Goal: Information Seeking & Learning: Check status

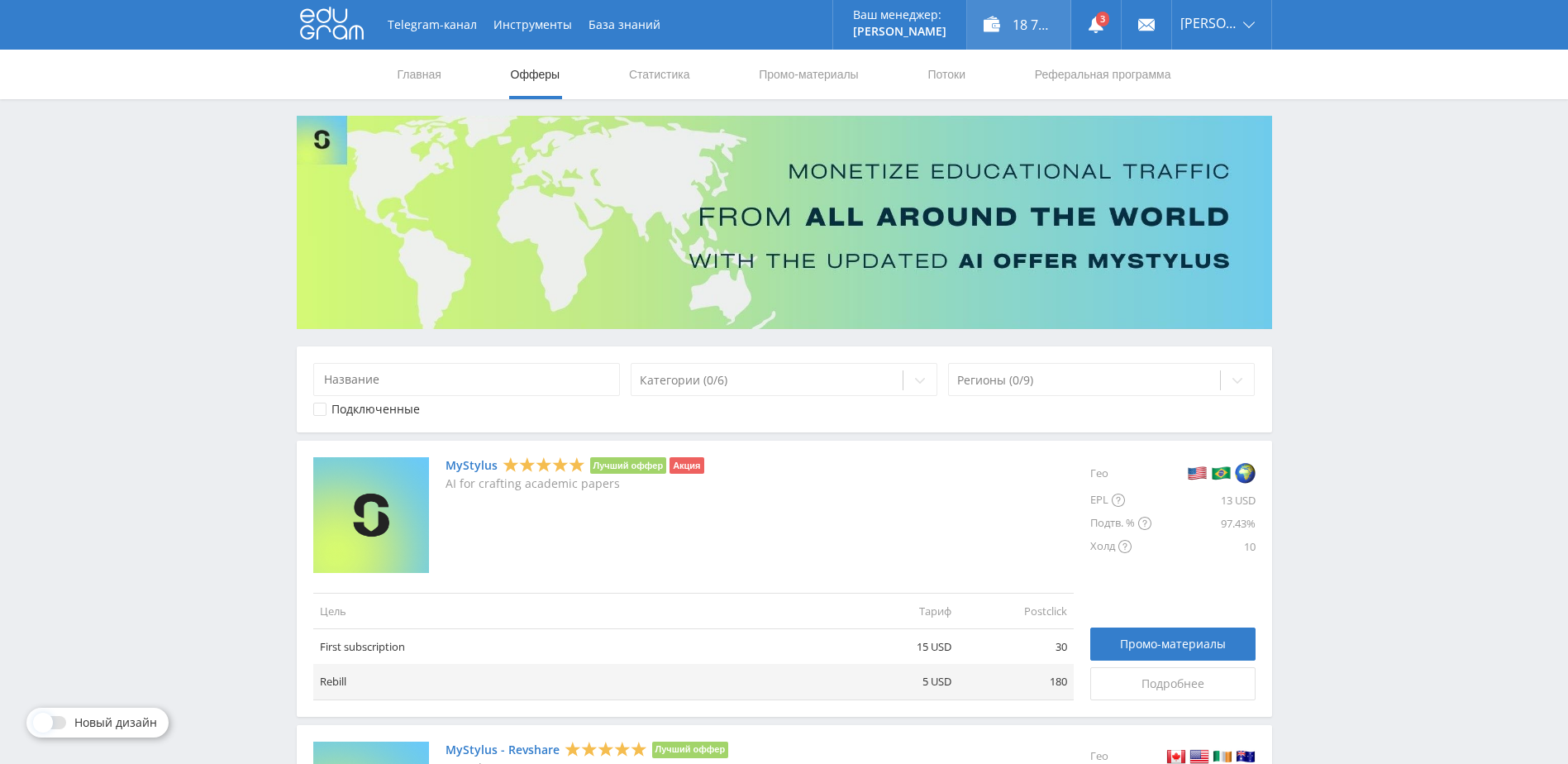
click at [1043, 24] on div "18 735,00 ₽" at bounding box center [1019, 24] width 103 height 50
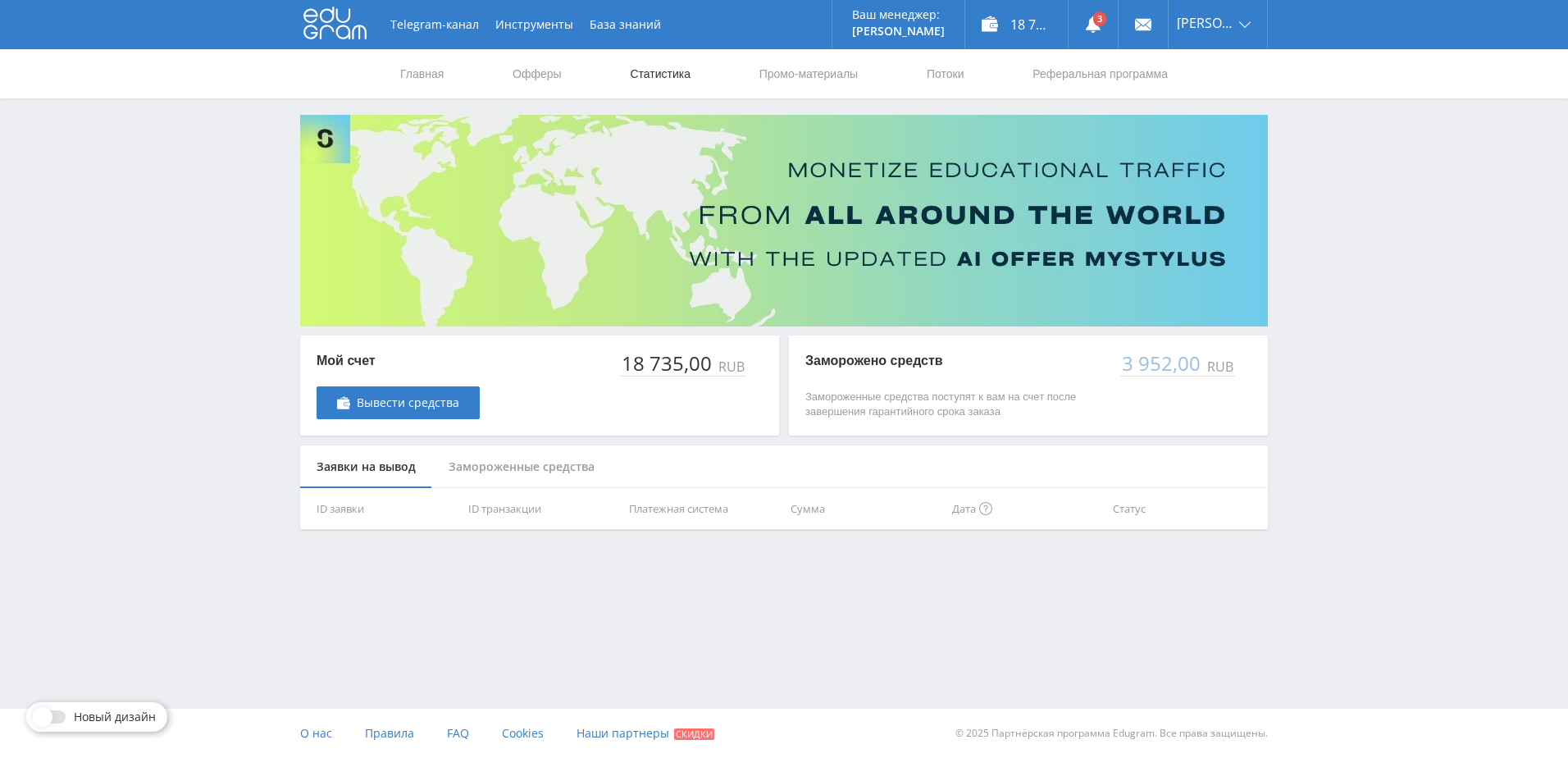
click at [687, 70] on link "Статистика" at bounding box center [660, 74] width 64 height 49
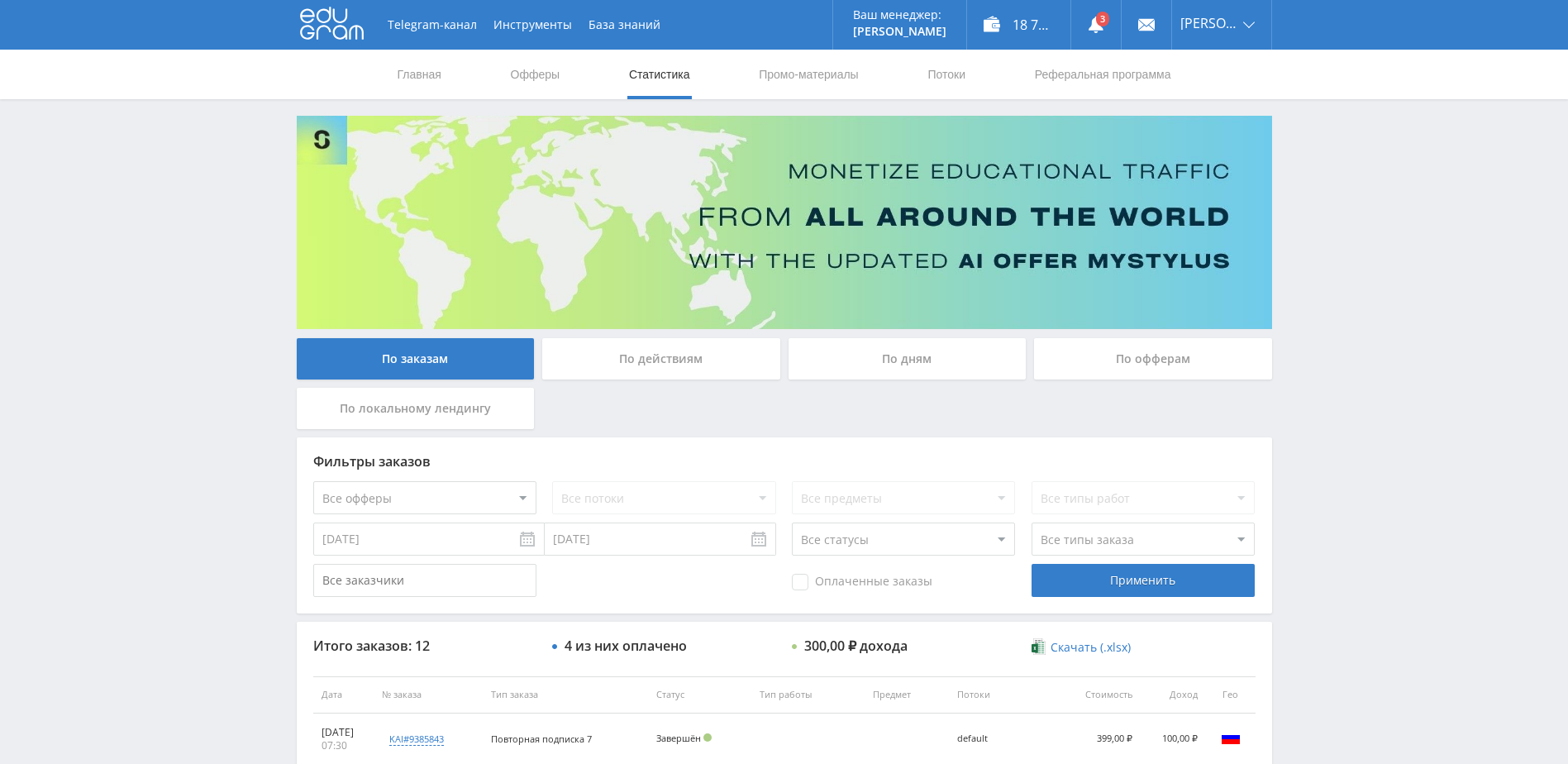
click at [943, 360] on div "По дням" at bounding box center [907, 358] width 238 height 41
click at [0, 0] on input "По дням" at bounding box center [0, 0] width 0 height 0
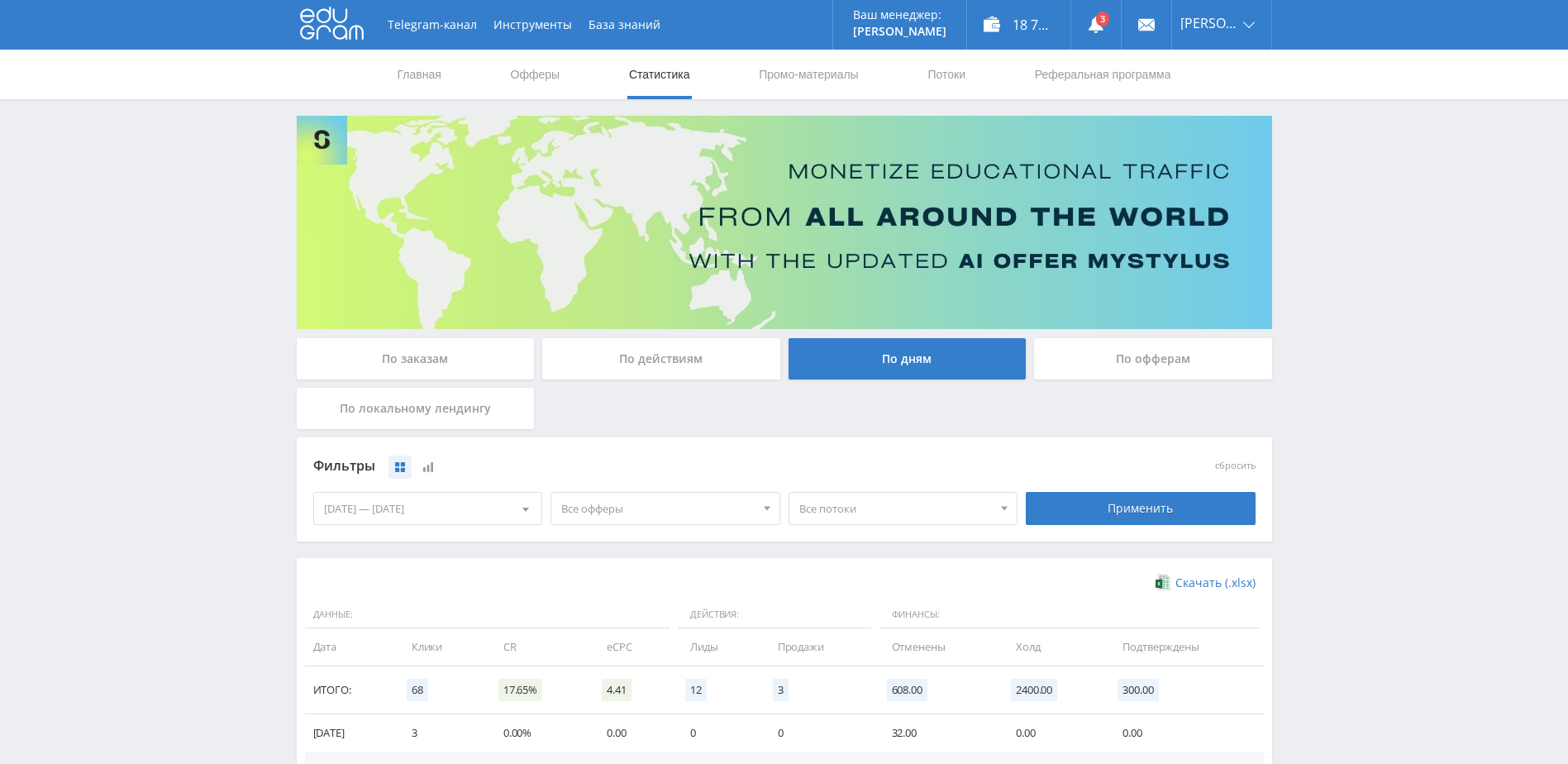
click at [420, 500] on div "[DATE] — [DATE]" at bounding box center [428, 508] width 228 height 31
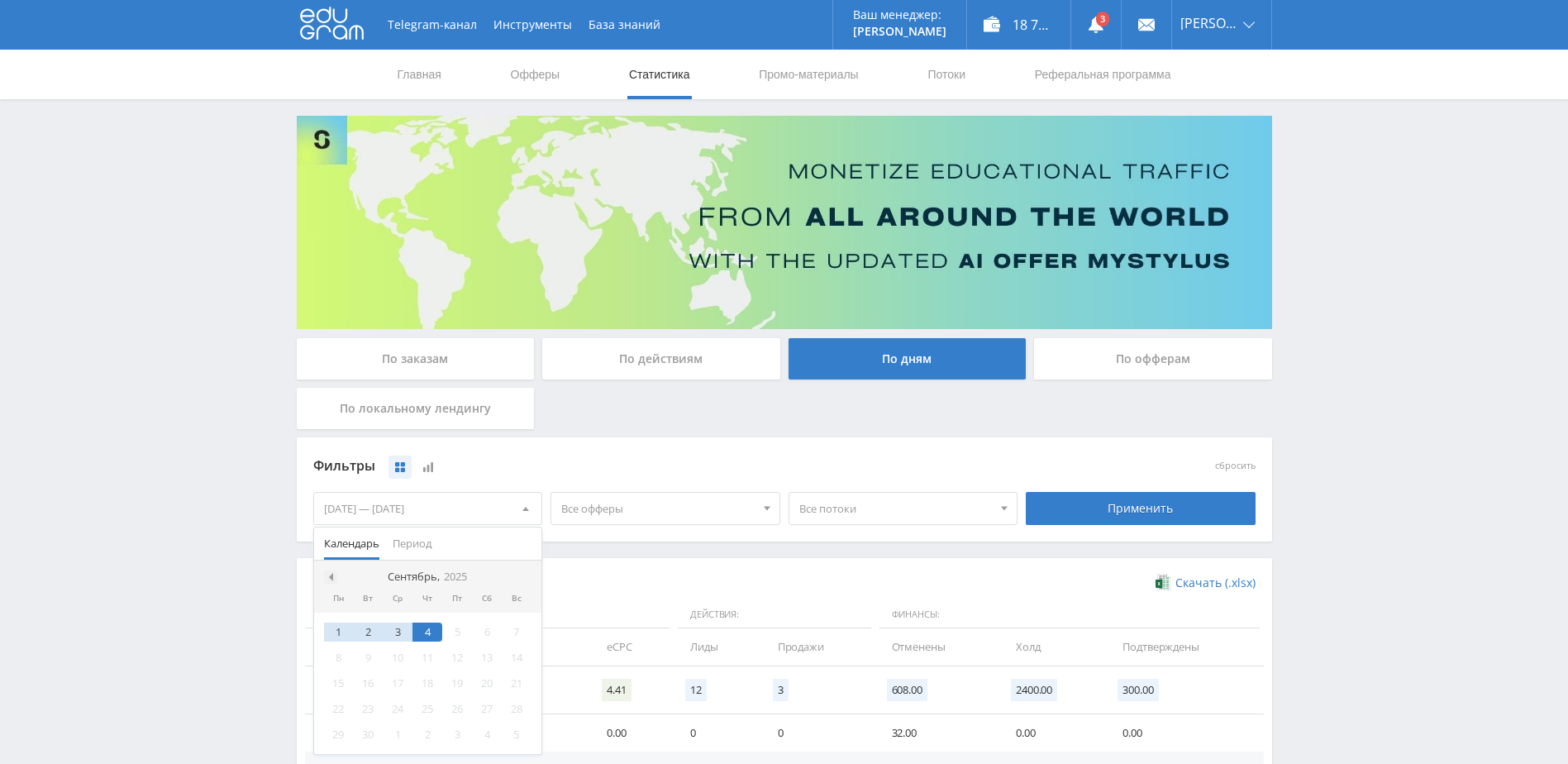
click at [328, 573] on span at bounding box center [328, 576] width 8 height 8
click at [452, 624] on div "1" at bounding box center [457, 632] width 30 height 19
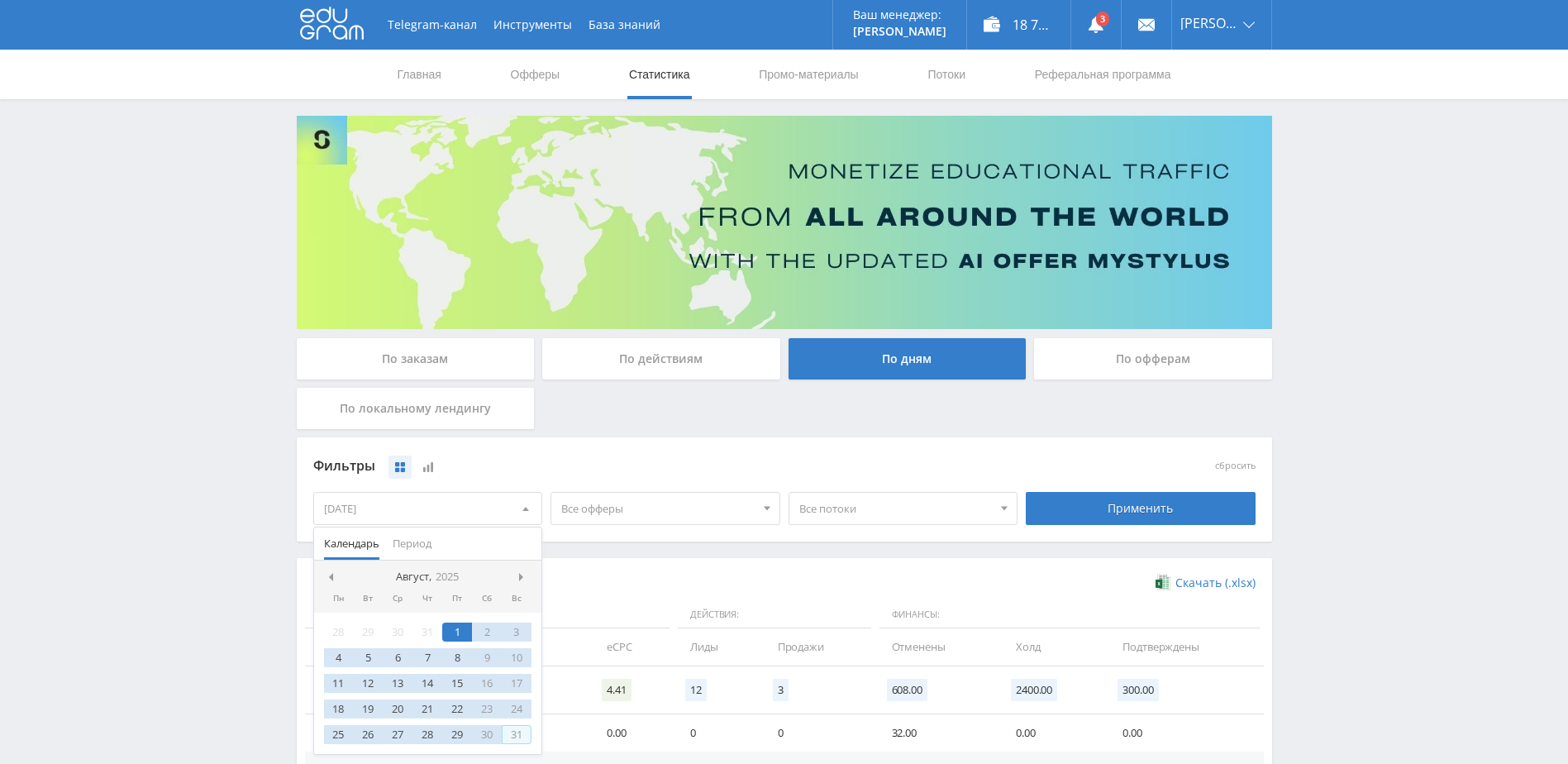
click at [521, 734] on div "31" at bounding box center [516, 734] width 30 height 19
click at [685, 562] on div "Скачать (.xlsx) Данные: Действия: Финансы: Дата Клики CR eCPC Лиды Продажи Отме…" at bounding box center [784, 774] width 975 height 433
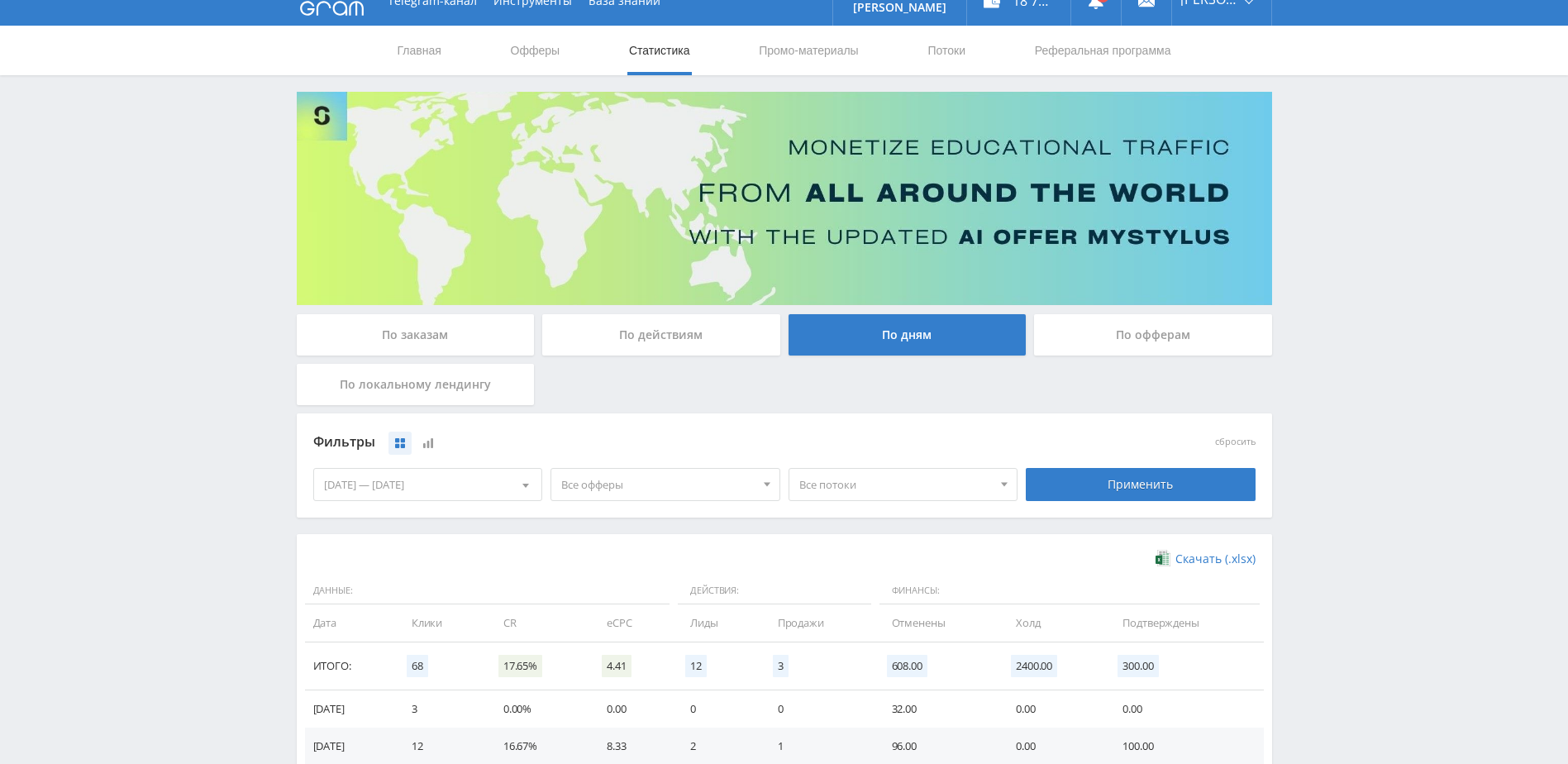
scroll to position [83, 0]
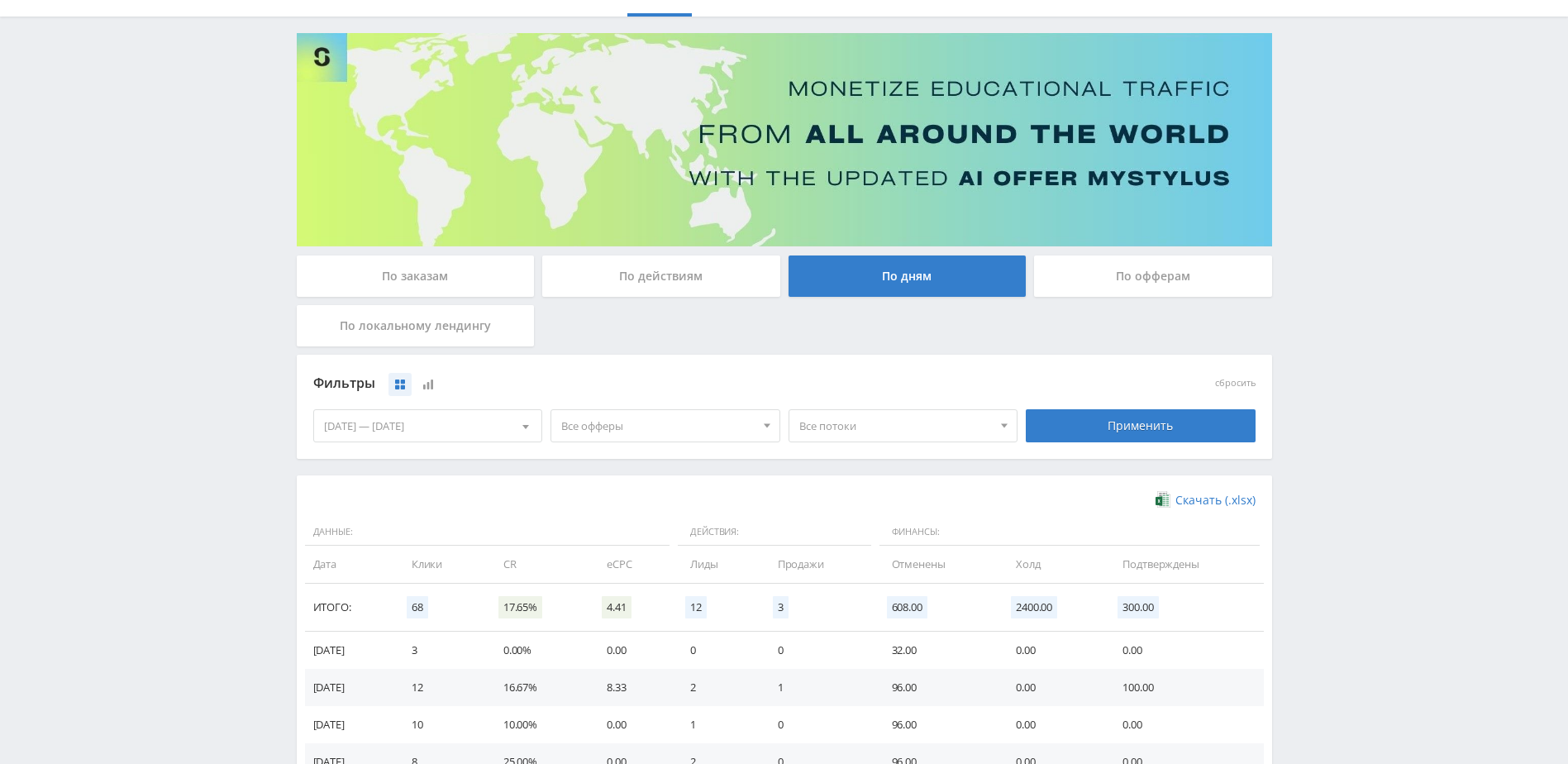
click at [1053, 407] on div "Применить" at bounding box center [1140, 425] width 238 height 46
click at [1062, 420] on div "Применить" at bounding box center [1140, 426] width 229 height 33
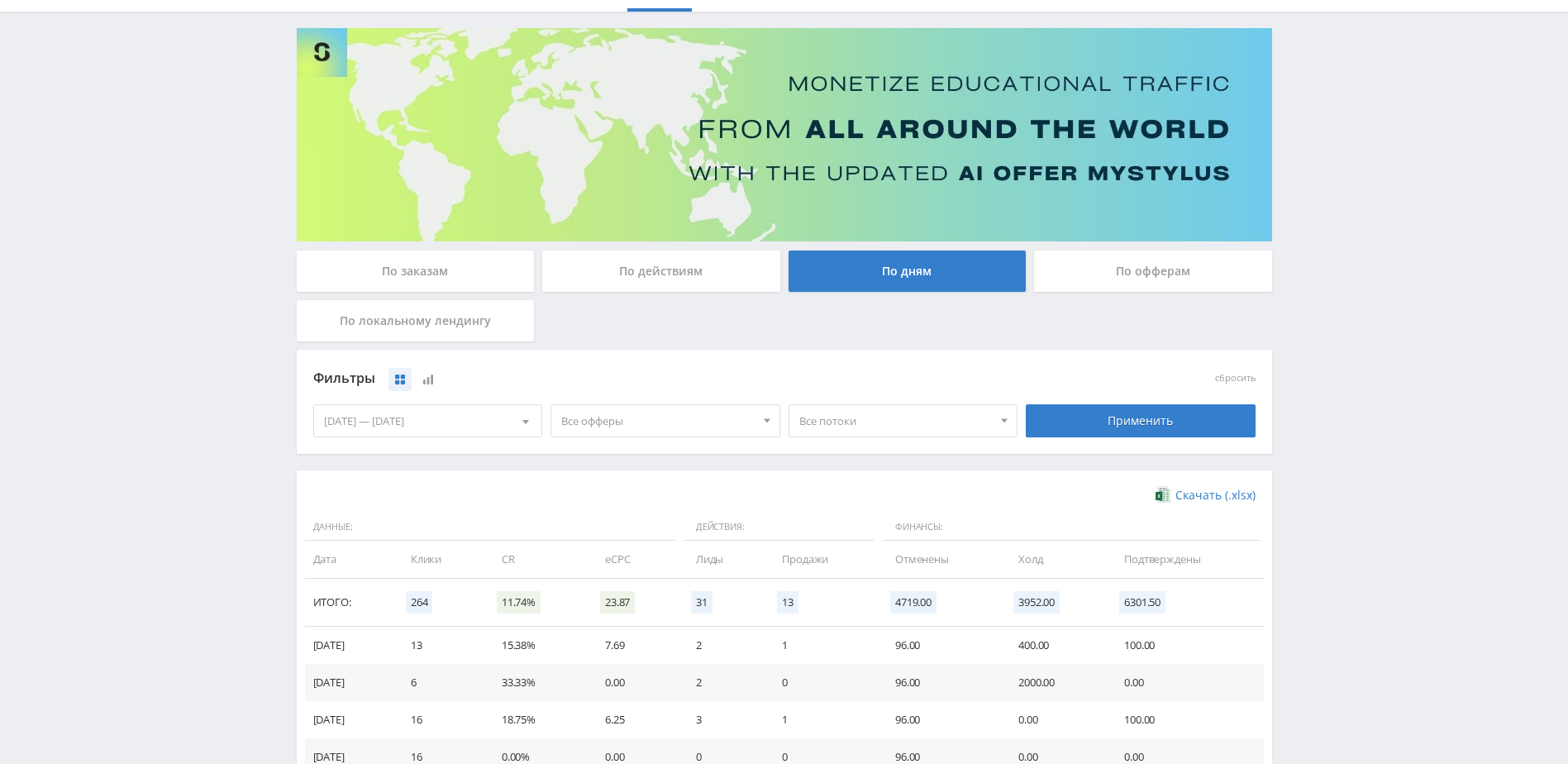
scroll to position [166, 0]
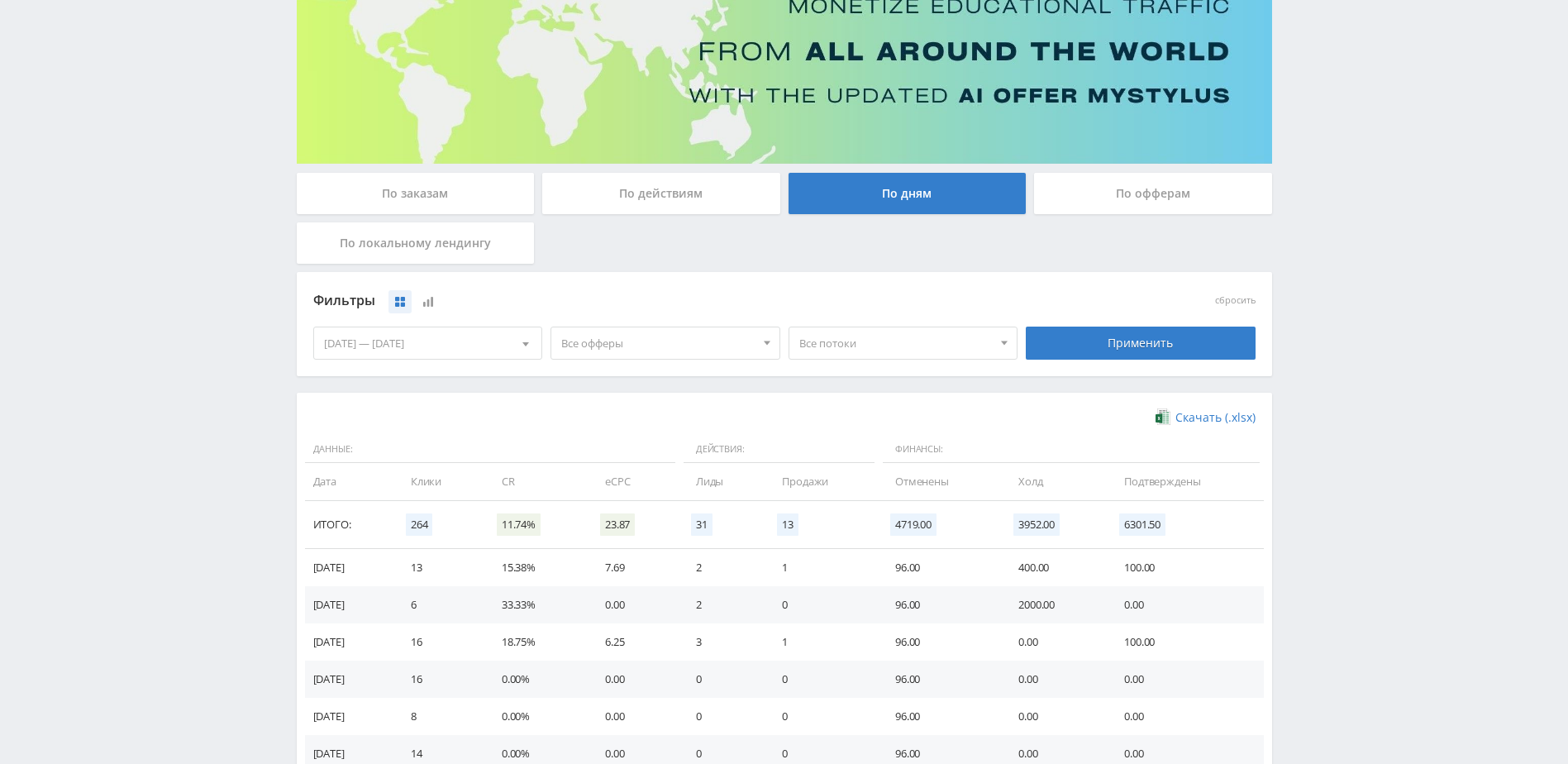
click at [688, 338] on span "Все офферы" at bounding box center [658, 343] width 194 height 31
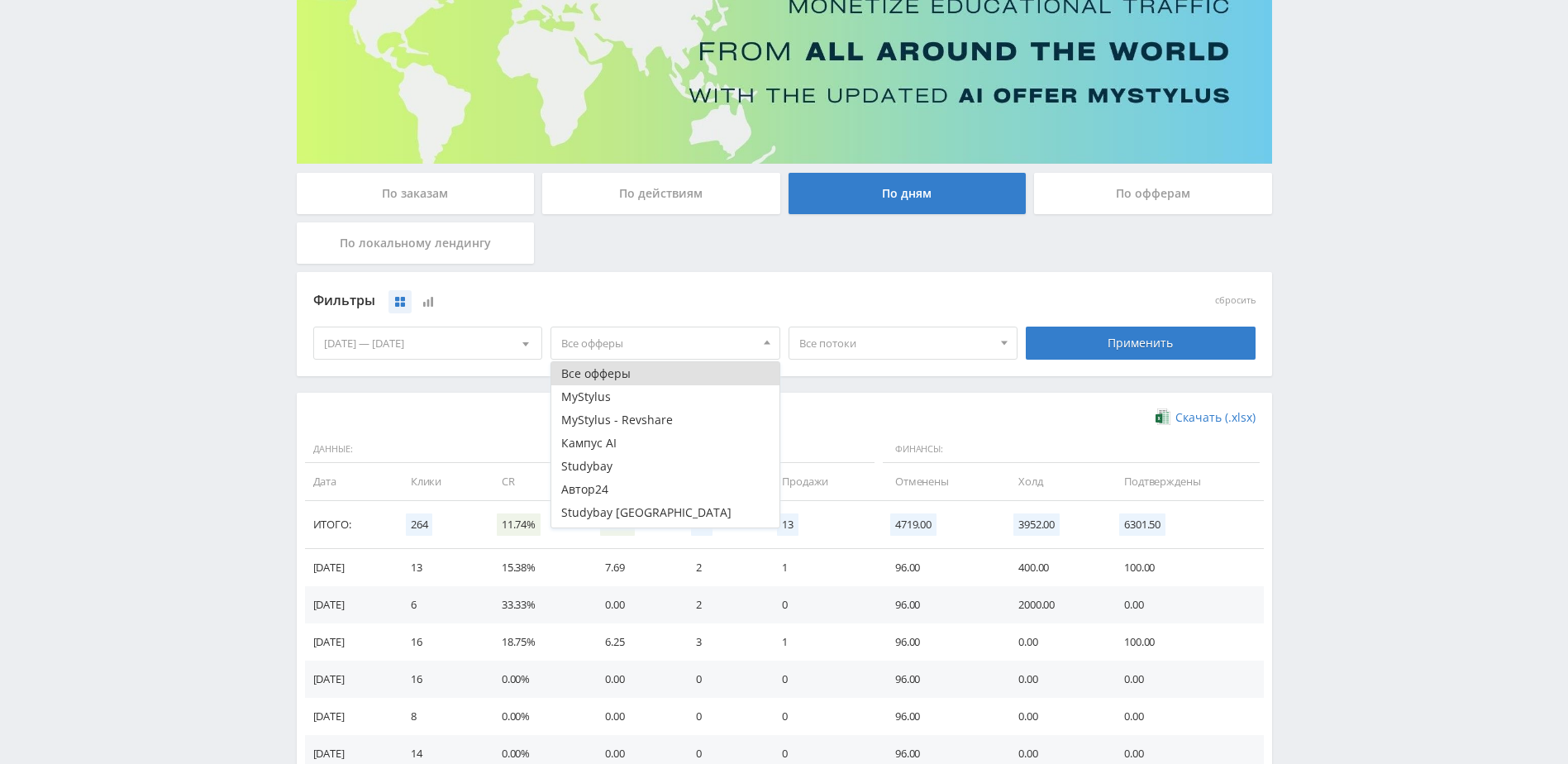
click at [686, 338] on span "Все офферы" at bounding box center [658, 343] width 194 height 31
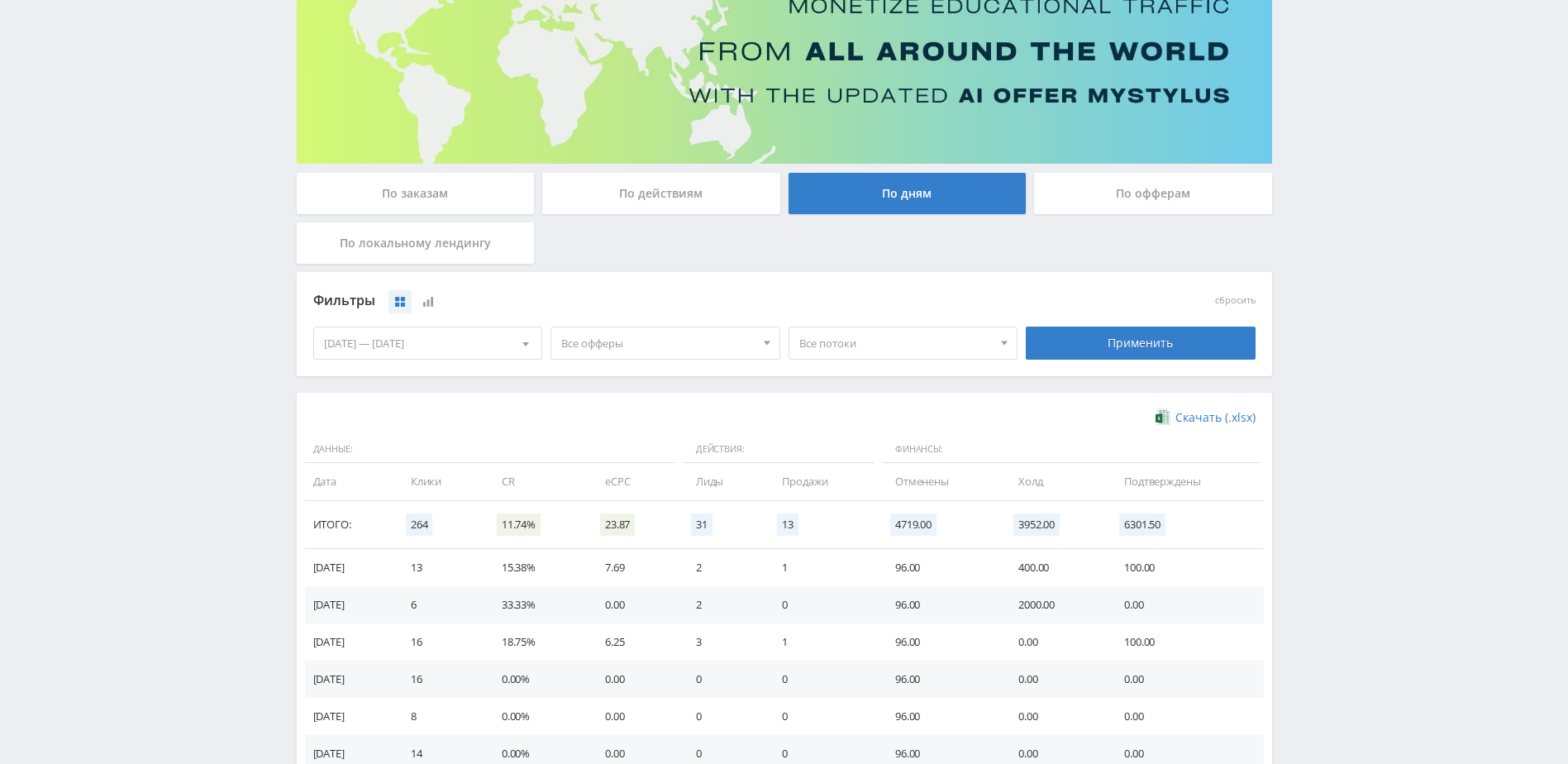
click at [869, 346] on span "Все потоки" at bounding box center [896, 343] width 194 height 31
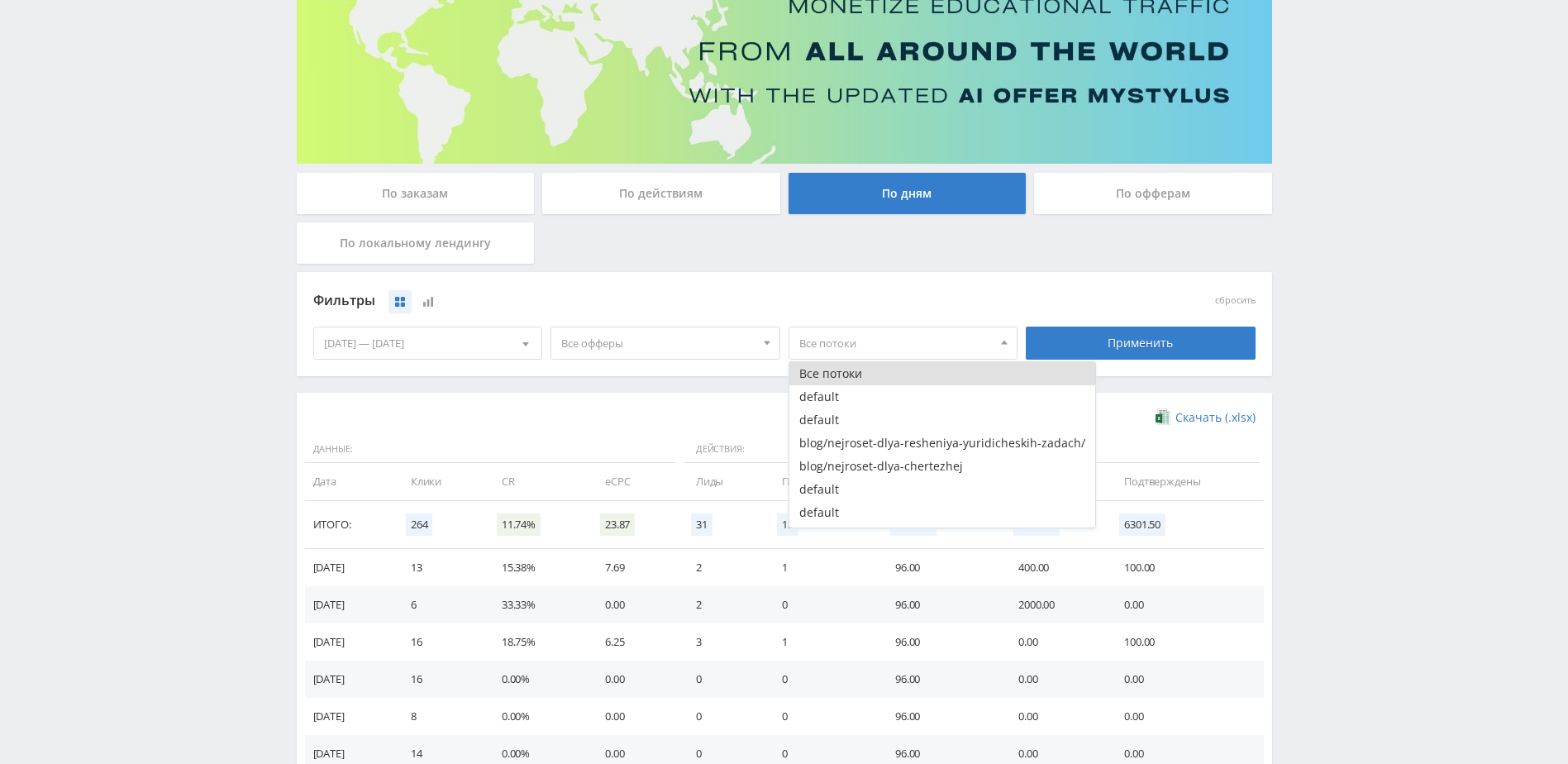
click at [866, 344] on span "Все потоки" at bounding box center [896, 343] width 194 height 31
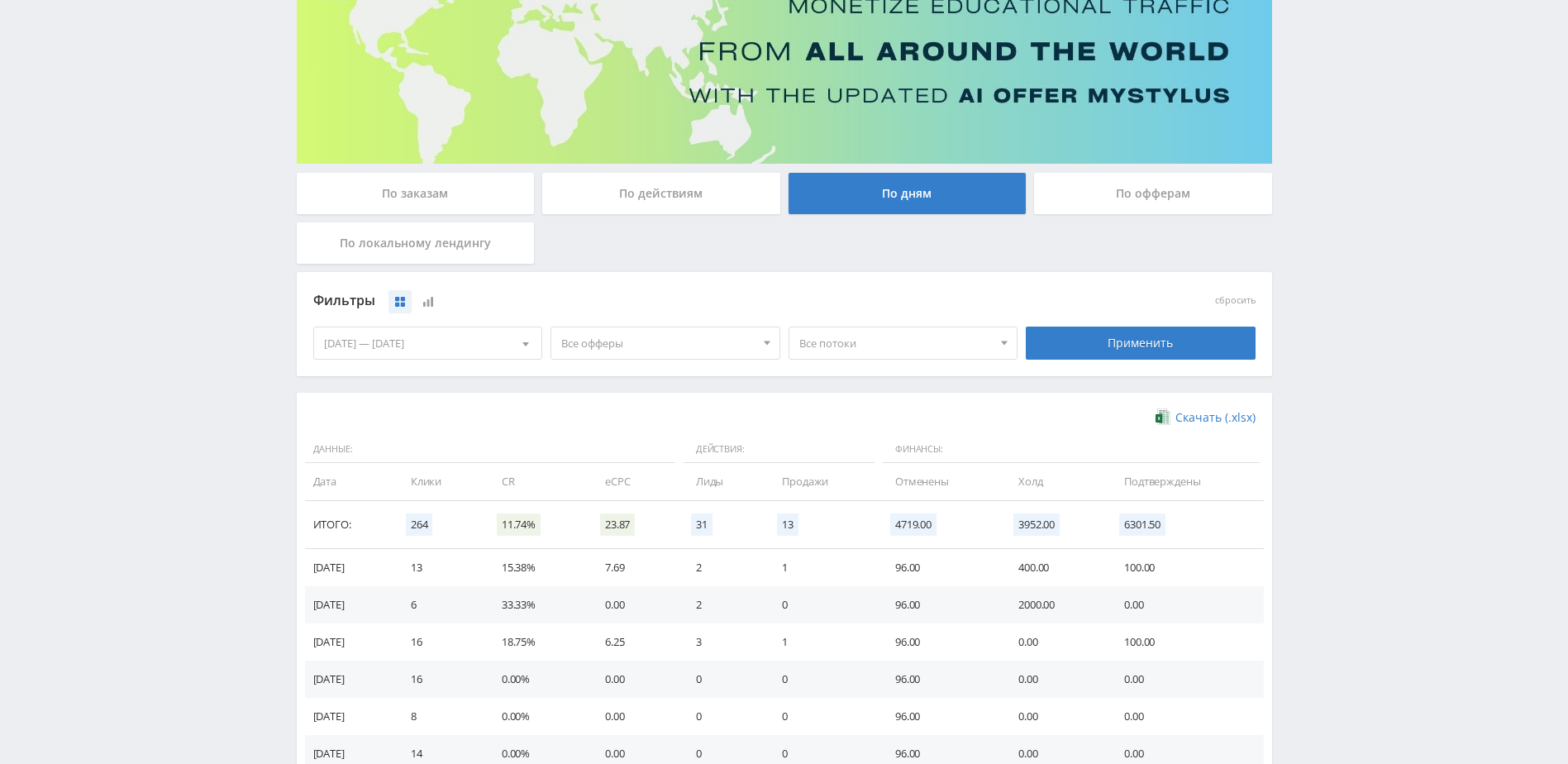
click at [738, 344] on span "Все офферы" at bounding box center [658, 343] width 194 height 31
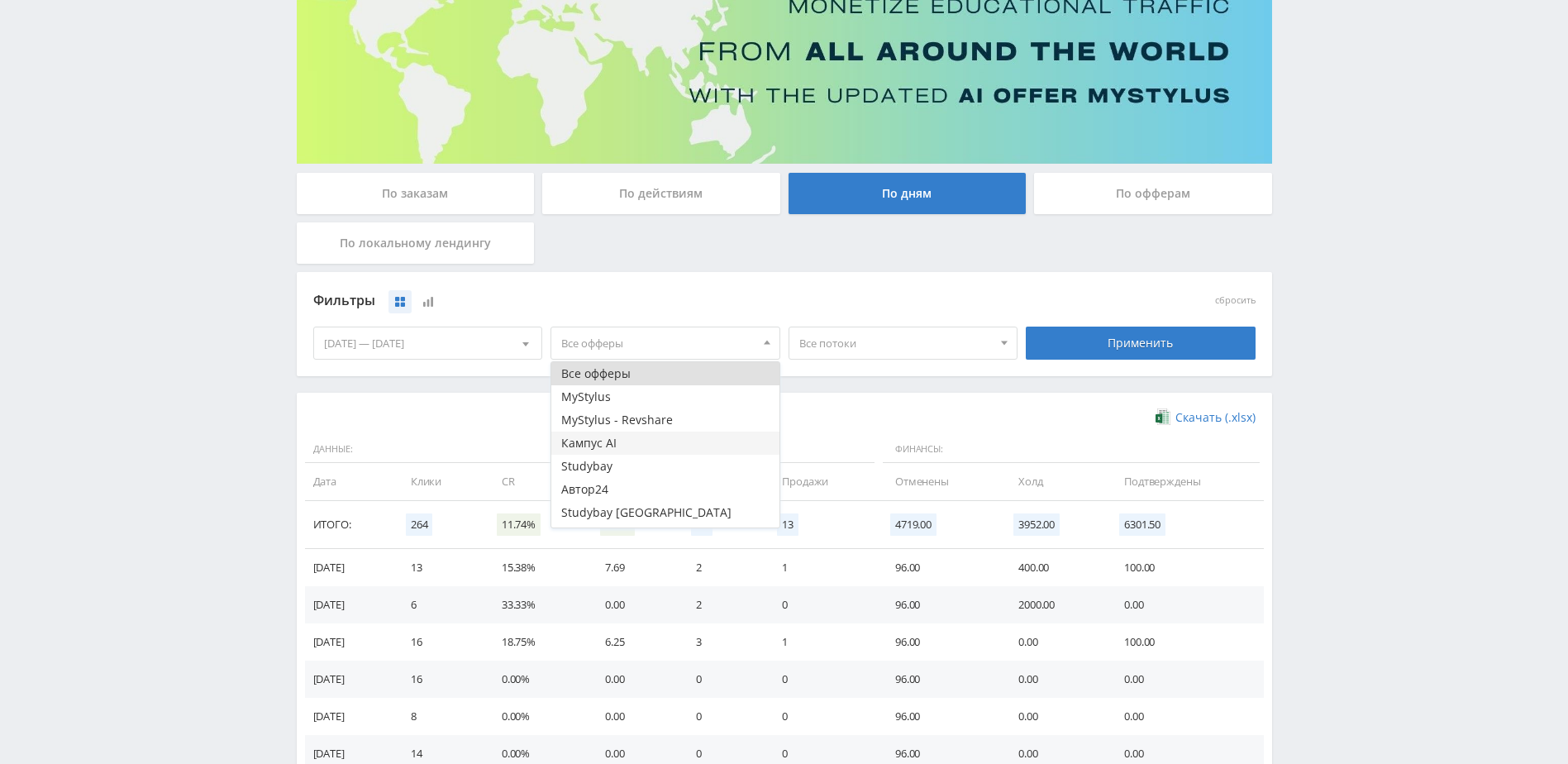
click at [697, 443] on button "Кампус AI" at bounding box center [665, 443] width 228 height 24
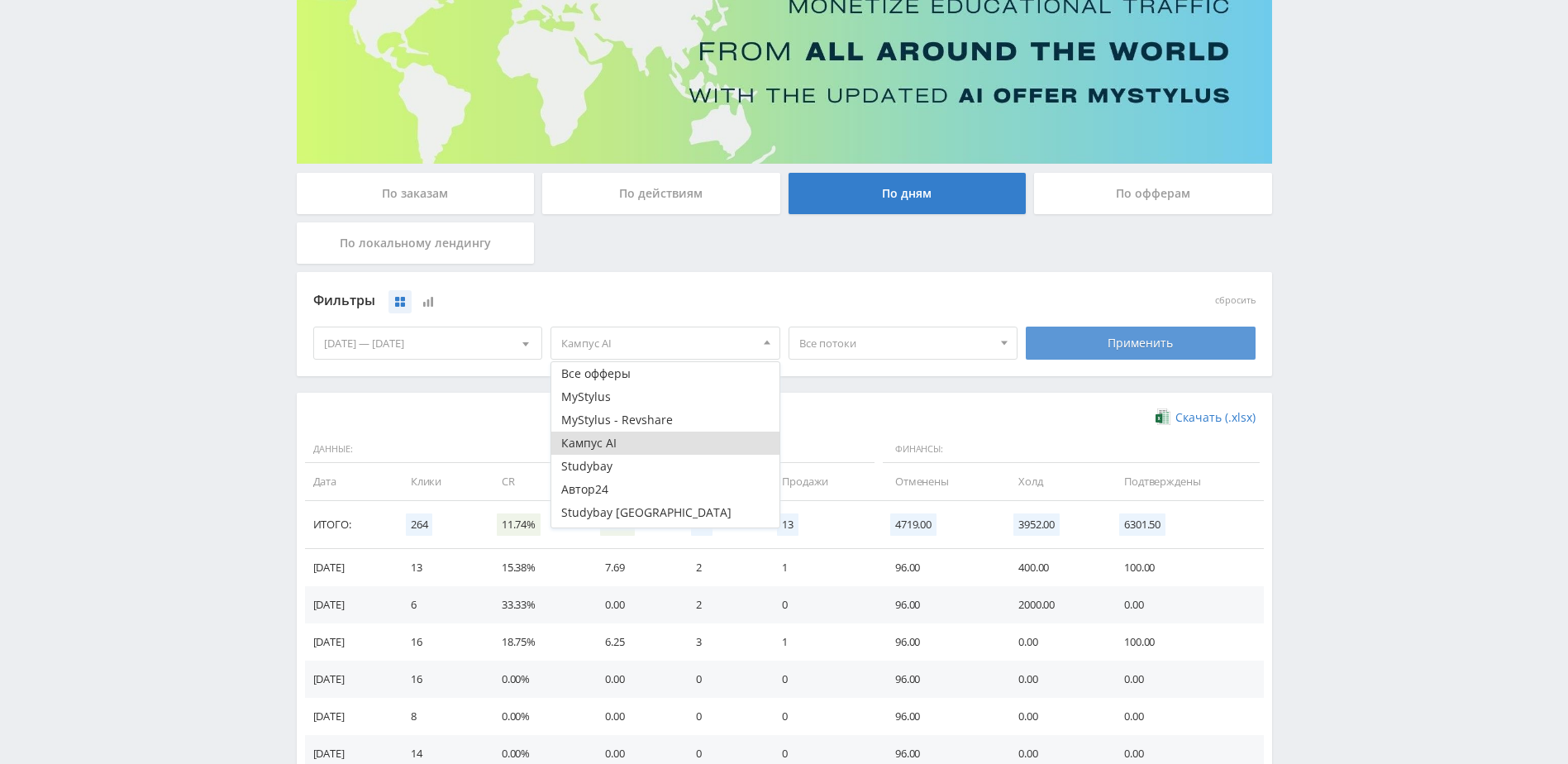
click at [1065, 342] on div "Применить" at bounding box center [1140, 343] width 229 height 33
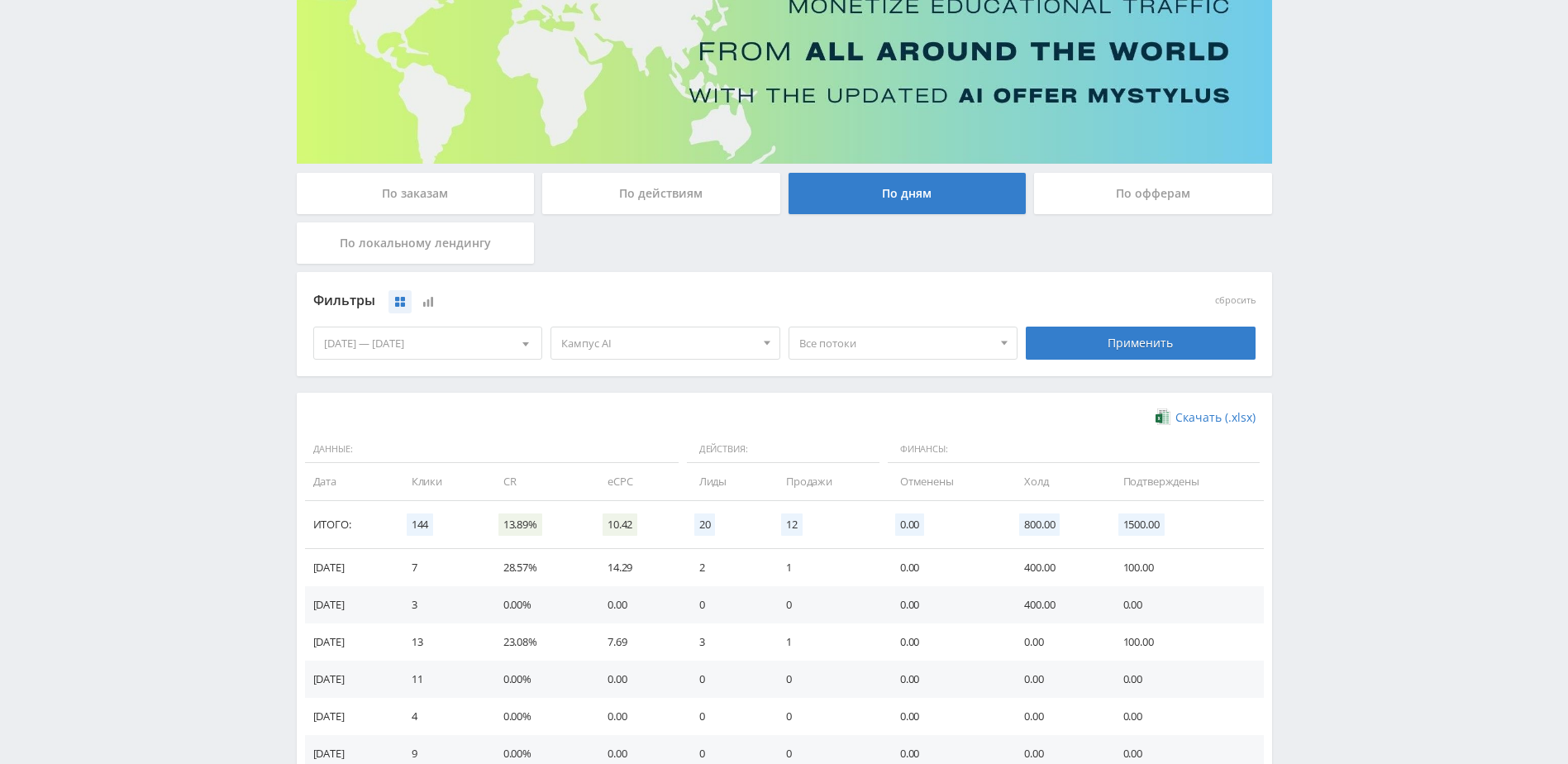
click at [664, 337] on span "Кампус AI" at bounding box center [658, 343] width 194 height 31
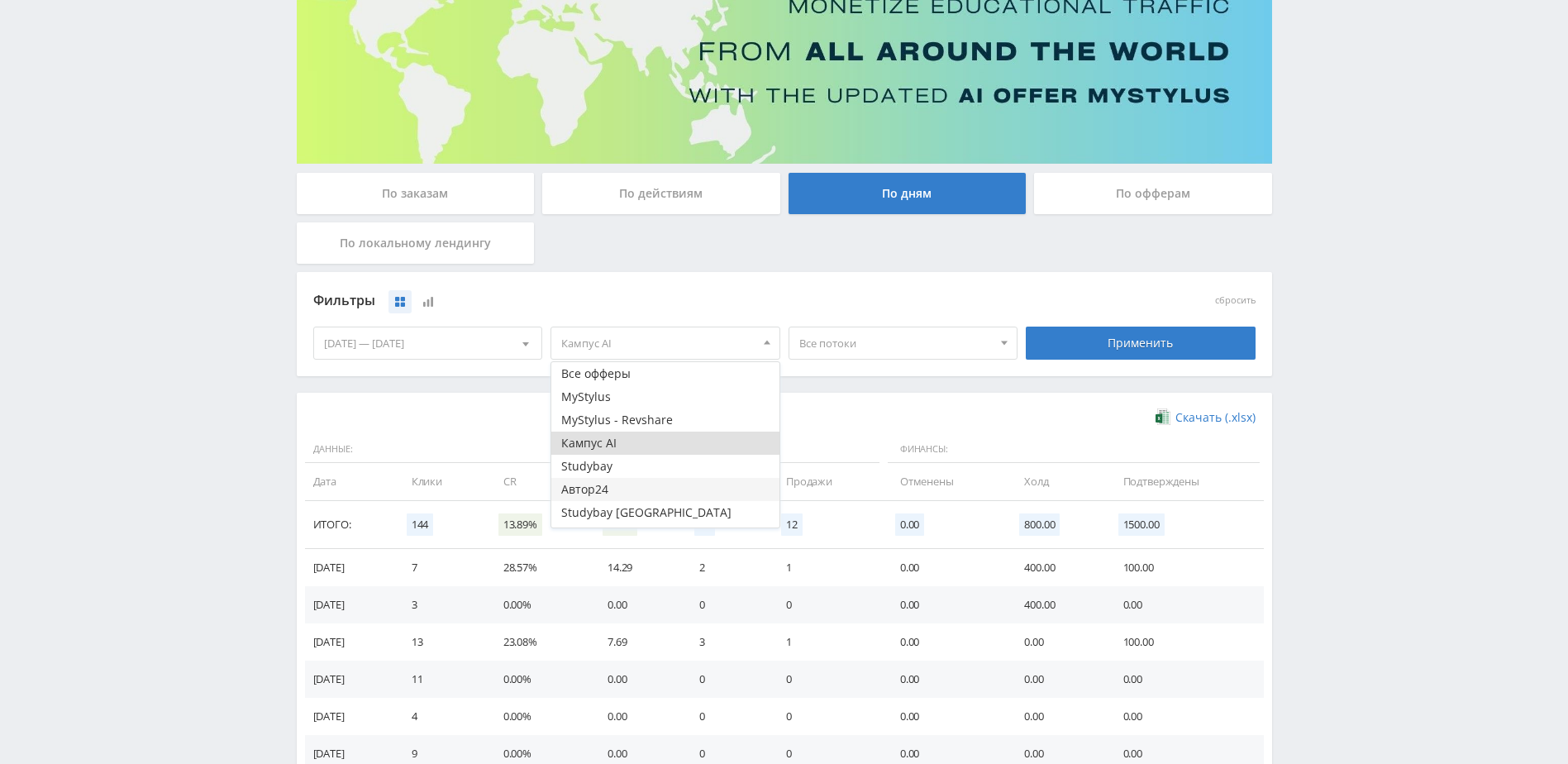
click at [619, 488] on button "Автор24" at bounding box center [665, 489] width 228 height 24
click at [662, 438] on button "Кампус AI" at bounding box center [665, 443] width 228 height 24
click at [1066, 345] on div "Применить" at bounding box center [1140, 343] width 229 height 33
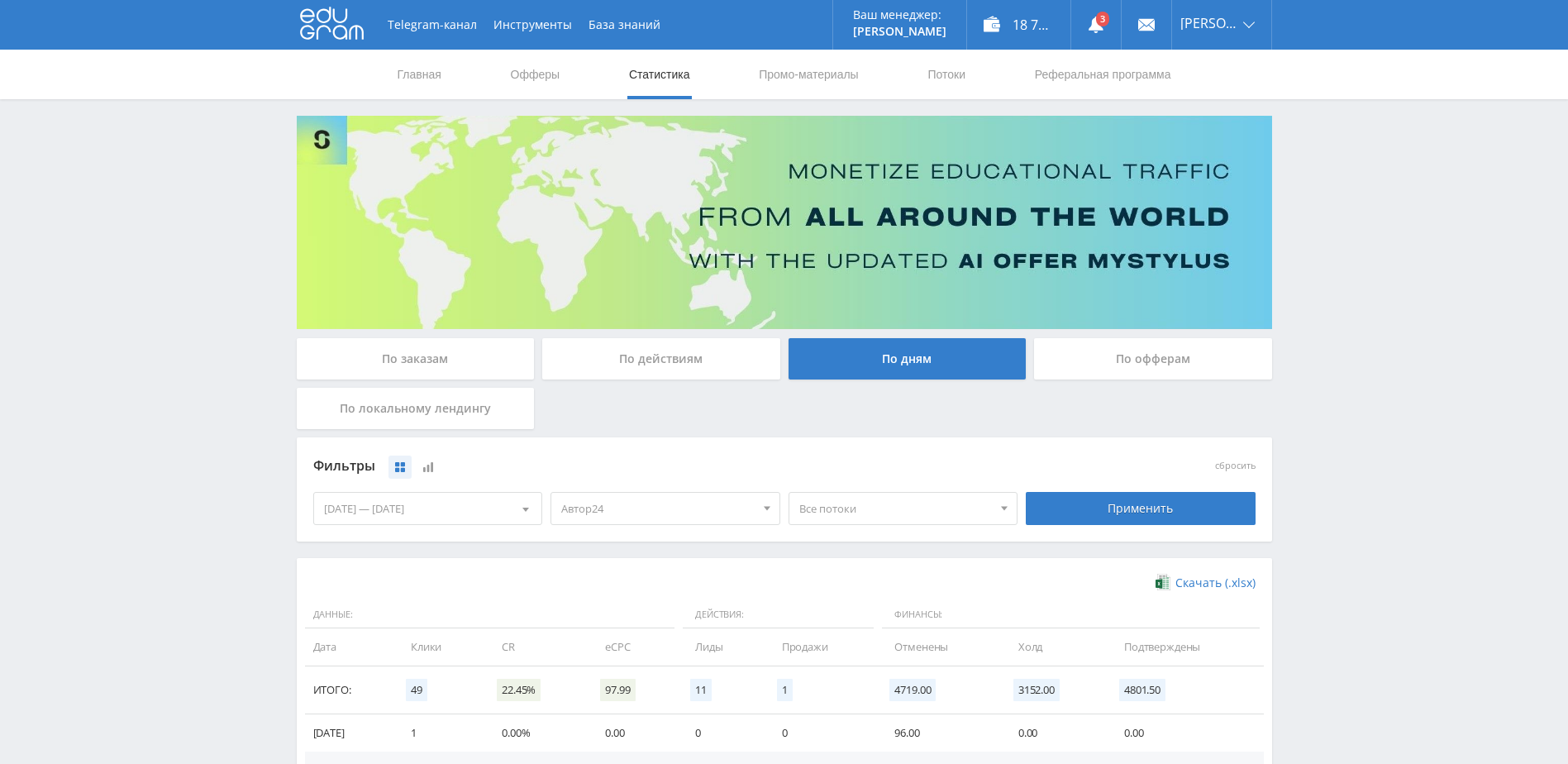
click at [843, 497] on span "Все потоки" at bounding box center [896, 508] width 194 height 31
click at [851, 511] on span "Все потоки" at bounding box center [896, 508] width 194 height 31
click at [708, 417] on div "По заказам По действиям По дням По офферам По локальному лендингу" at bounding box center [784, 388] width 984 height 99
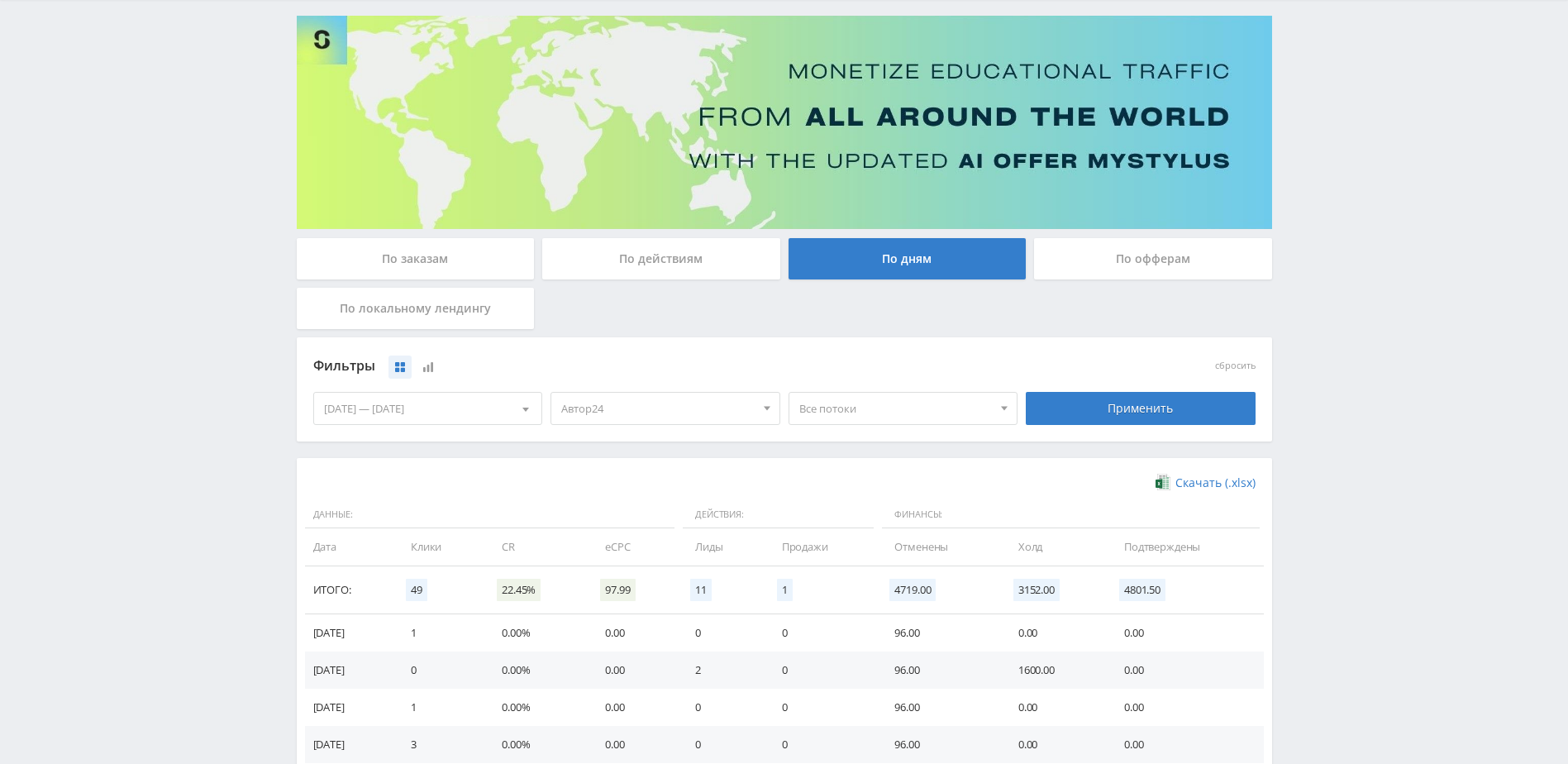
scroll to position [166, 0]
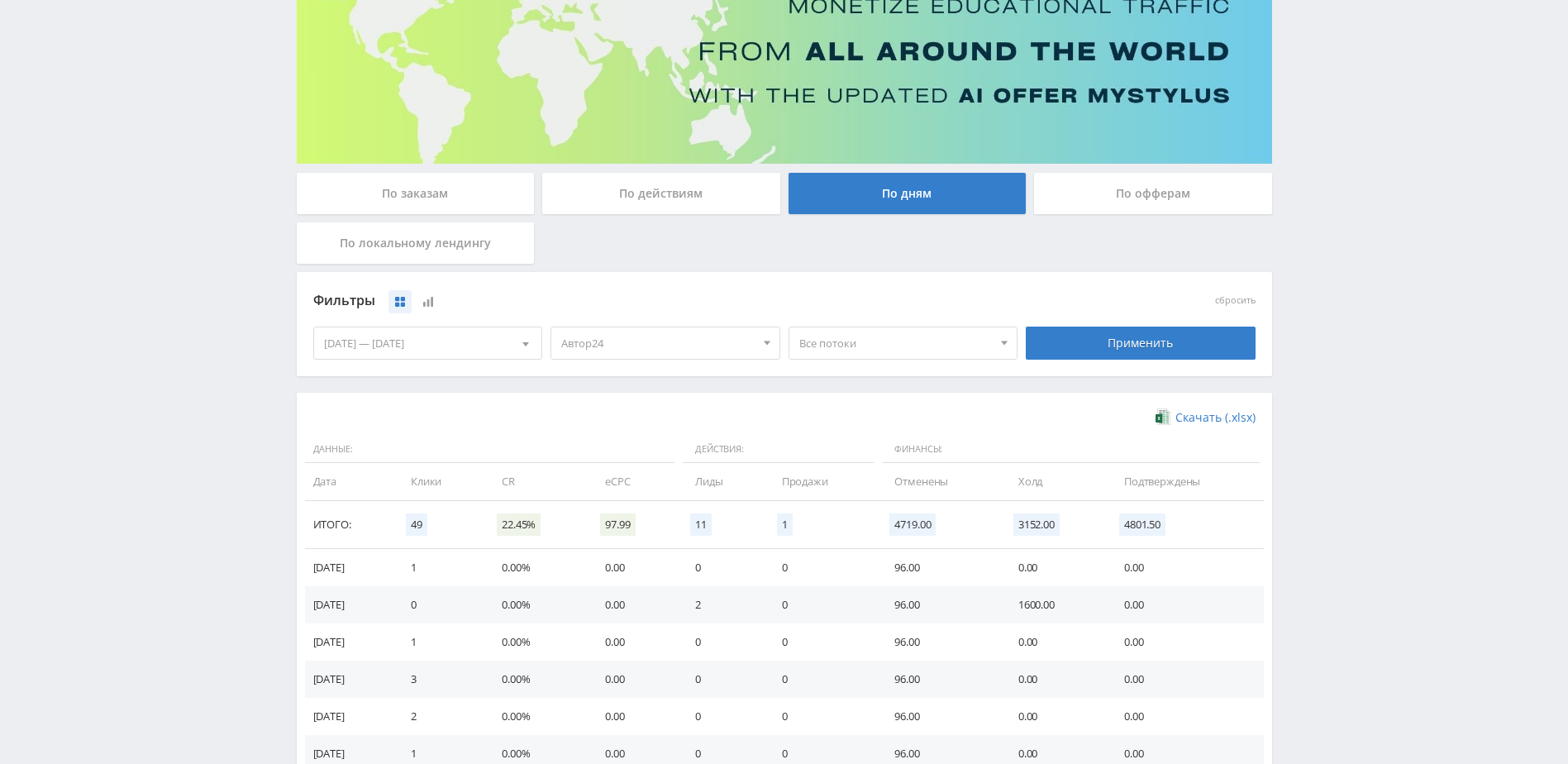
click at [624, 314] on div "Фильтры" at bounding box center [665, 301] width 713 height 38
click at [635, 344] on span "Автор24" at bounding box center [658, 343] width 194 height 31
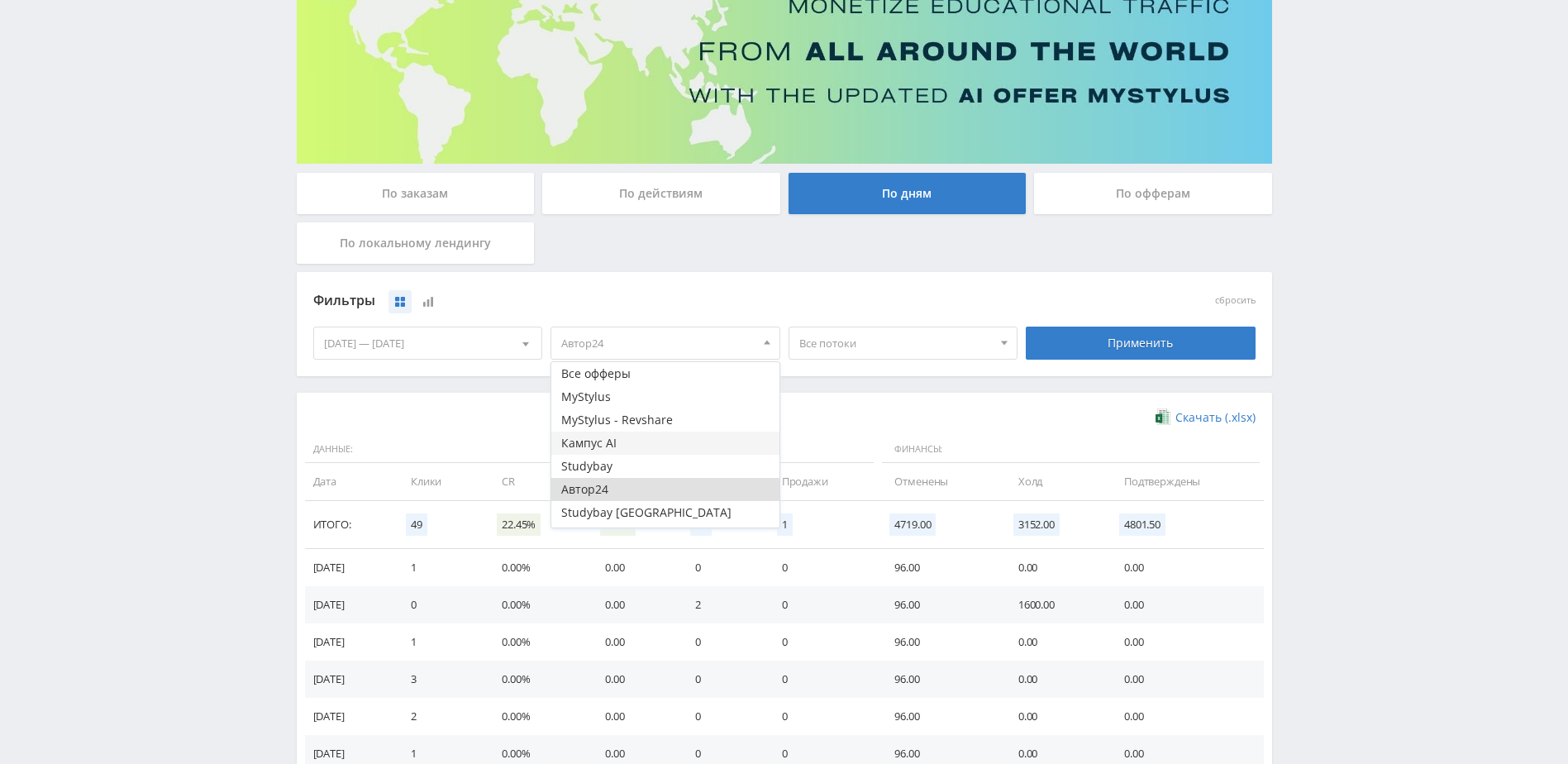
click at [632, 440] on button "Кампус AI" at bounding box center [665, 443] width 228 height 24
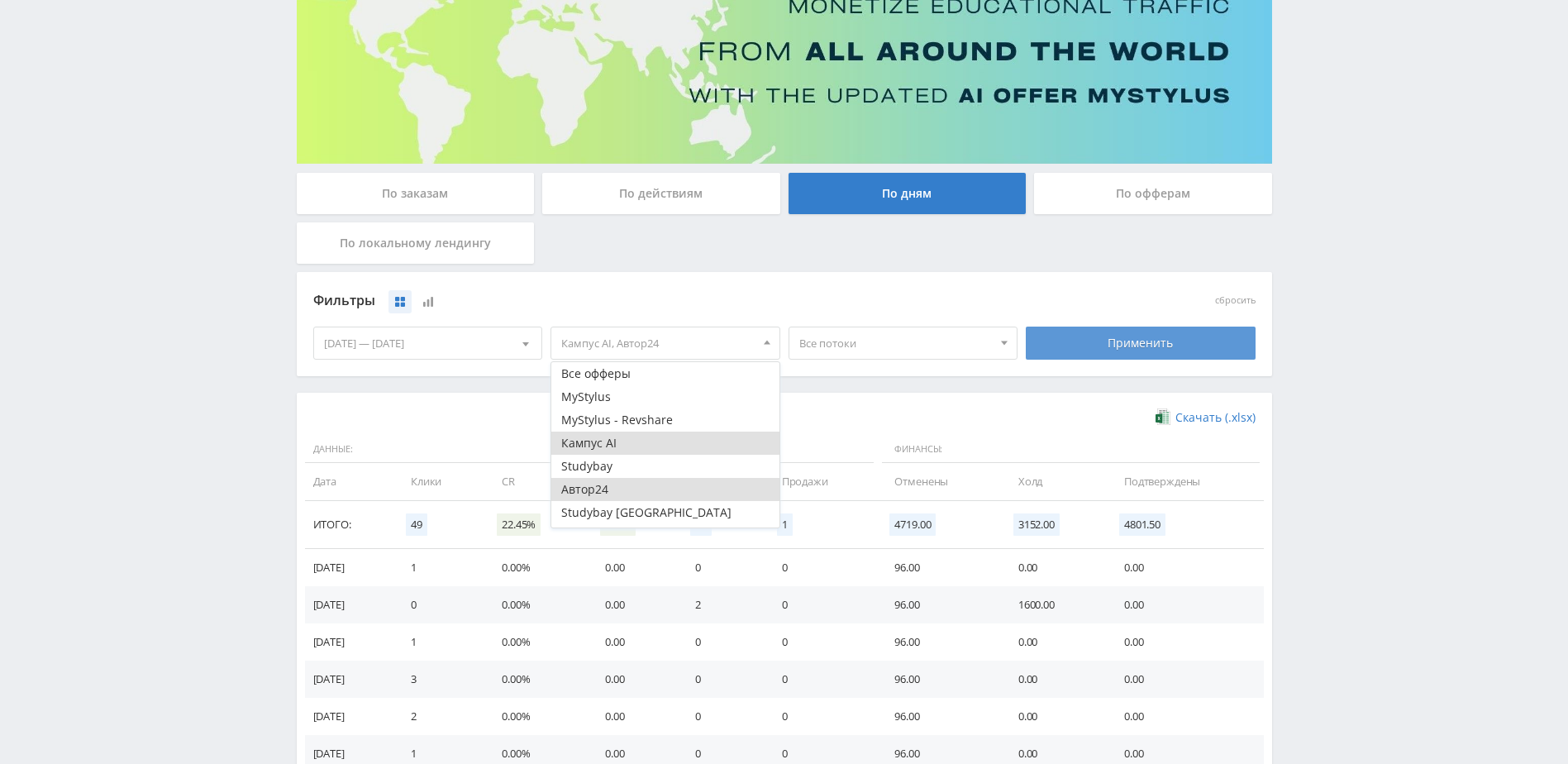
click at [1097, 355] on div "Применить" at bounding box center [1140, 343] width 229 height 33
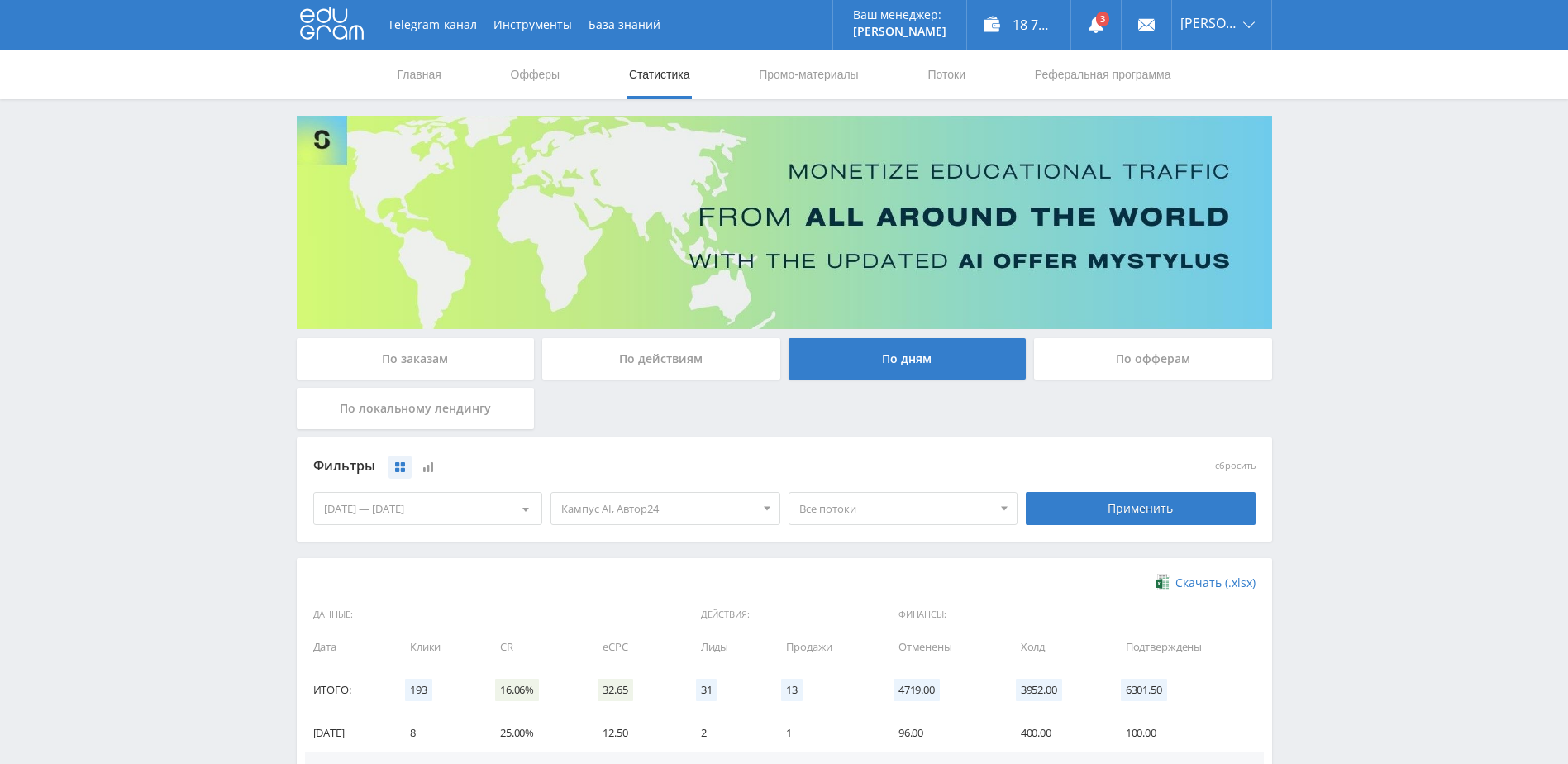
click at [684, 530] on div "Кампус AI, Автор24 Все офферы MyStylus MyStylus - Revshare Кампус AI Studybay А…" at bounding box center [665, 508] width 238 height 46
click at [686, 522] on span "Кампус AI, Автор24" at bounding box center [658, 508] width 194 height 31
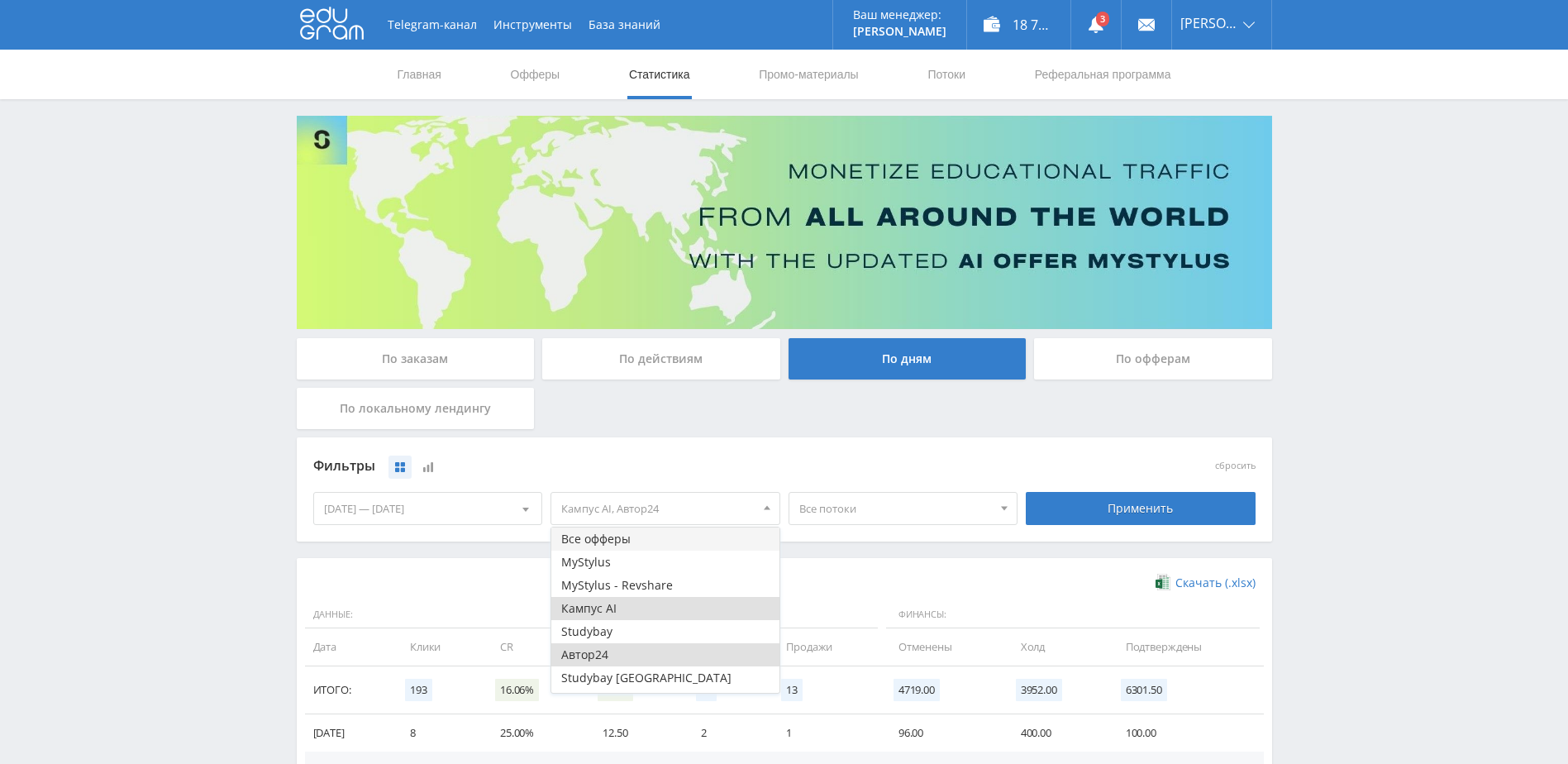
click at [651, 542] on button "Все офферы" at bounding box center [665, 539] width 228 height 24
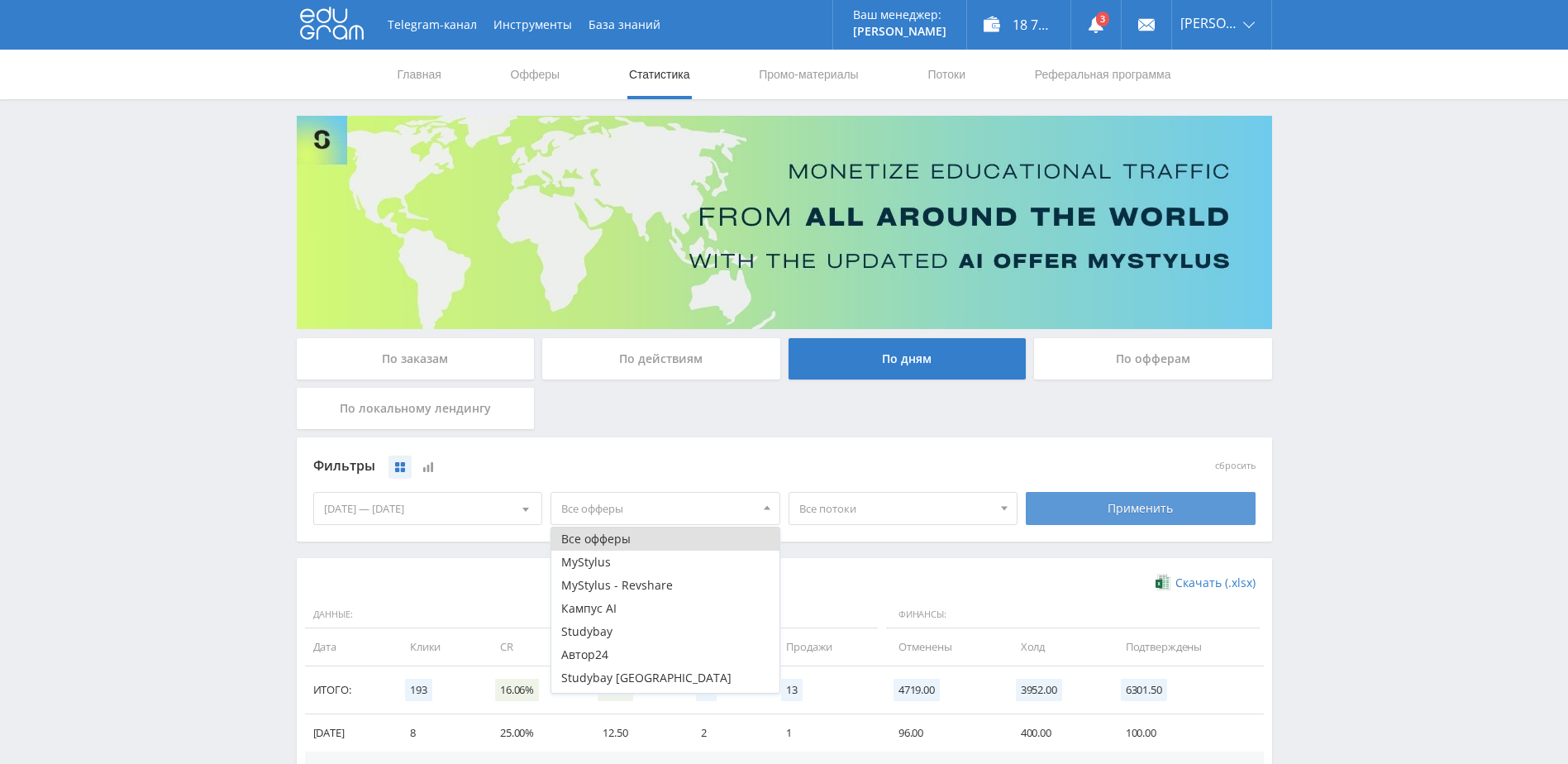
click at [1115, 515] on div "Применить" at bounding box center [1140, 508] width 229 height 33
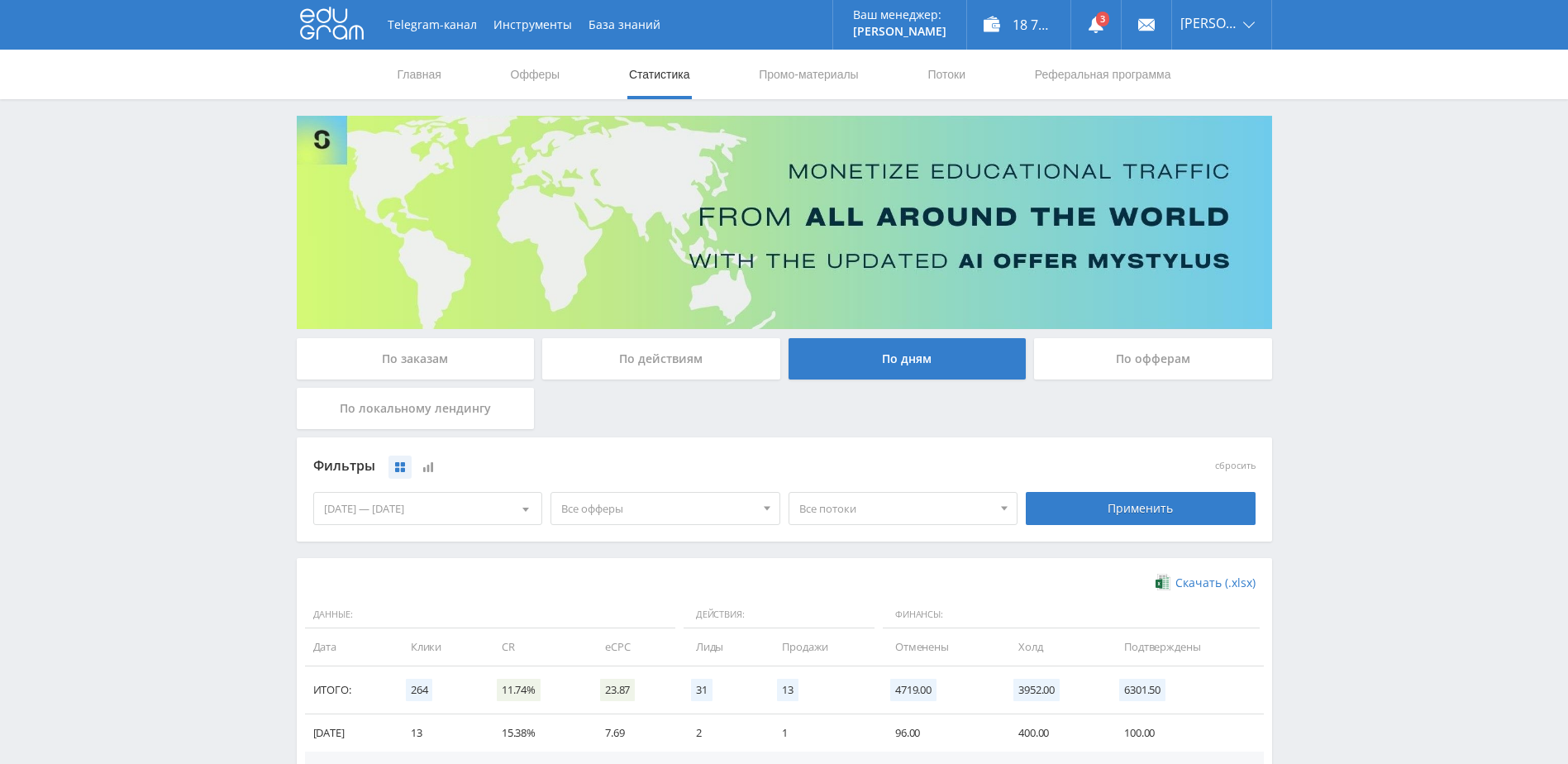
click at [686, 508] on span "Все офферы" at bounding box center [658, 508] width 194 height 31
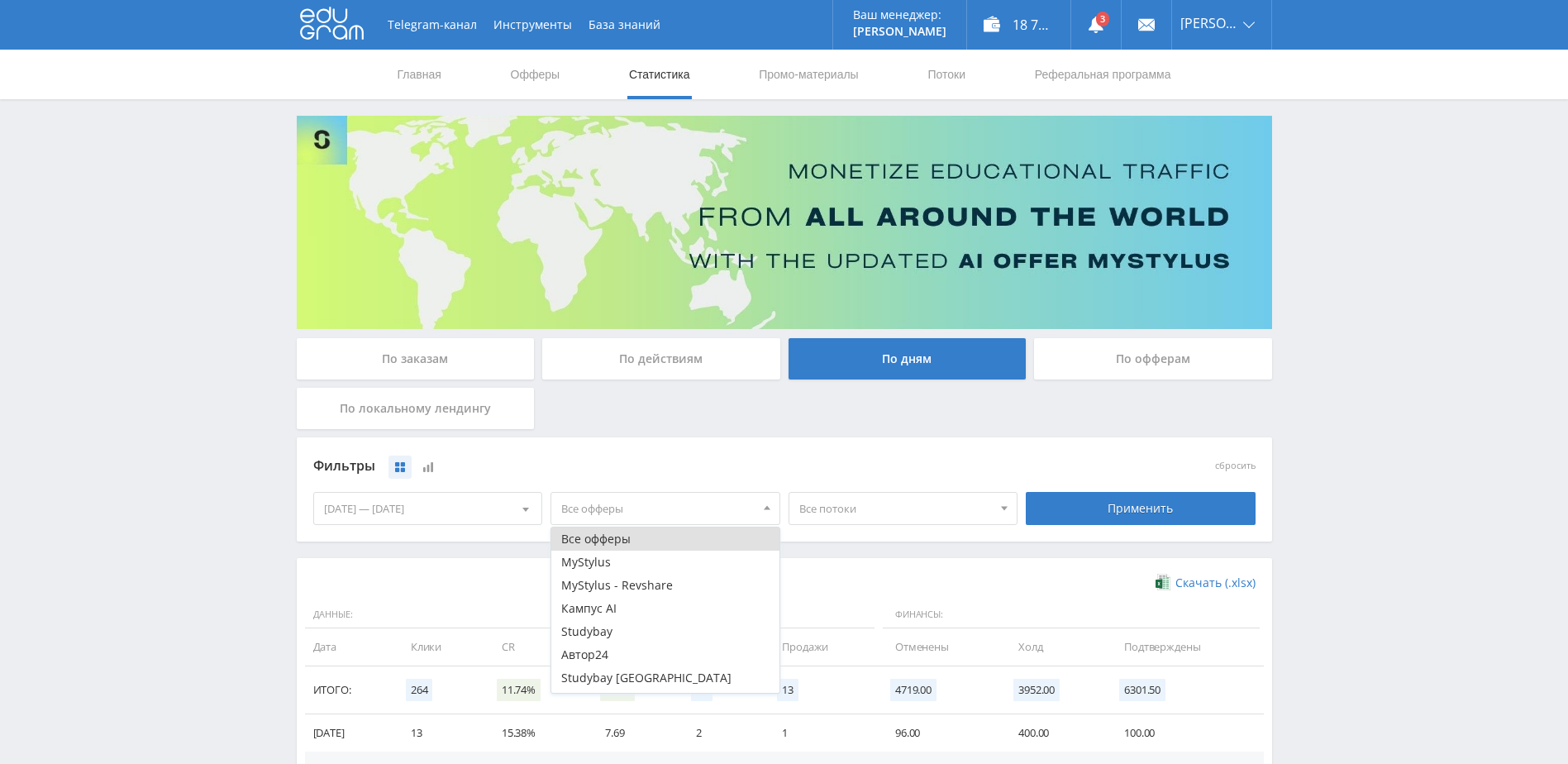
click at [670, 505] on span "Все офферы" at bounding box center [658, 508] width 194 height 31
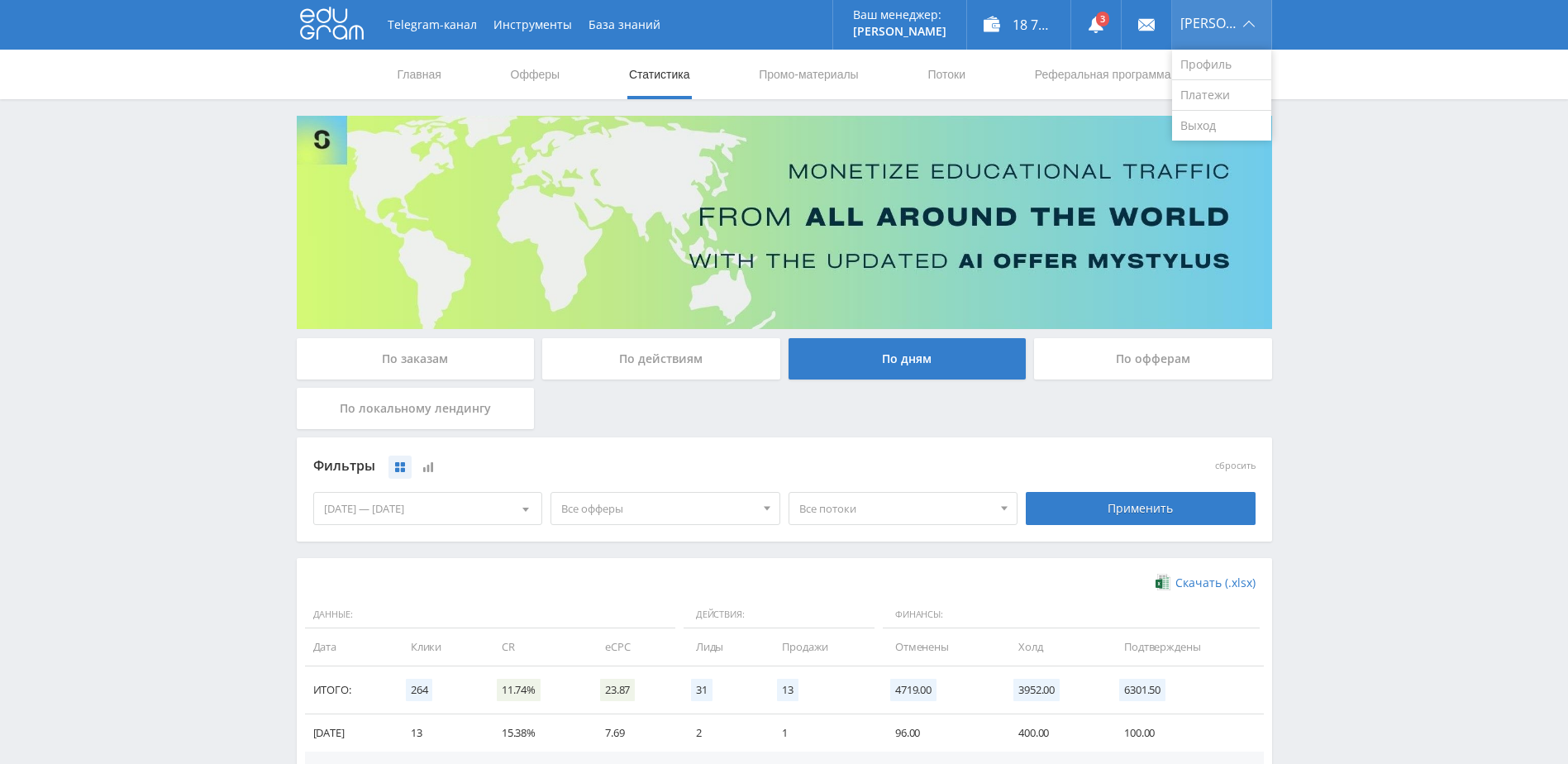
click at [1255, 11] on div "[PERSON_NAME]" at bounding box center [1222, 24] width 99 height 50
click at [1240, 128] on link "Выход" at bounding box center [1222, 126] width 99 height 30
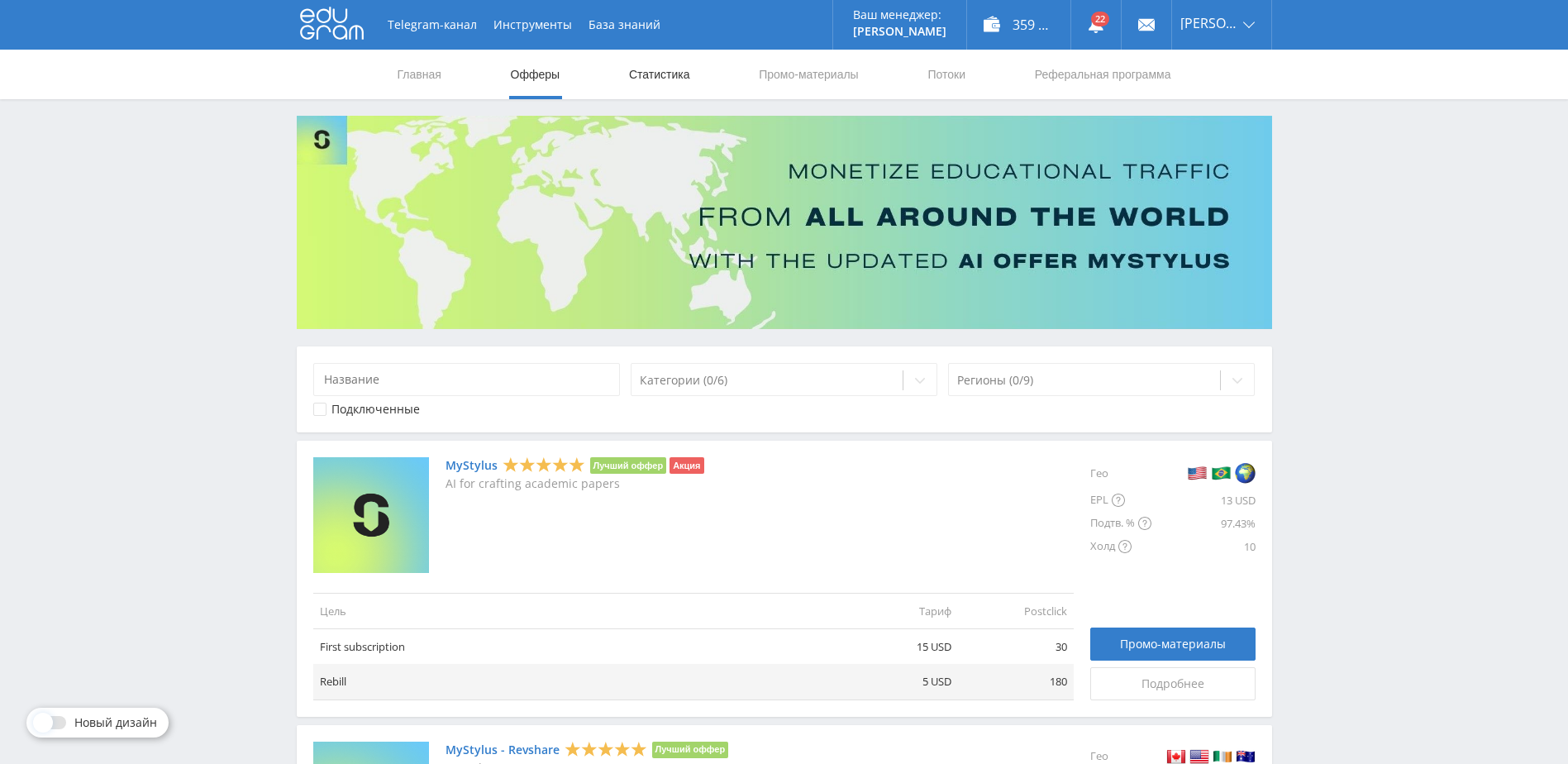
click at [664, 78] on link "Статистика" at bounding box center [659, 74] width 65 height 50
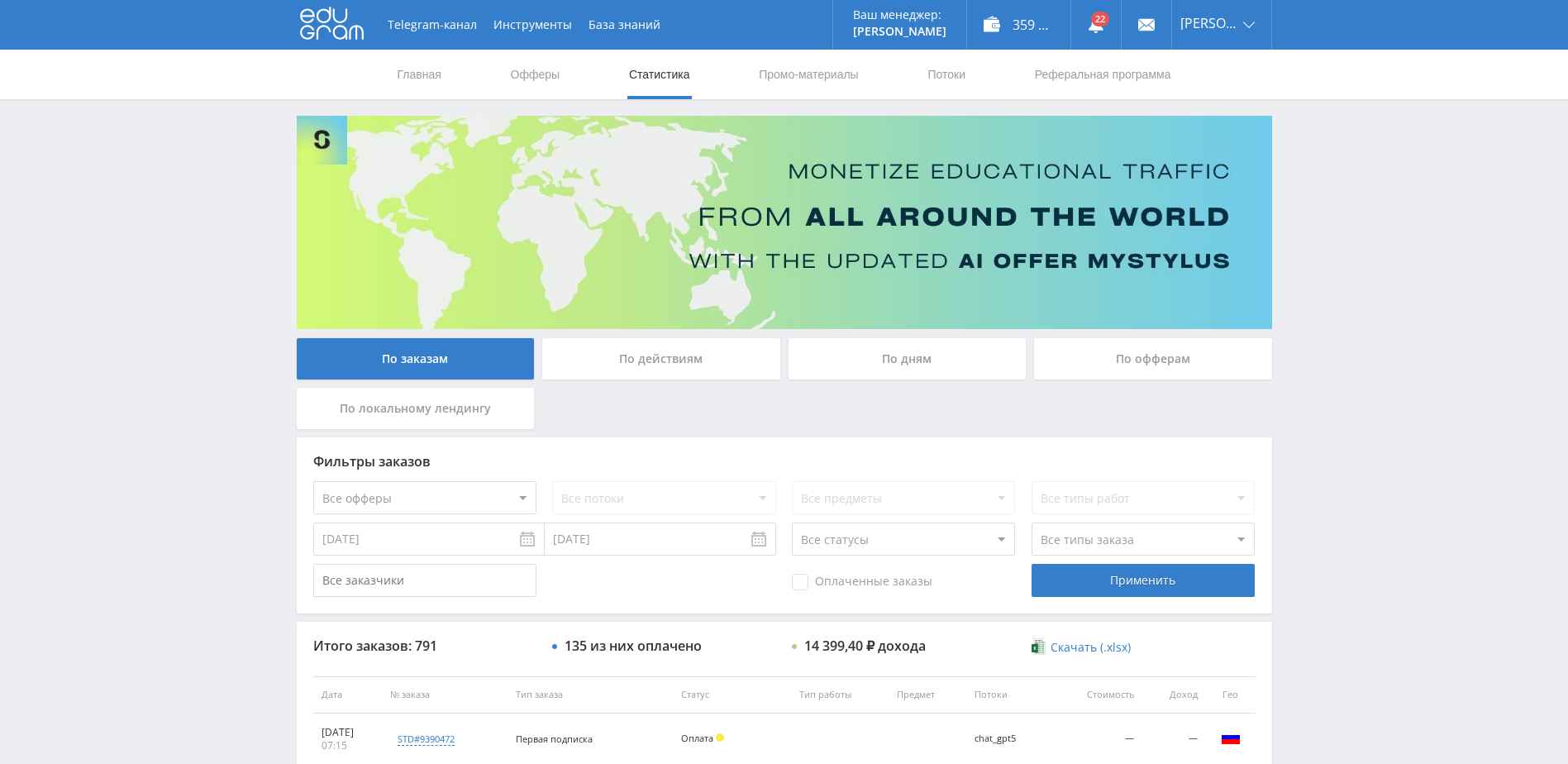
click at [873, 373] on div "По дням" at bounding box center [907, 358] width 238 height 41
click at [0, 0] on input "По дням" at bounding box center [0, 0] width 0 height 0
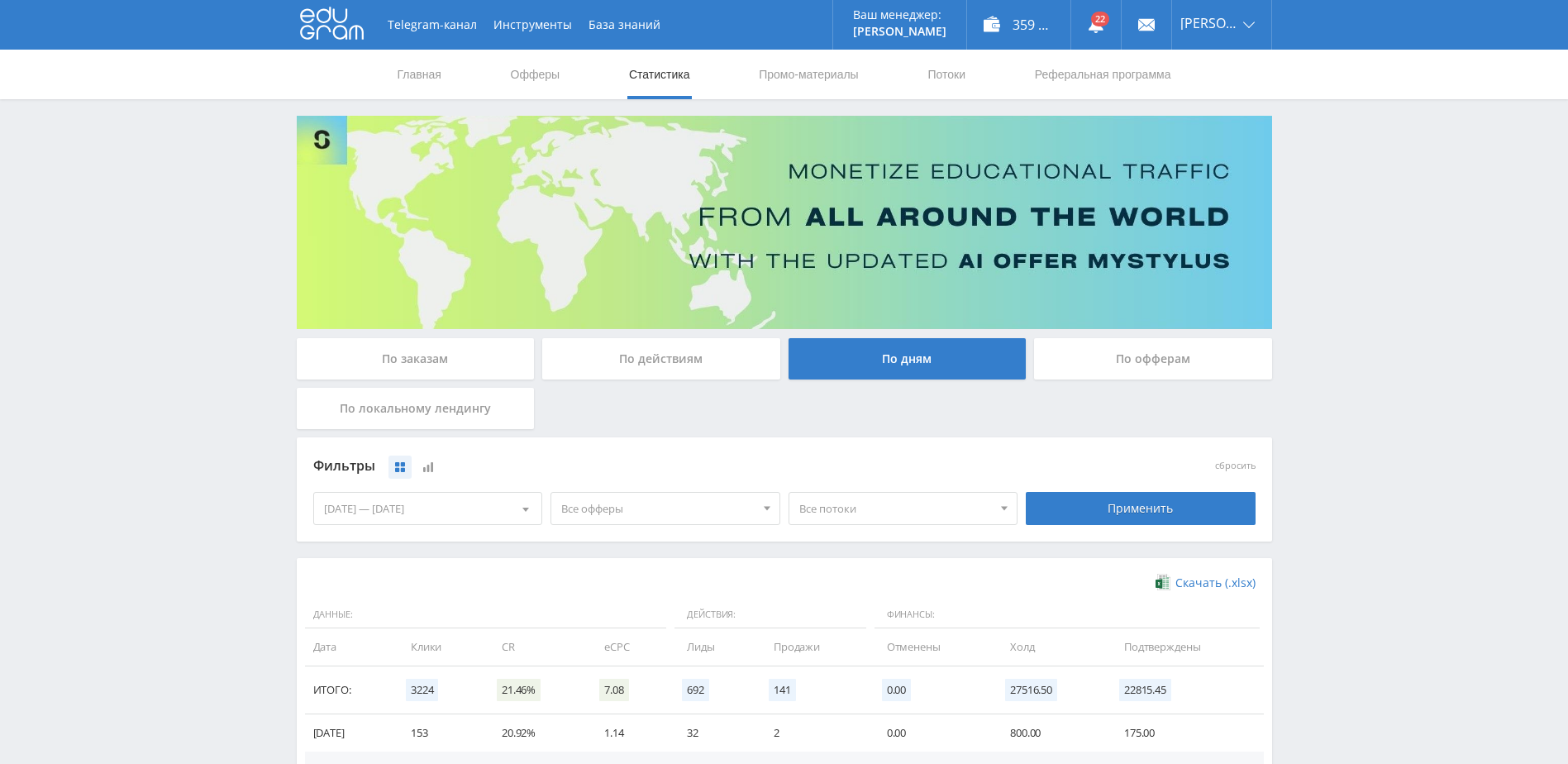
click at [487, 506] on div "[DATE] — [DATE]" at bounding box center [428, 508] width 228 height 31
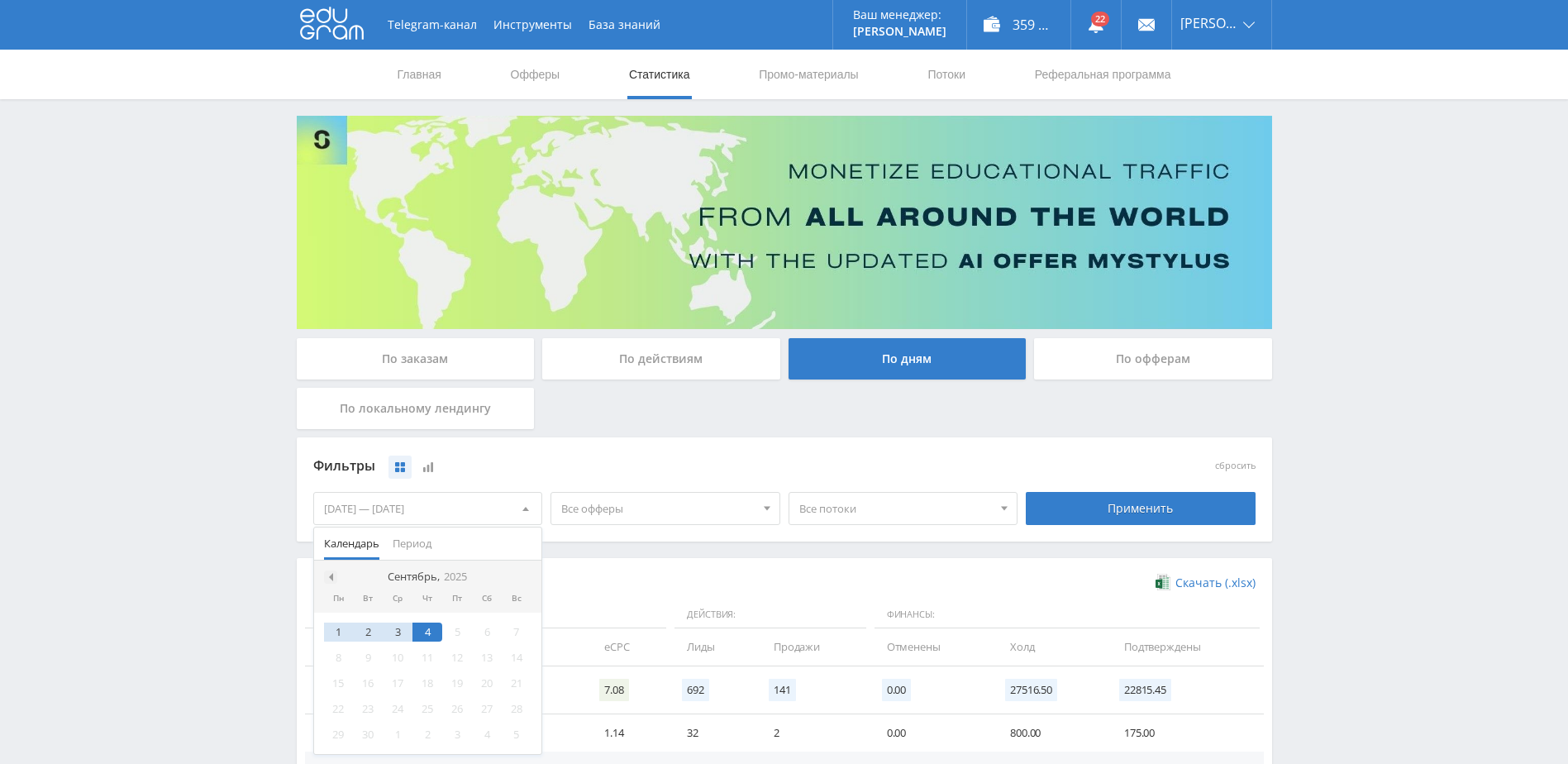
click at [334, 576] on div at bounding box center [330, 576] width 13 height 13
click at [453, 625] on div "1" at bounding box center [457, 632] width 30 height 19
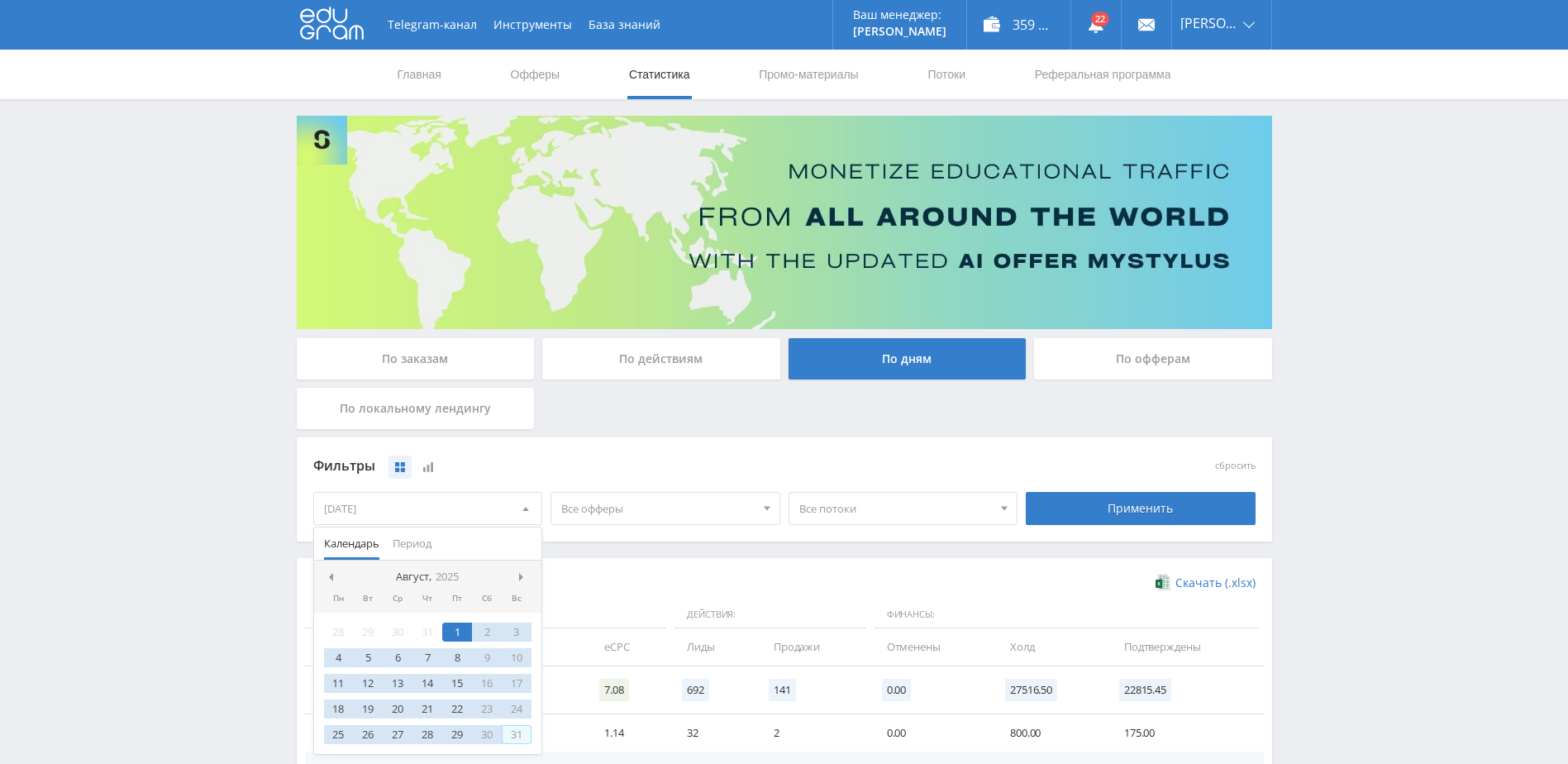
click at [517, 729] on div "31" at bounding box center [516, 734] width 30 height 19
click at [877, 420] on div "По заказам По действиям По дням По офферам По локальному лендингу" at bounding box center [784, 388] width 984 height 99
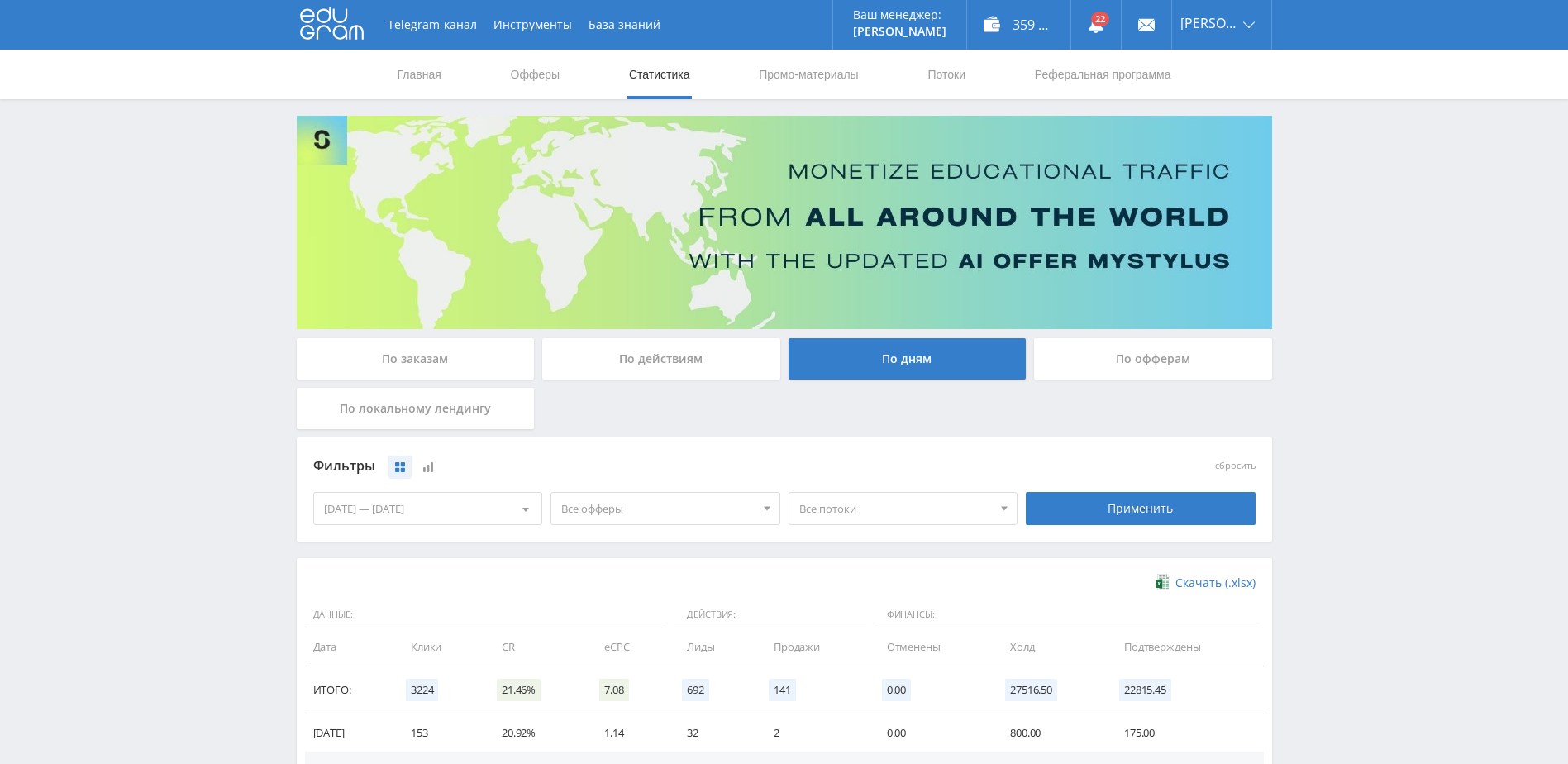
click at [690, 503] on span "Все офферы" at bounding box center [658, 508] width 194 height 31
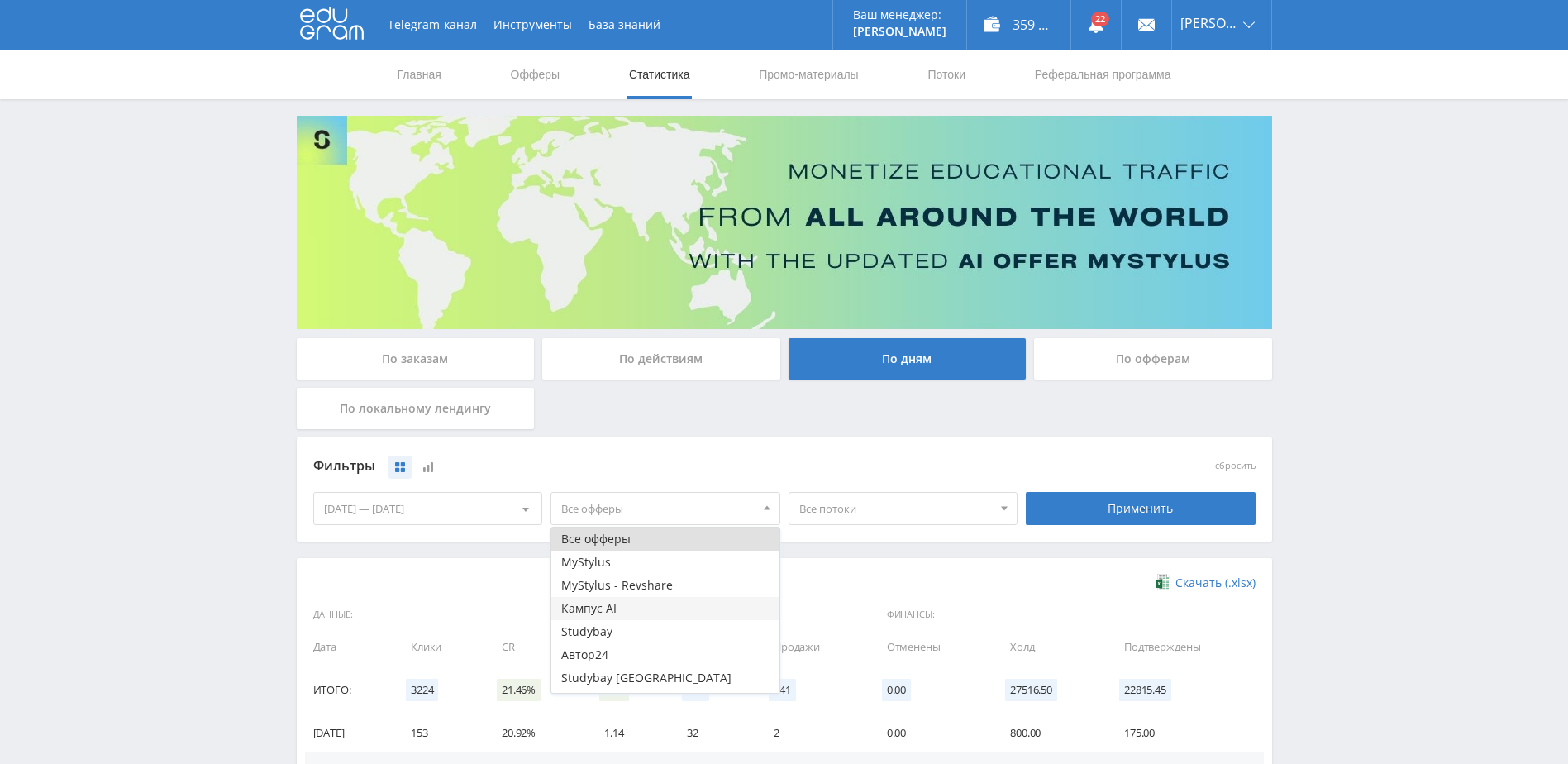
click at [608, 611] on button "Кампус AI" at bounding box center [665, 608] width 228 height 24
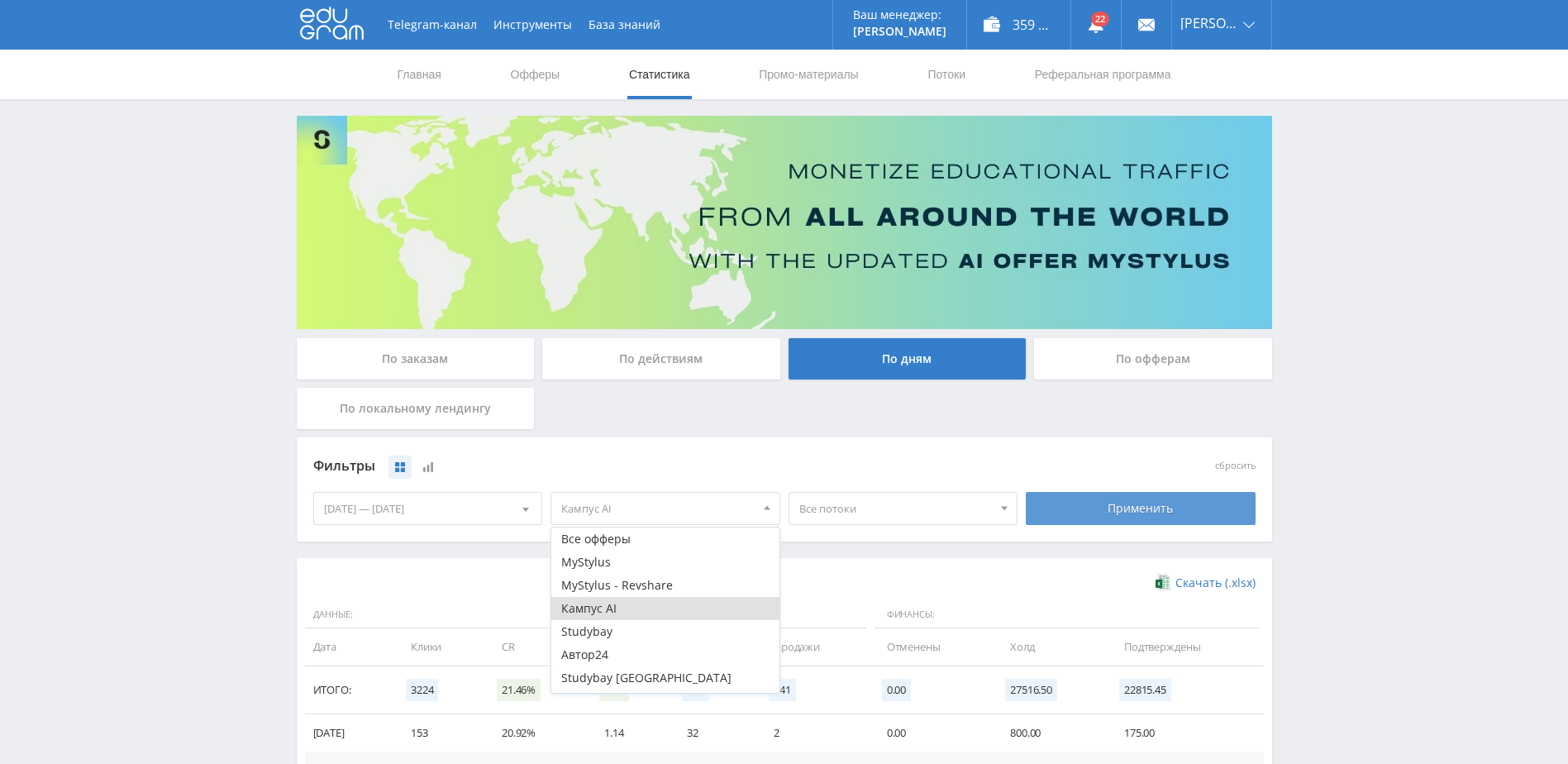
click at [1057, 515] on div "Применить" at bounding box center [1140, 508] width 229 height 33
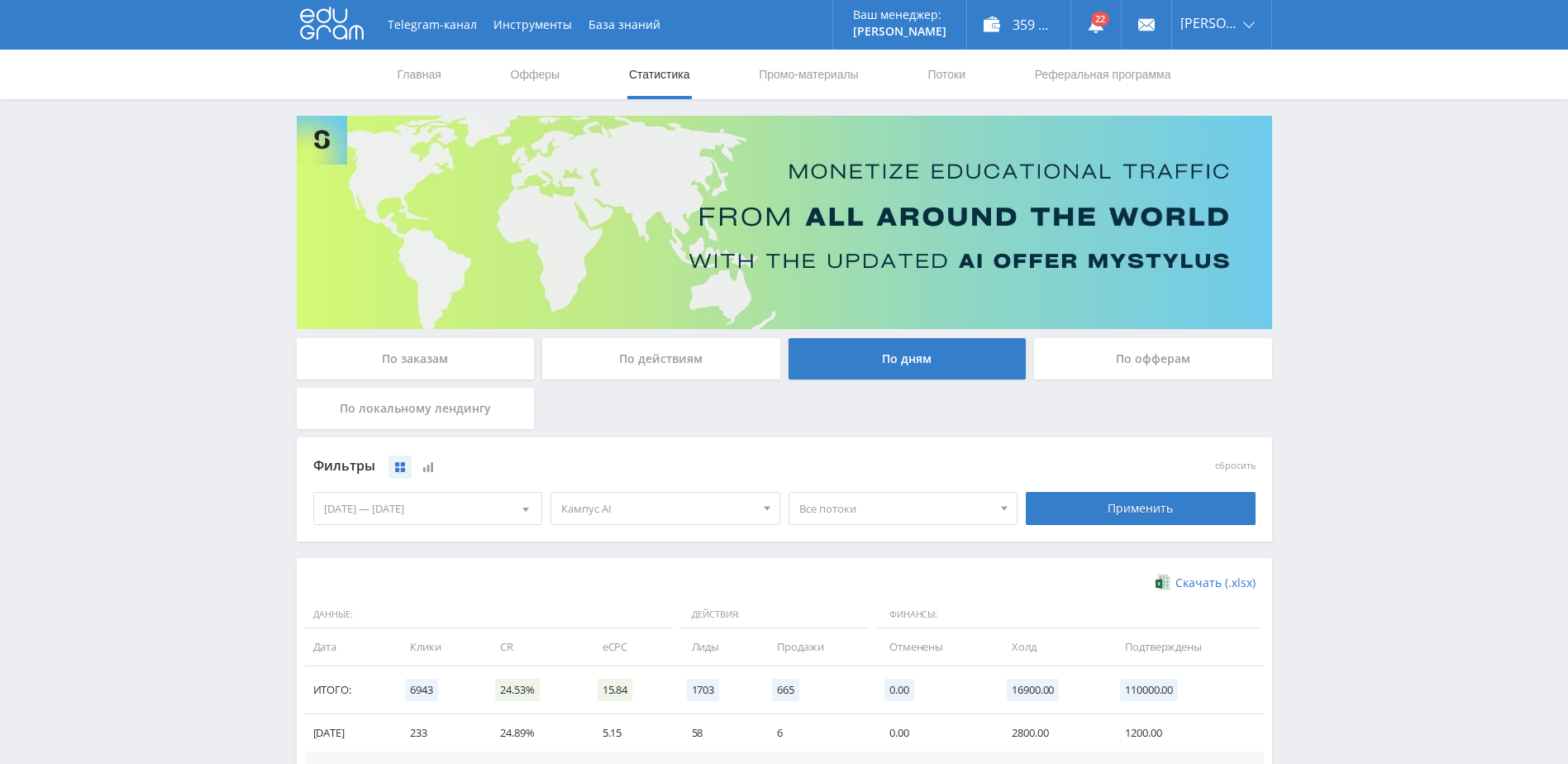
click at [604, 502] on span "Кампус AI" at bounding box center [658, 508] width 194 height 31
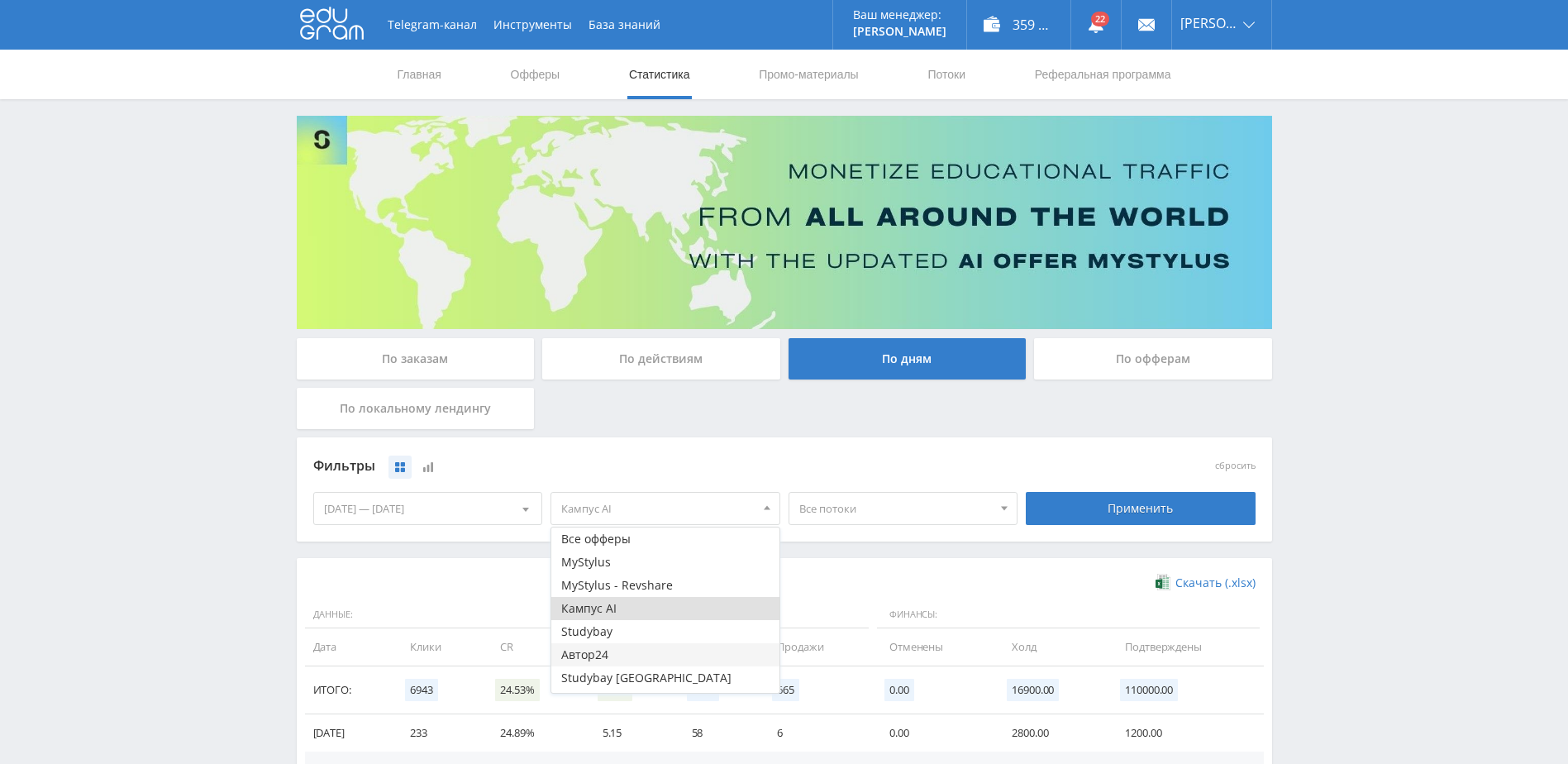
click at [610, 655] on button "Автор24" at bounding box center [665, 654] width 228 height 24
click at [631, 606] on button "Кампус AI" at bounding box center [665, 608] width 228 height 24
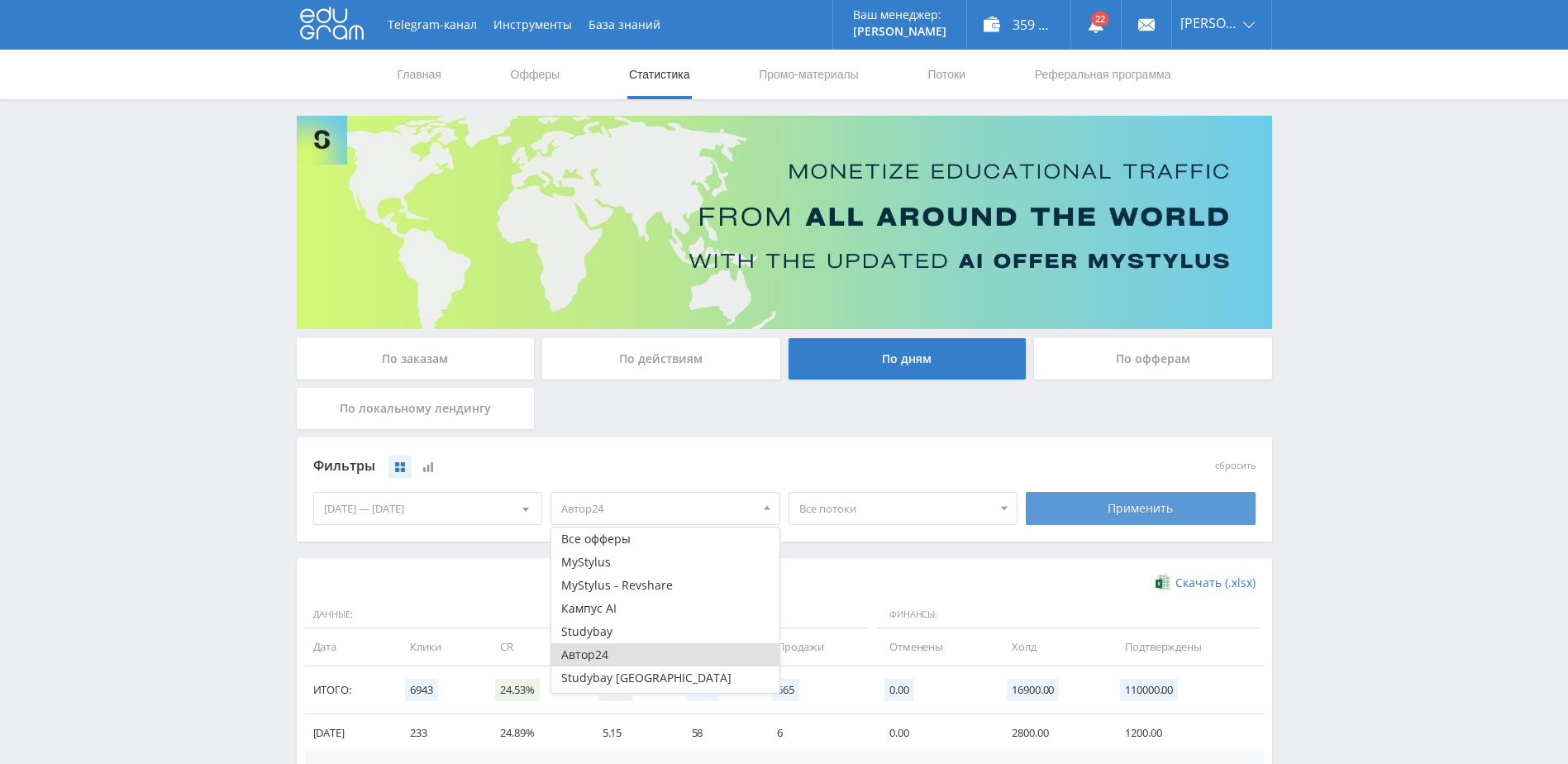
click at [1128, 507] on div "Применить" at bounding box center [1140, 508] width 229 height 33
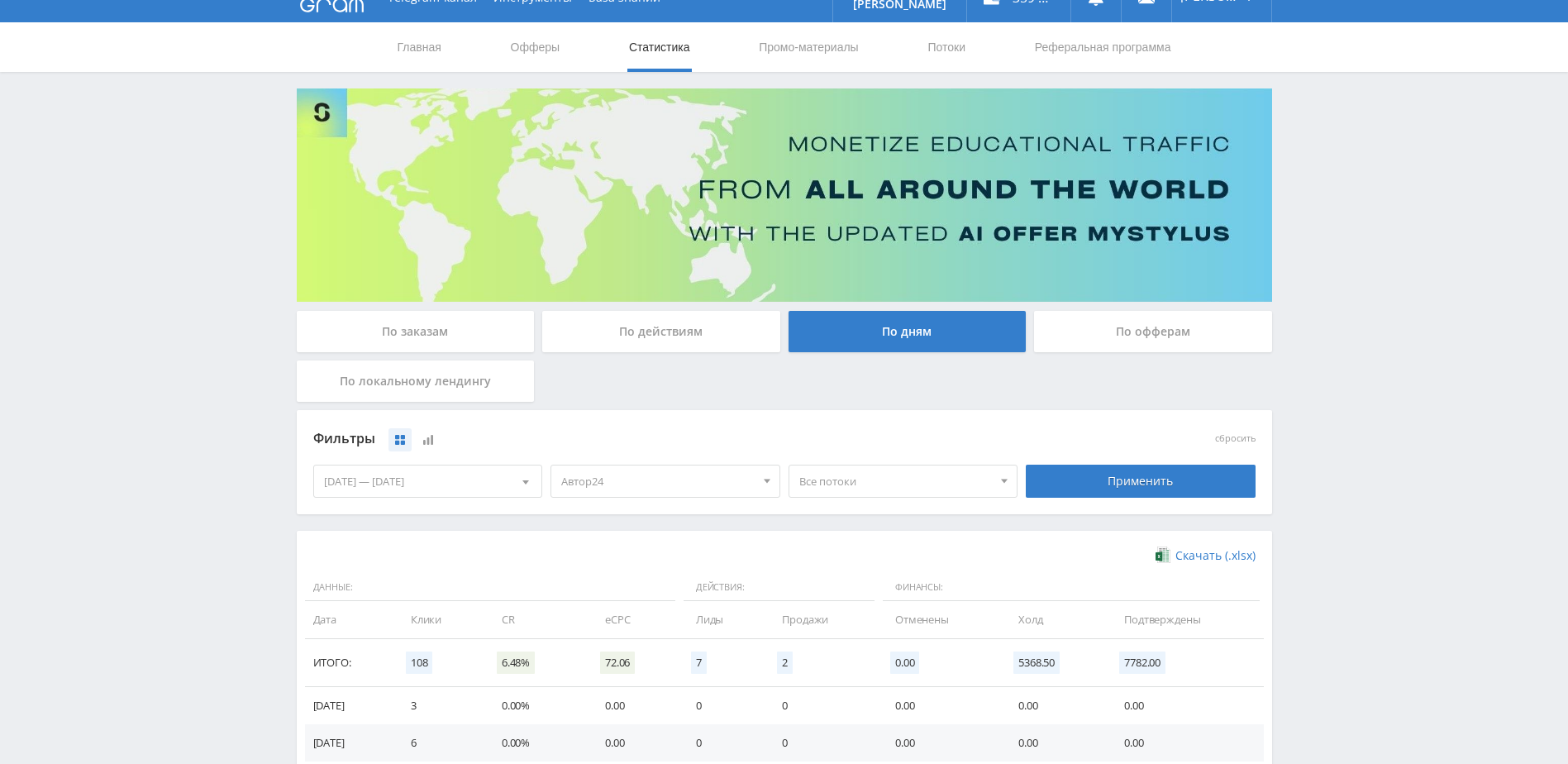
scroll to position [166, 0]
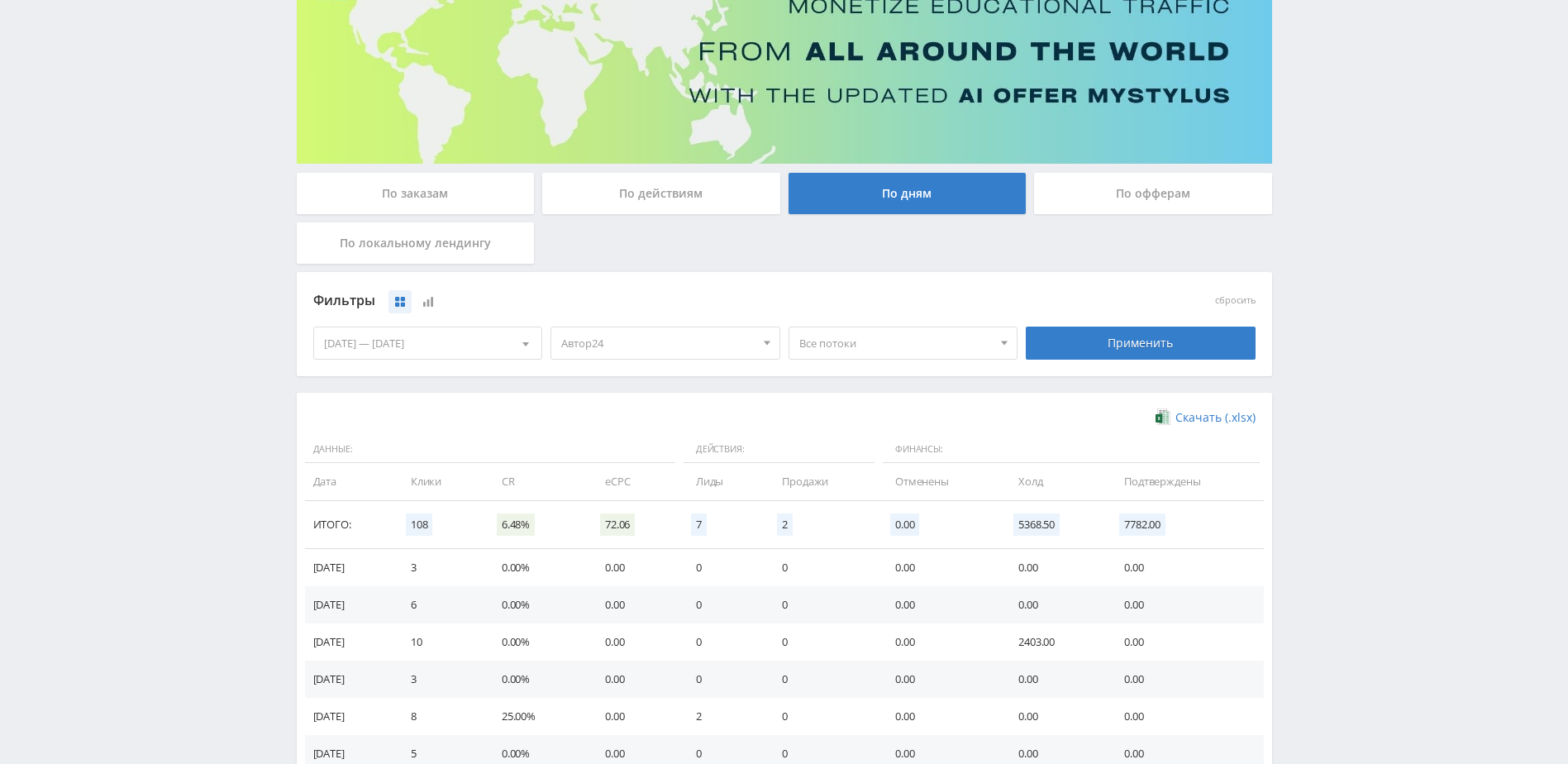
click at [862, 336] on span "Все потоки" at bounding box center [896, 343] width 194 height 31
click at [856, 508] on button "ИИ" at bounding box center [903, 515] width 228 height 24
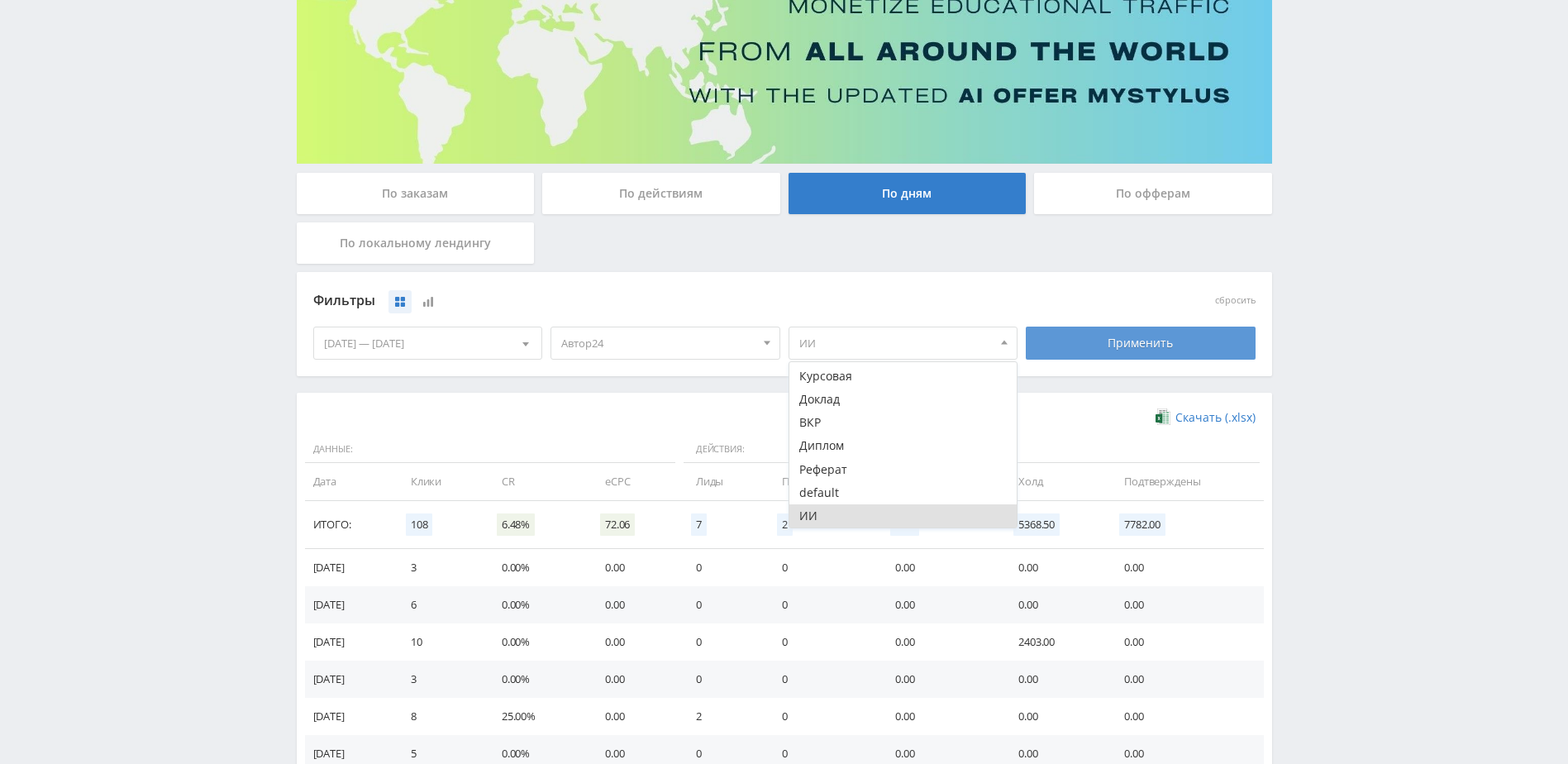
click at [1102, 347] on div "Применить" at bounding box center [1140, 343] width 229 height 33
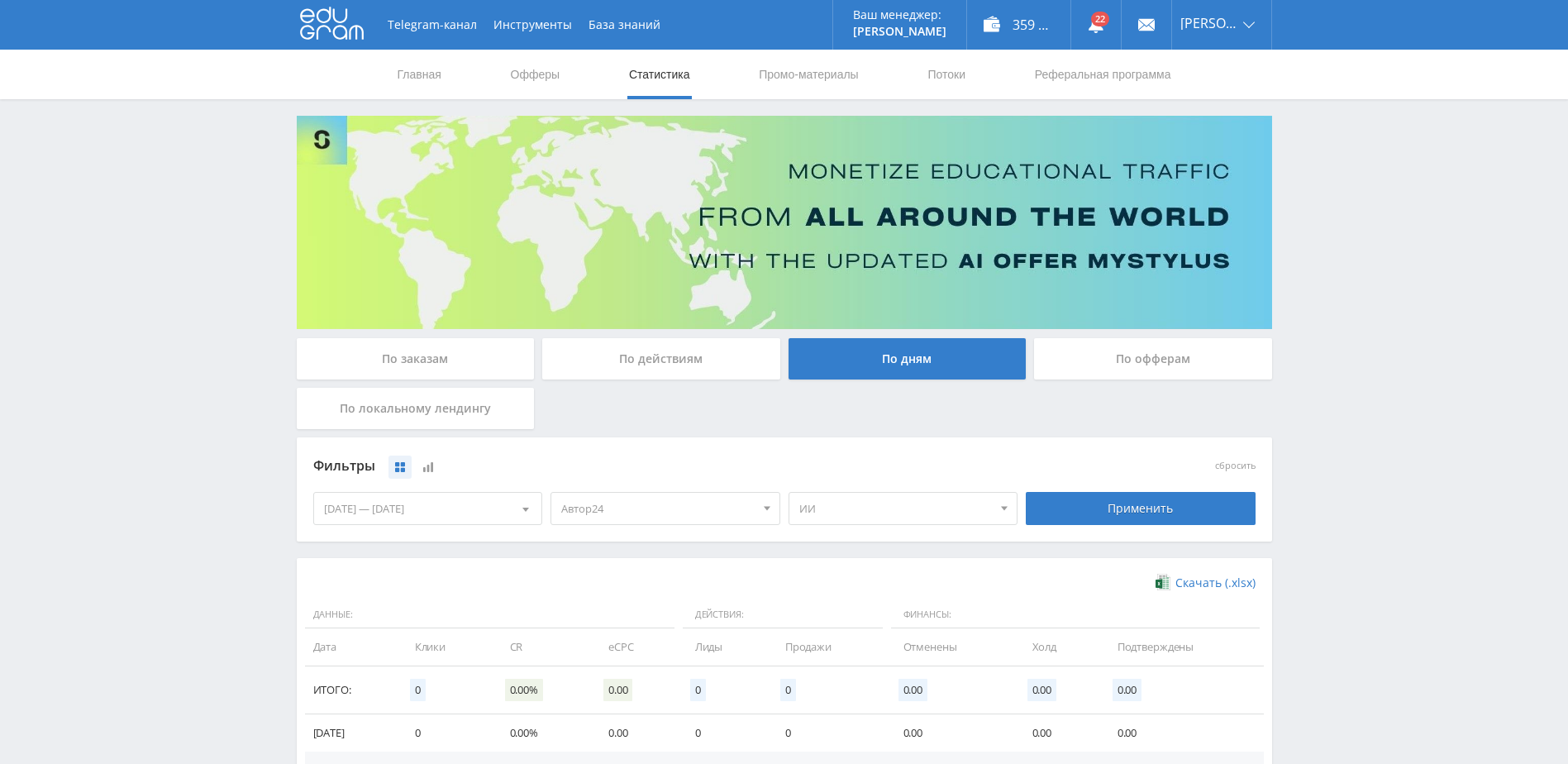
drag, startPoint x: 860, startPoint y: 513, endPoint x: 889, endPoint y: 525, distance: 31.4
click at [860, 513] on span "ИИ" at bounding box center [896, 508] width 194 height 31
click at [884, 538] on button "Все потоки" at bounding box center [903, 539] width 228 height 24
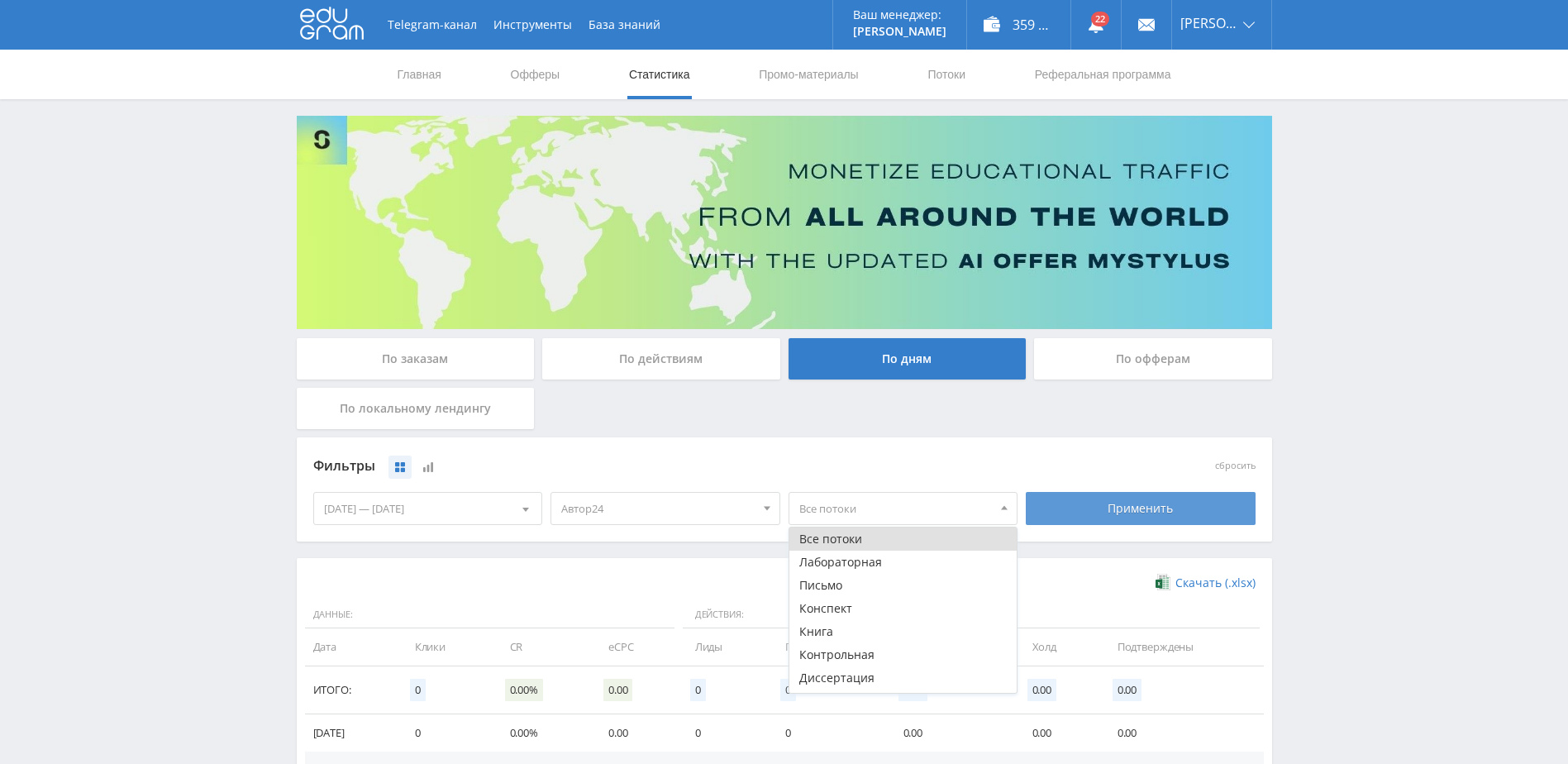
click at [1069, 497] on div "Применить" at bounding box center [1140, 508] width 229 height 33
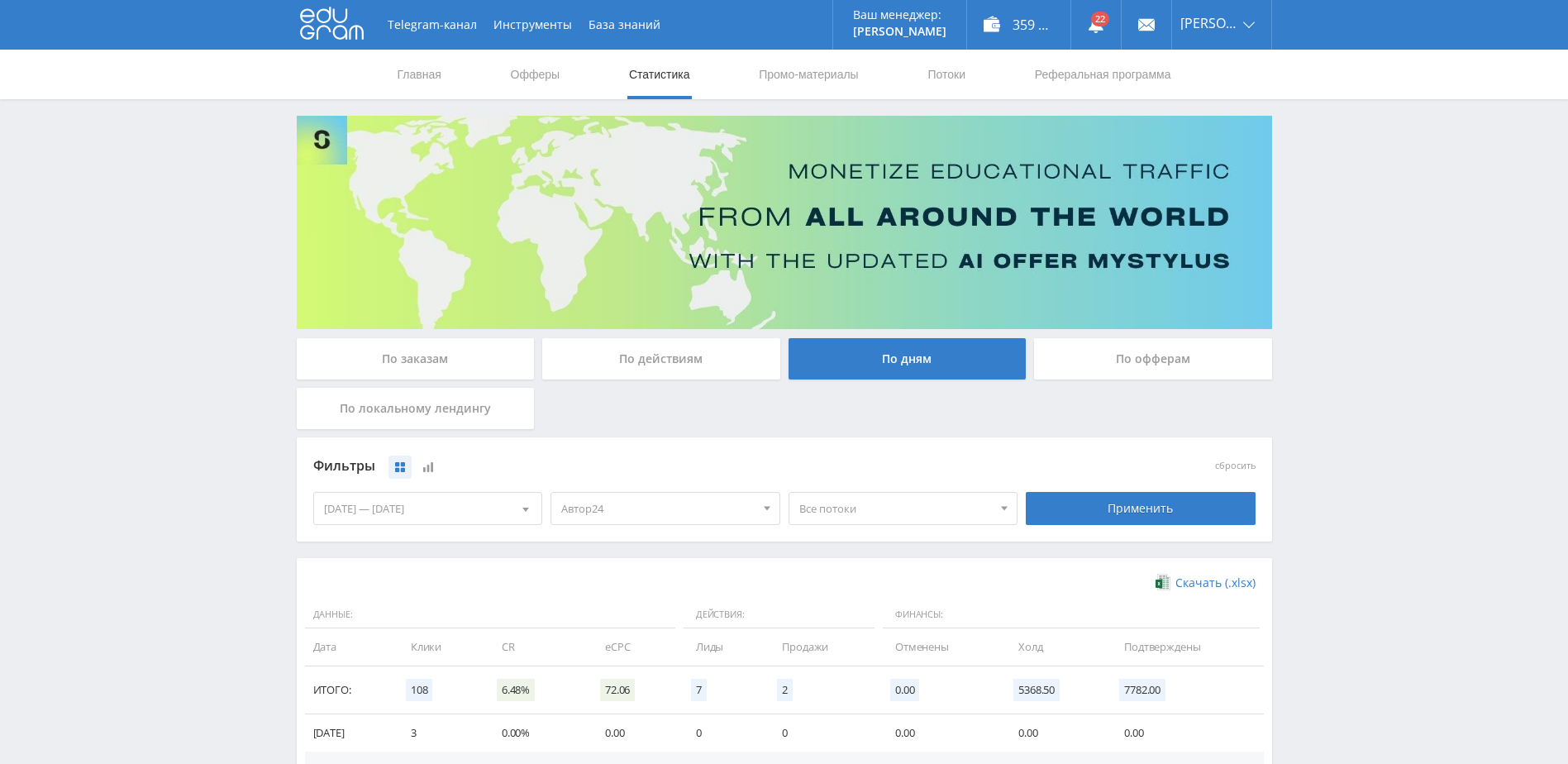
click at [650, 498] on span "Автор24" at bounding box center [658, 508] width 194 height 31
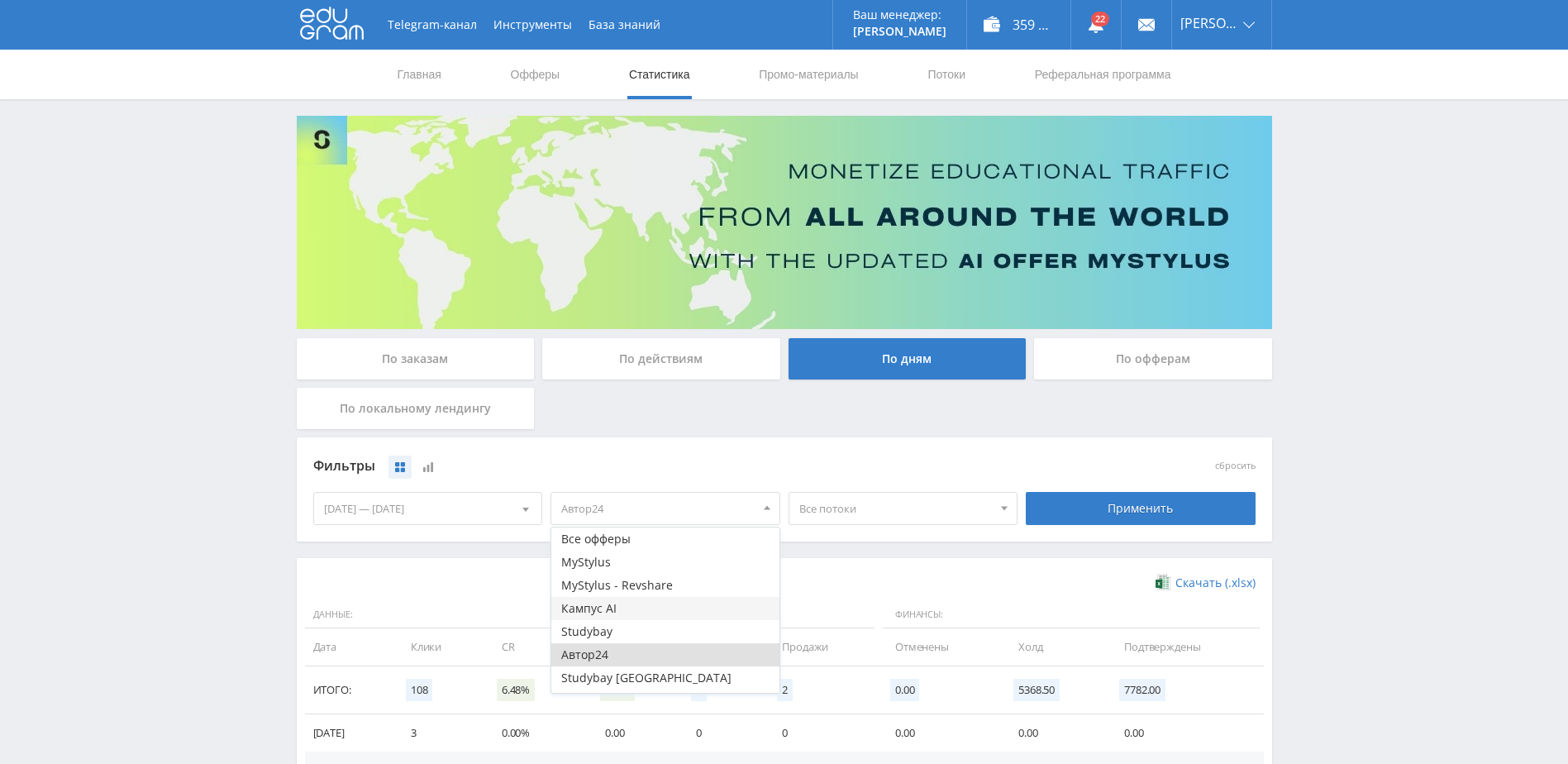
click at [624, 610] on button "Кампус AI" at bounding box center [665, 608] width 228 height 24
click at [1086, 515] on div "Применить" at bounding box center [1140, 508] width 229 height 33
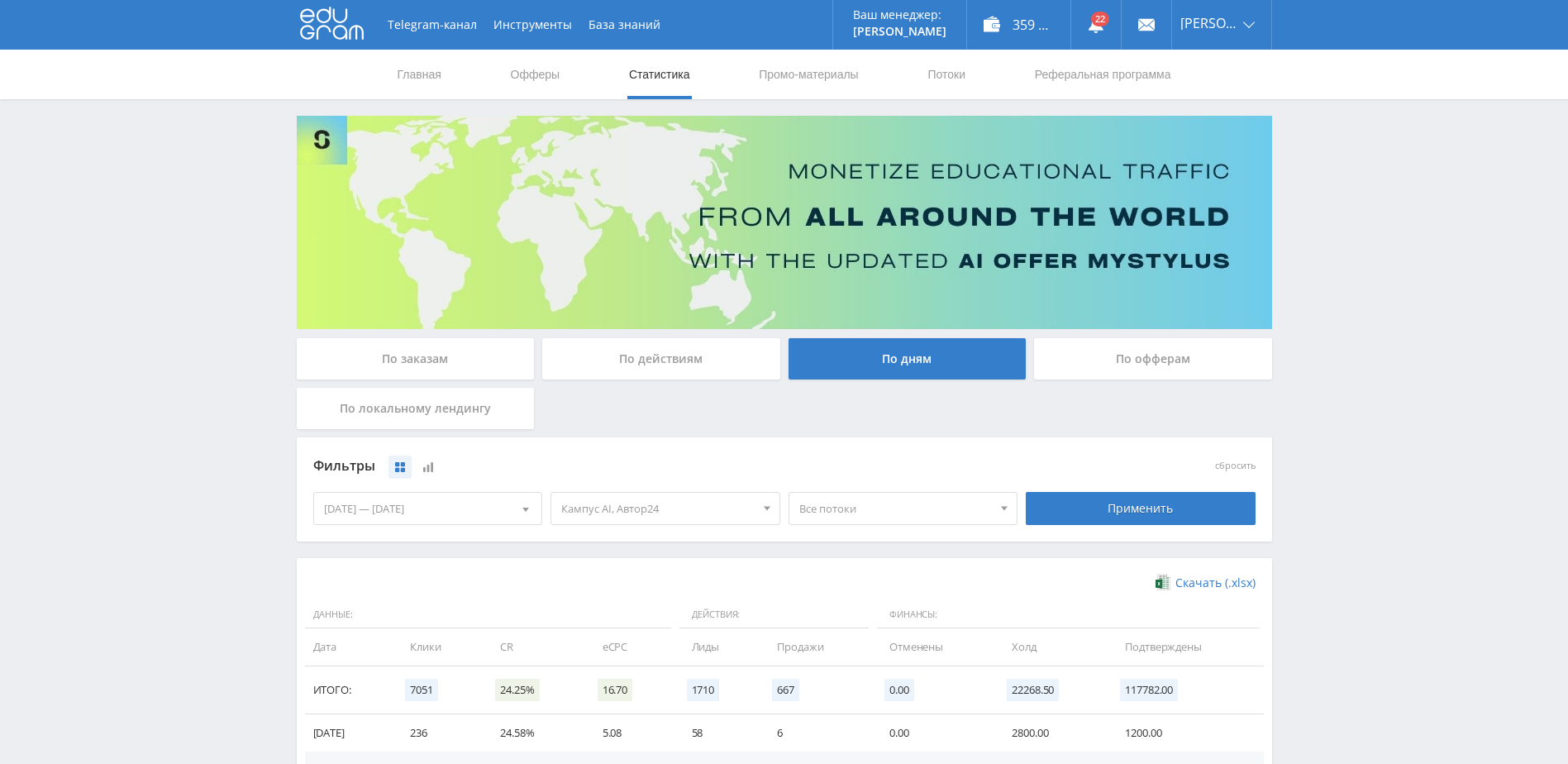
click at [677, 506] on span "Кампус AI, Автор24" at bounding box center [658, 508] width 194 height 31
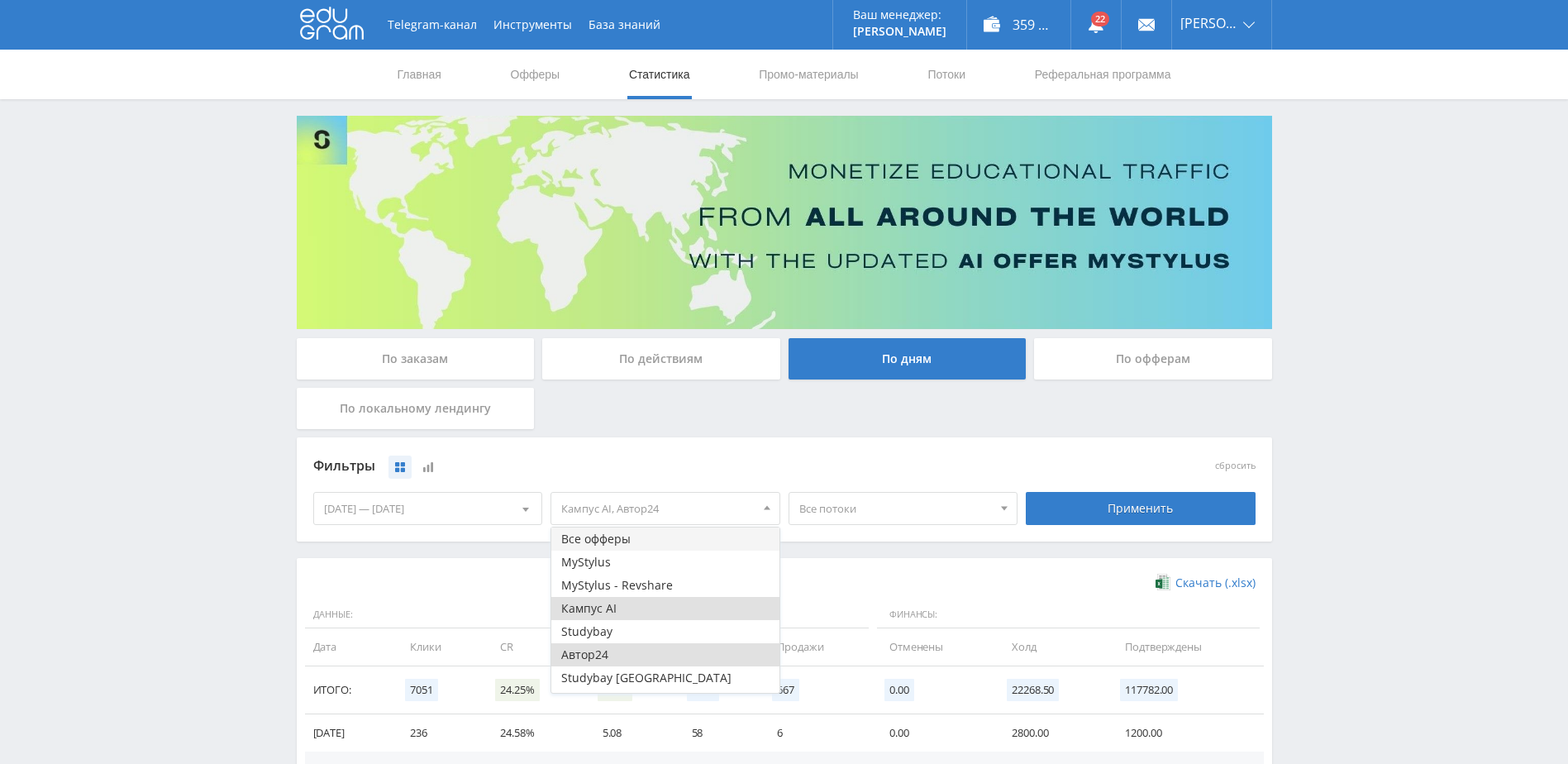
click at [665, 534] on button "Все офферы" at bounding box center [665, 539] width 228 height 24
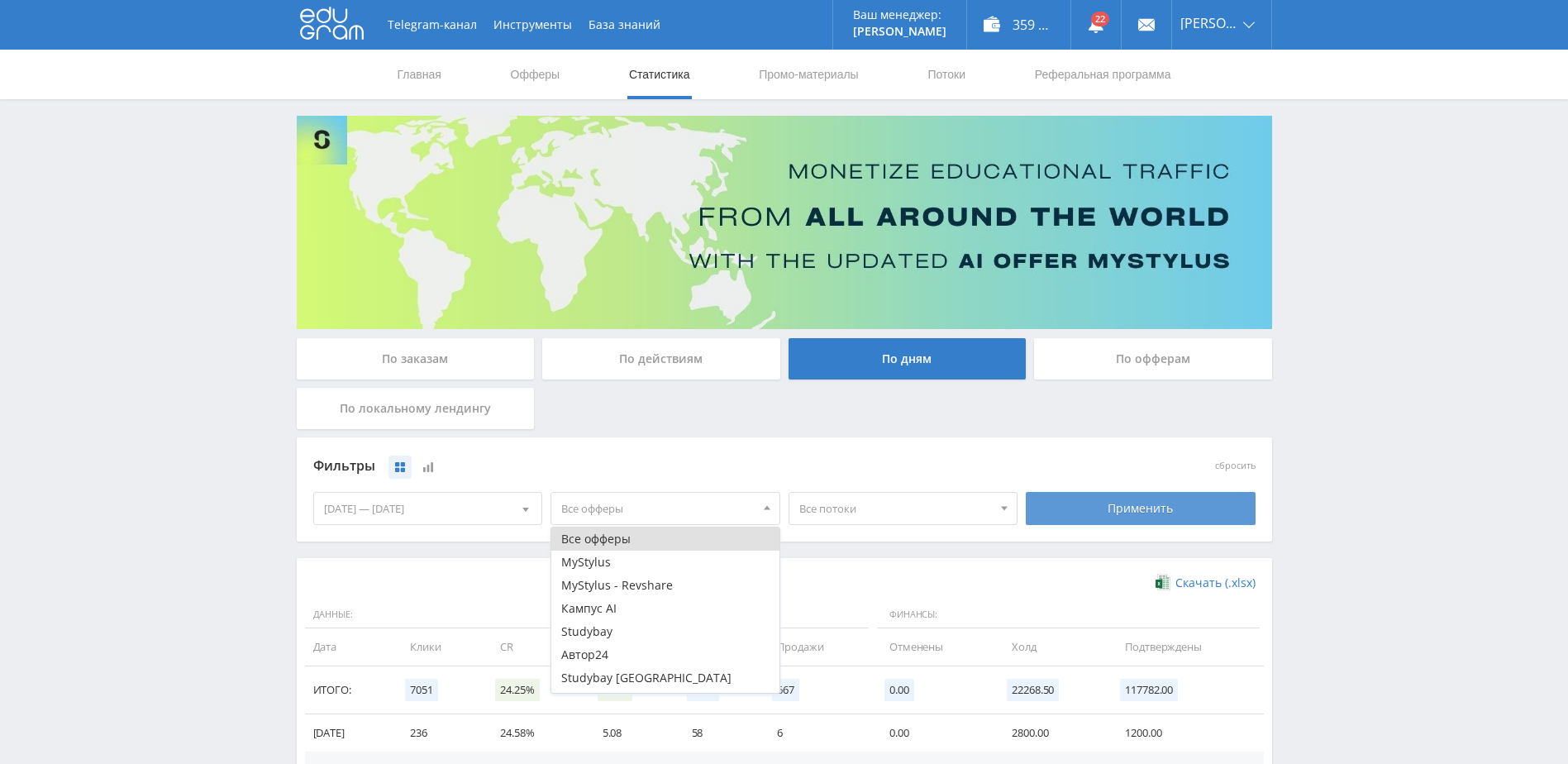
click at [1115, 508] on div "Применить" at bounding box center [1140, 508] width 229 height 33
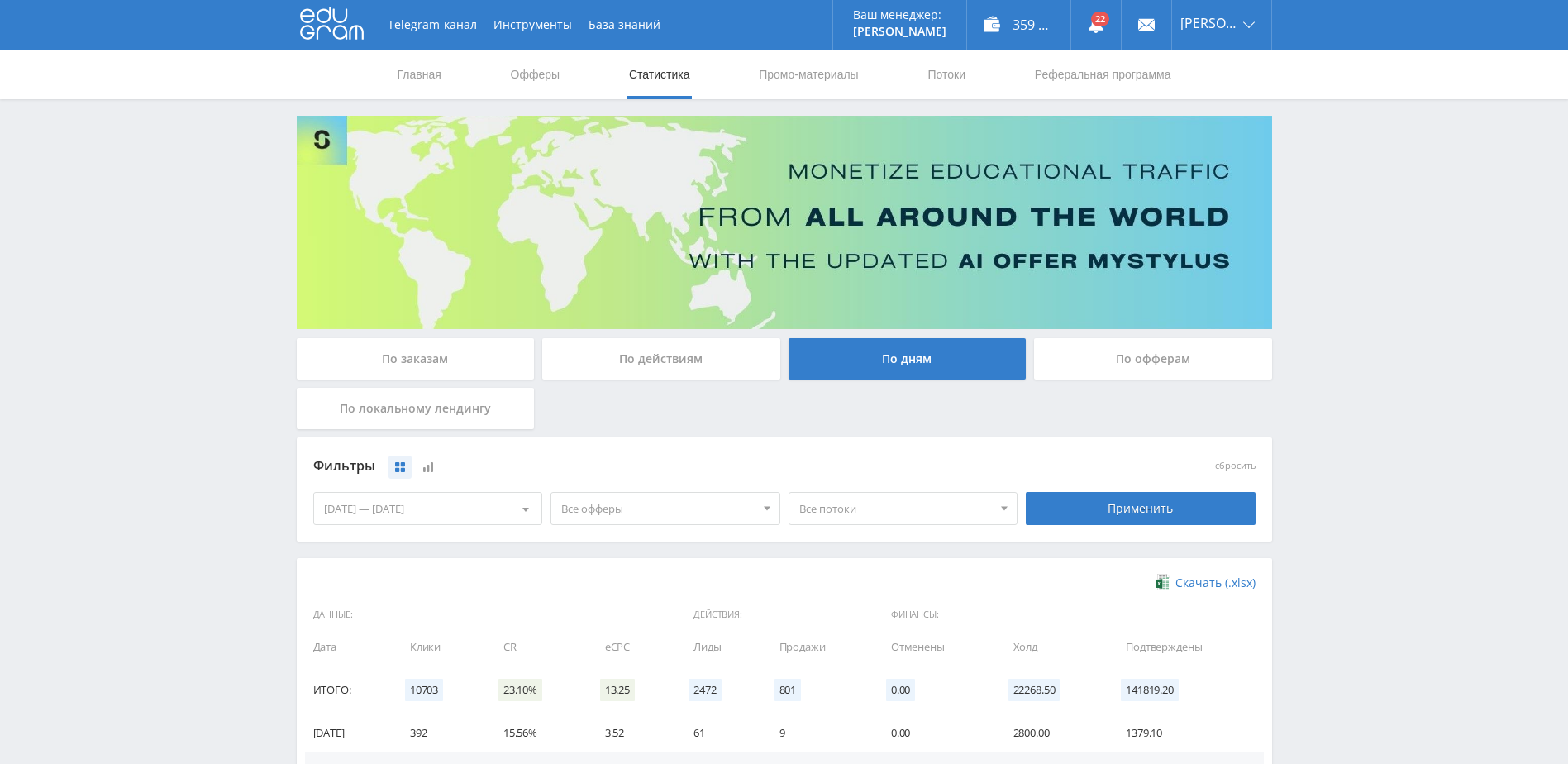
click at [702, 522] on span "Все офферы" at bounding box center [658, 508] width 194 height 31
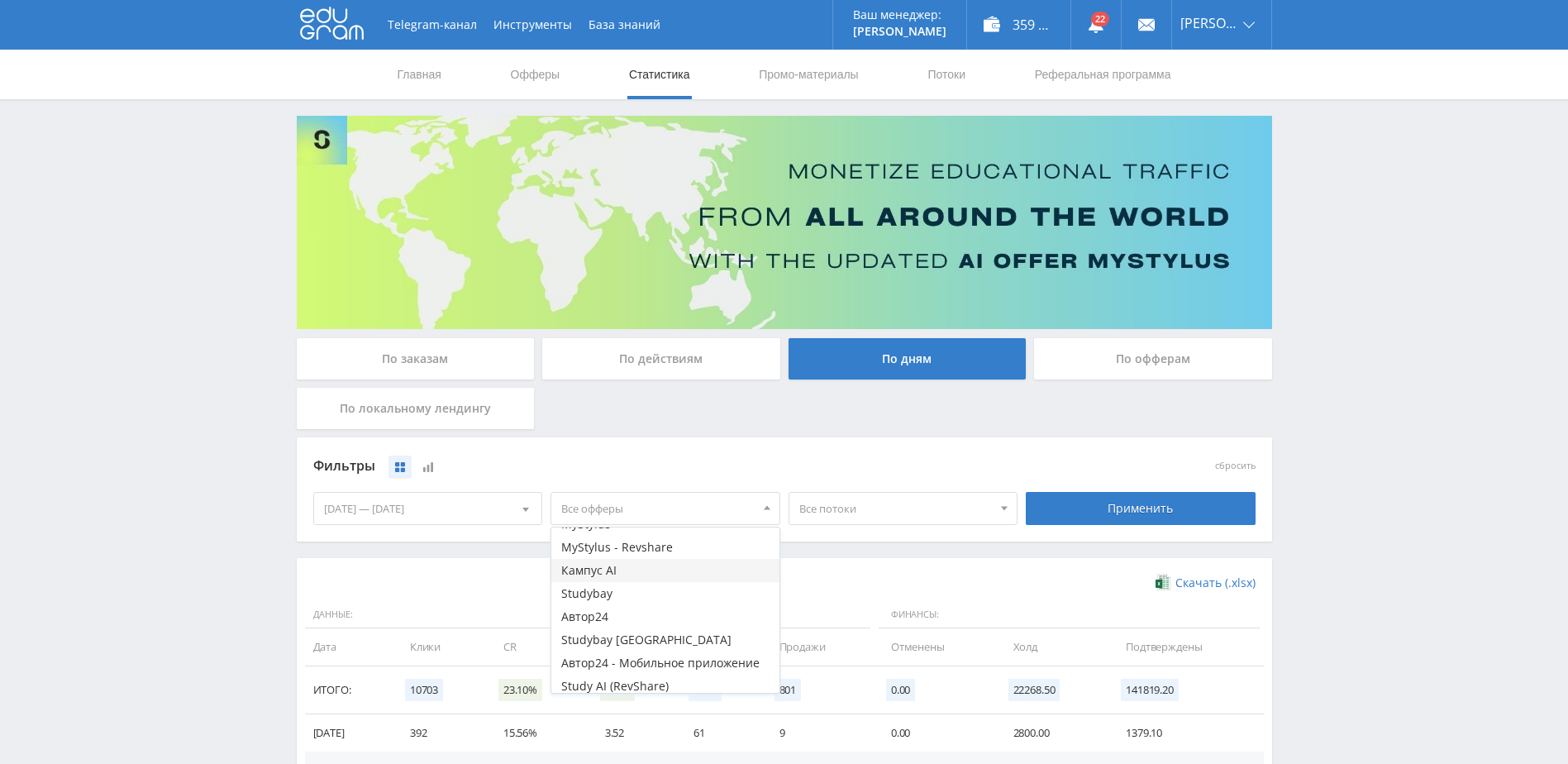
scroll to position [43, 0]
click at [657, 675] on button "Study AI (RevShare)" at bounding box center [665, 681] width 228 height 24
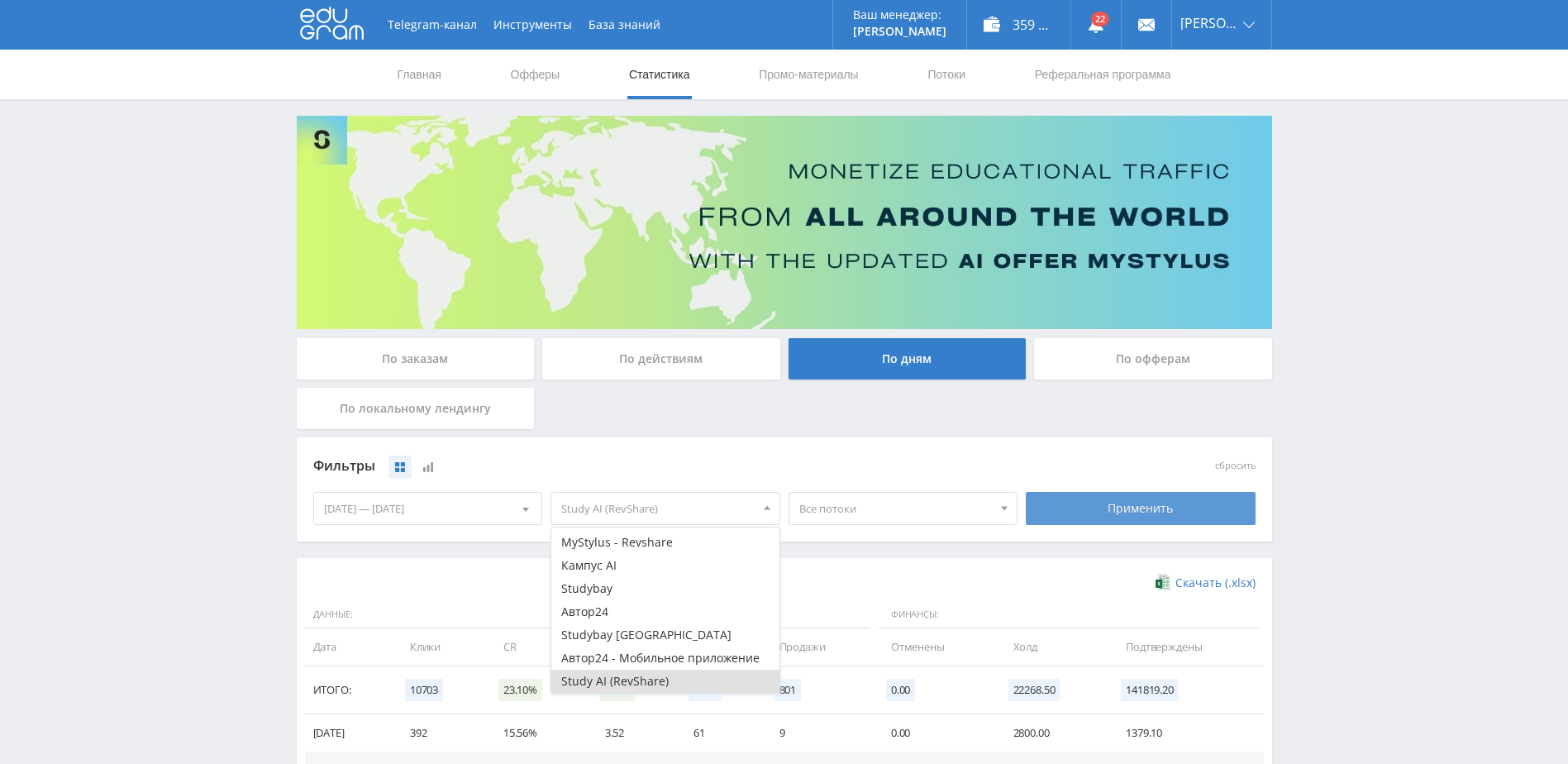
click at [1089, 501] on div "Применить" at bounding box center [1140, 508] width 229 height 33
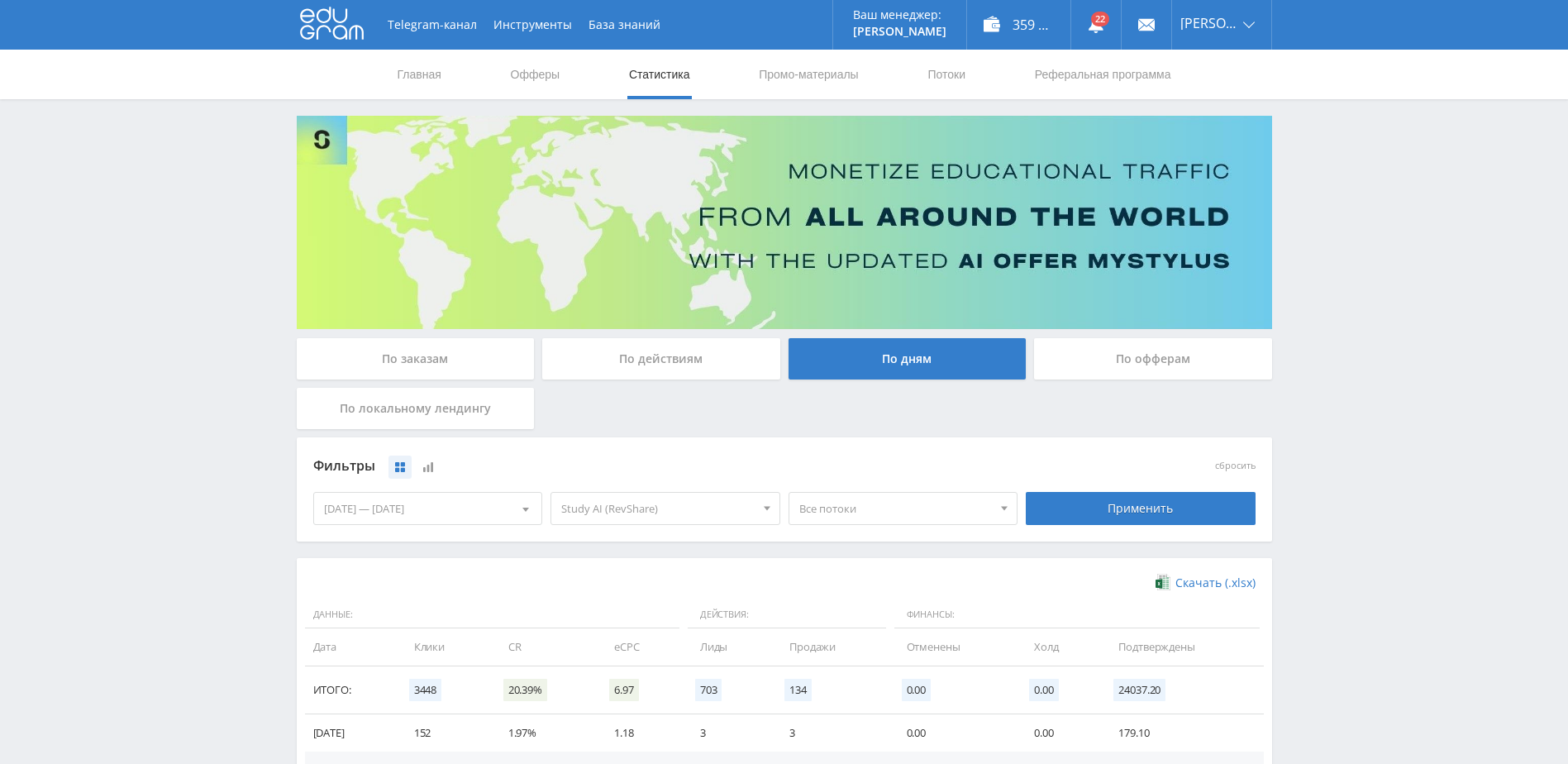
click at [887, 492] on div "Все потоки" at bounding box center [903, 508] width 229 height 33
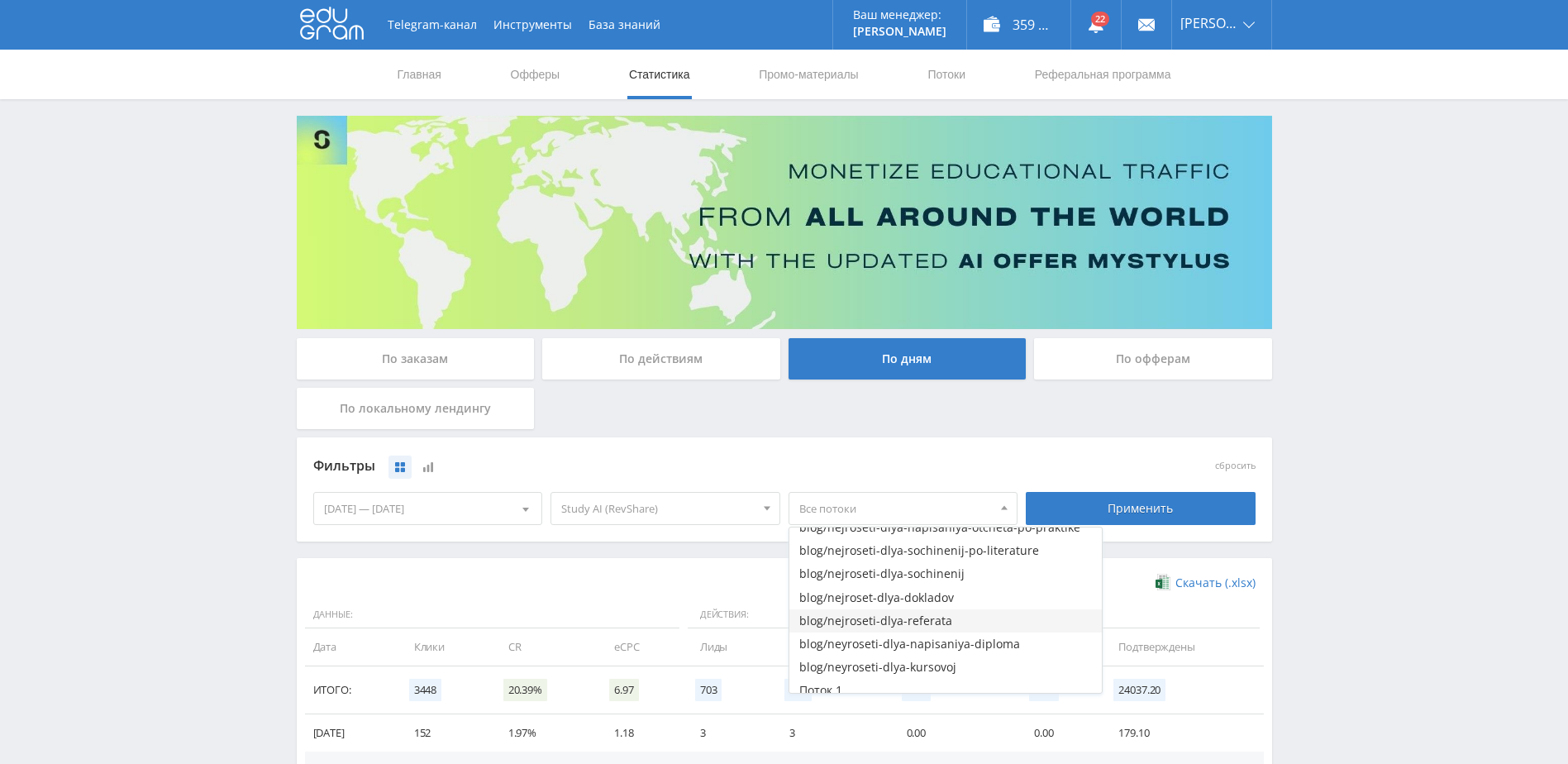
scroll to position [671, 0]
click at [955, 658] on button "blog/neyroseti-dlya-kursovoj" at bounding box center [945, 658] width 312 height 24
click at [985, 638] on button "blog/neyroseti-dlya-napisaniya-diploma" at bounding box center [945, 634] width 312 height 24
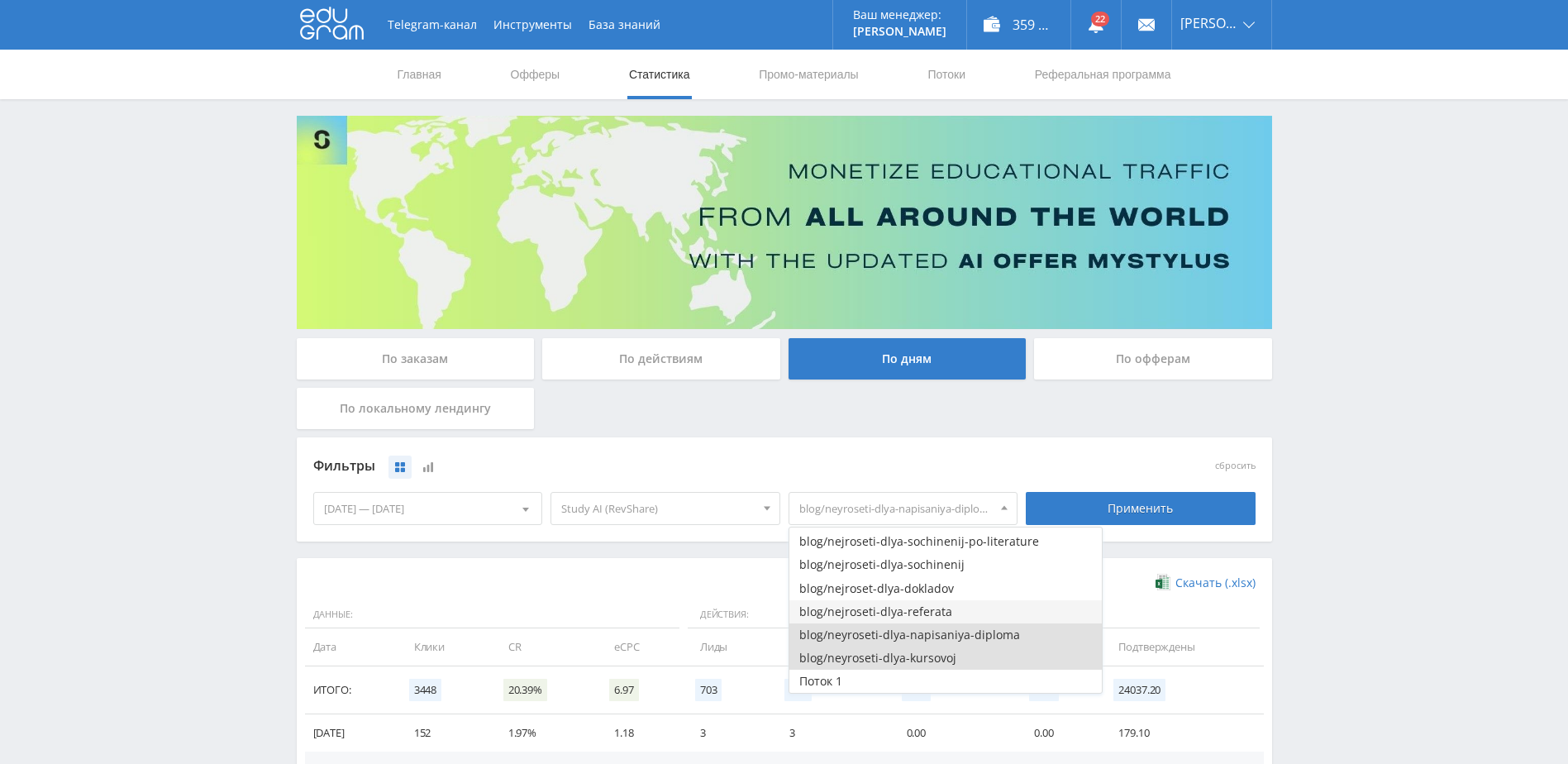
click at [944, 620] on button "blog/nejroseti-dlya-referata" at bounding box center [945, 611] width 312 height 24
click at [935, 593] on button "blog/nejroset-dlya-dokladov" at bounding box center [945, 588] width 312 height 24
click at [967, 565] on button "blog/nejroseti-dlya-sochinenij" at bounding box center [945, 564] width 312 height 24
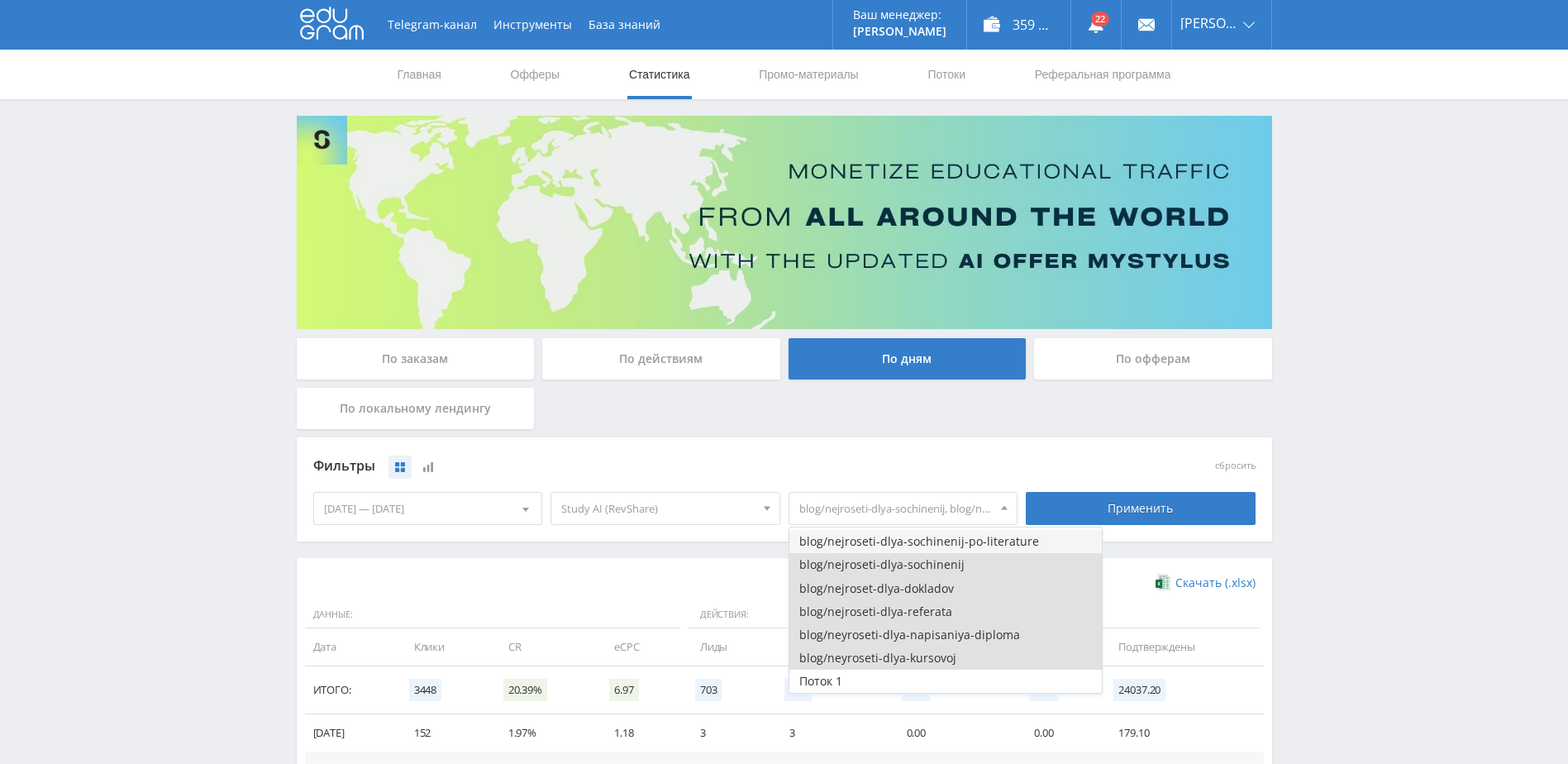
click at [985, 539] on button "blog/nejroseti-dlya-sochinenij-po-literature" at bounding box center [945, 541] width 312 height 24
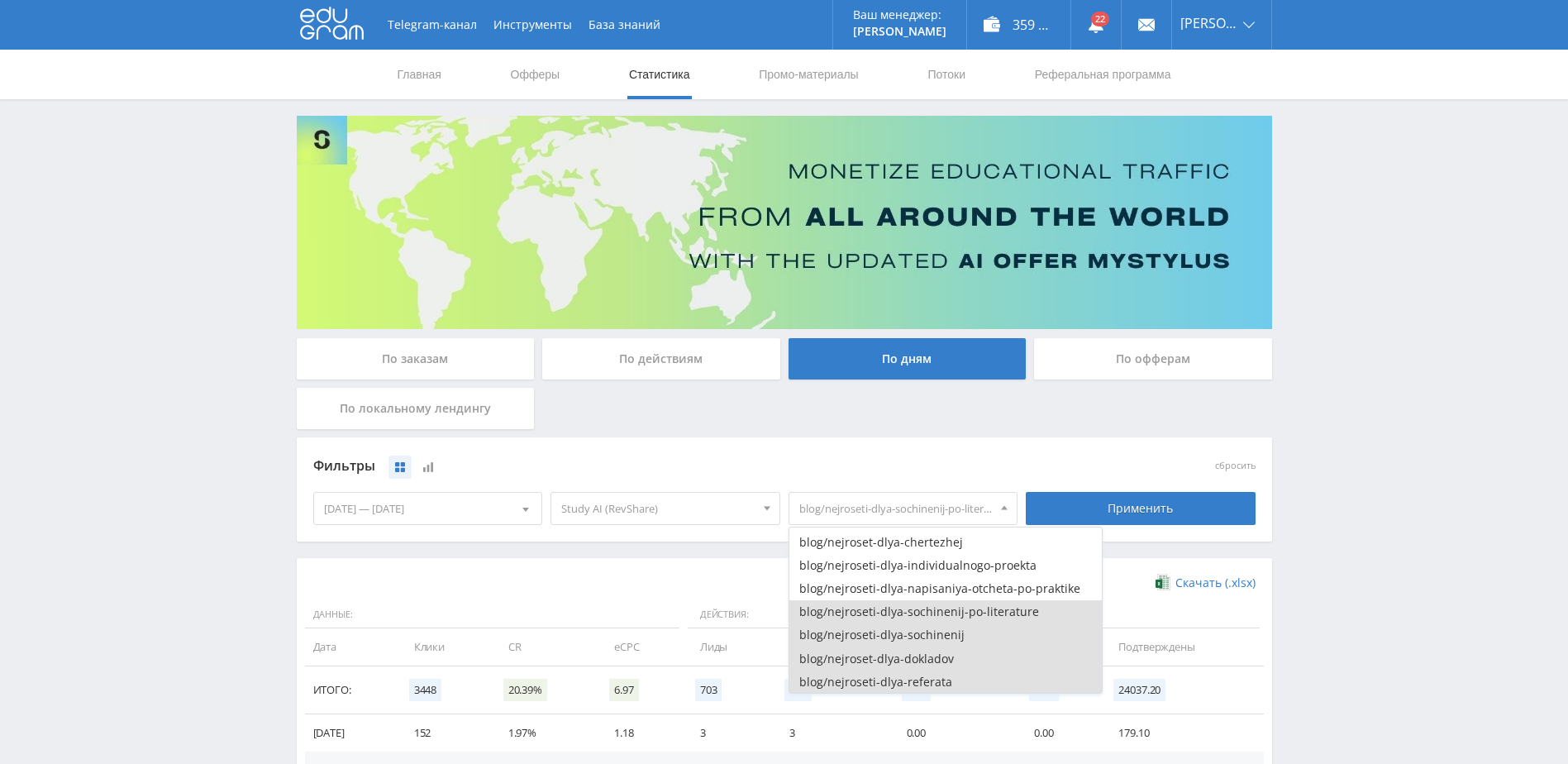
scroll to position [588, 0]
click at [1009, 607] on button "blog/nejroseti-dlya-napisaniya-otcheta-po-praktike" at bounding box center [945, 601] width 312 height 24
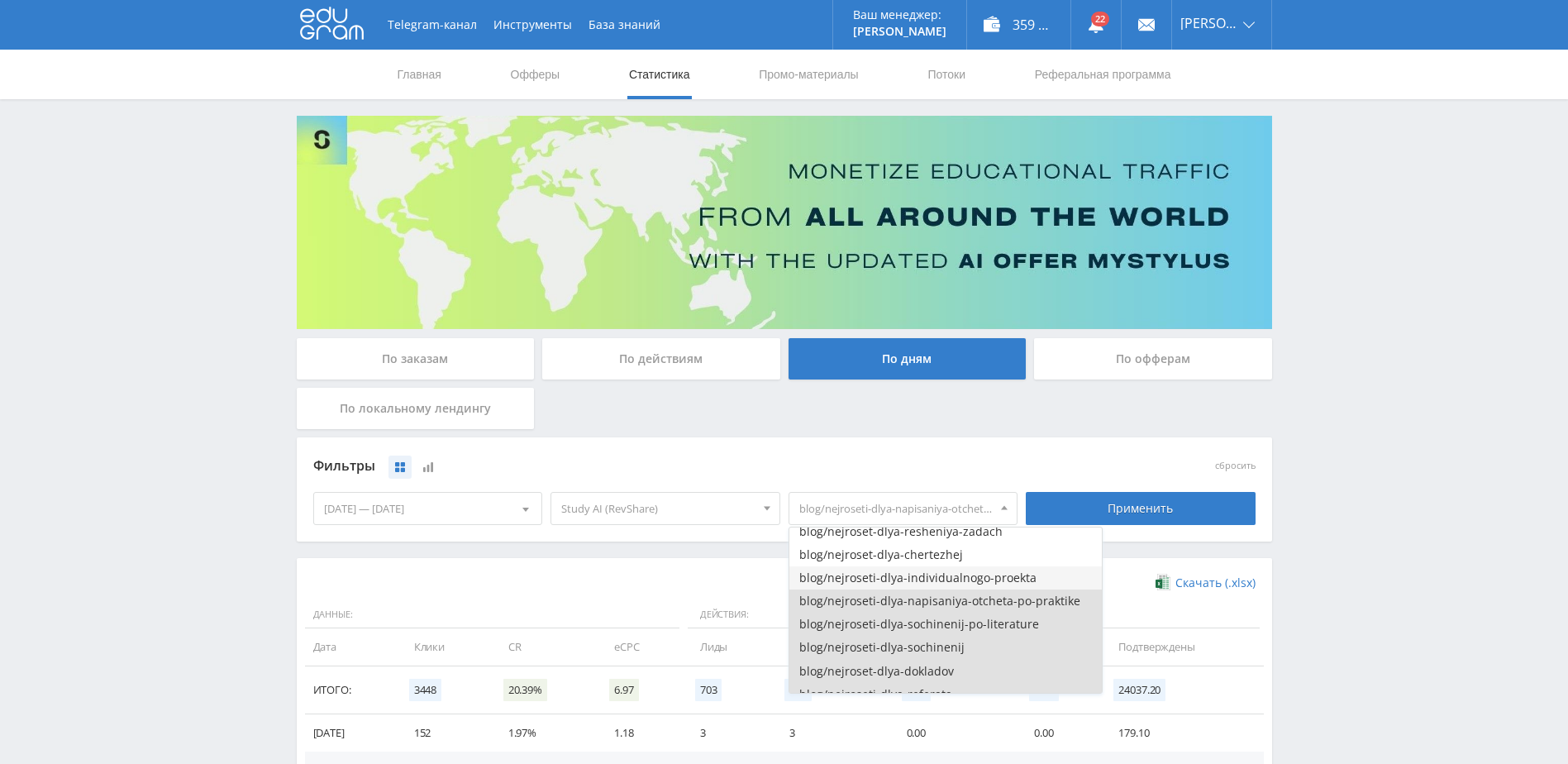
click at [997, 578] on button "blog/nejroseti-dlya-individualnogo-proekta" at bounding box center [945, 577] width 312 height 24
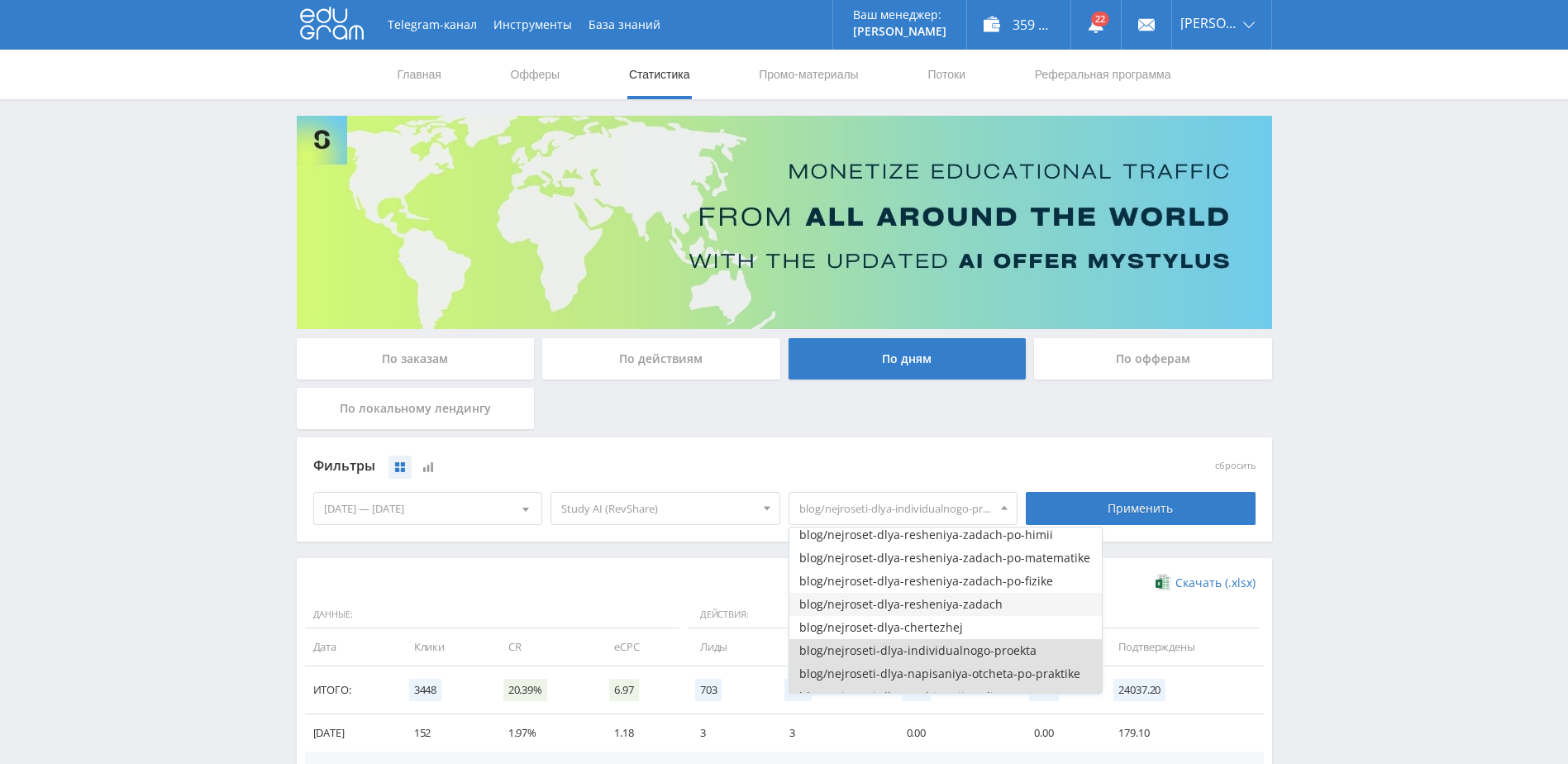
scroll to position [505, 0]
click at [954, 635] on button "blog/nejroset-dlya-chertezhej" at bounding box center [945, 637] width 312 height 24
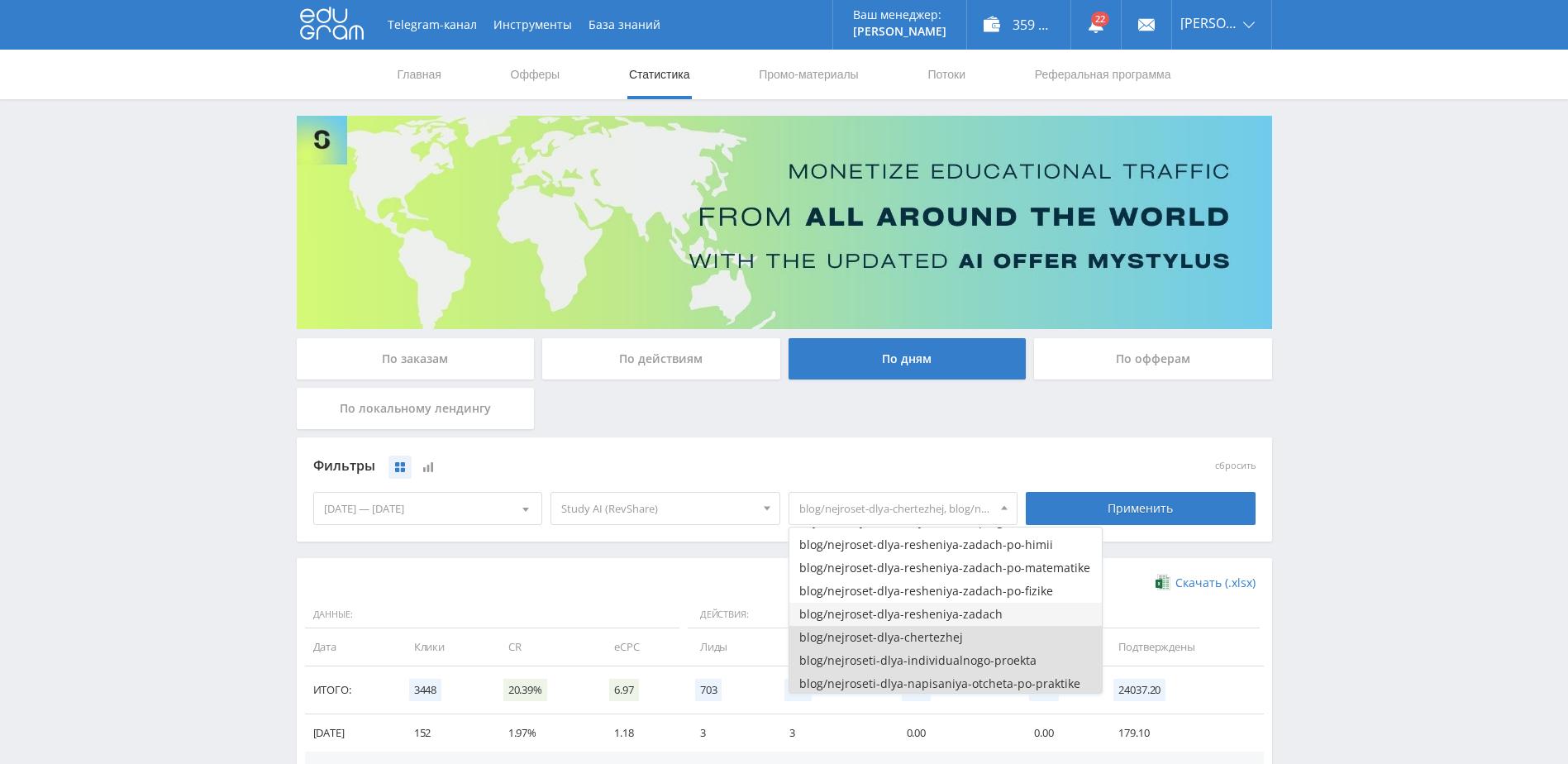
click at [989, 616] on button "blog/nejroset-dlya-resheniya-zadach" at bounding box center [945, 614] width 312 height 24
click at [1006, 581] on button "blog/nejroset-dlya-resheniya-zadach-po-fizike" at bounding box center [945, 590] width 312 height 24
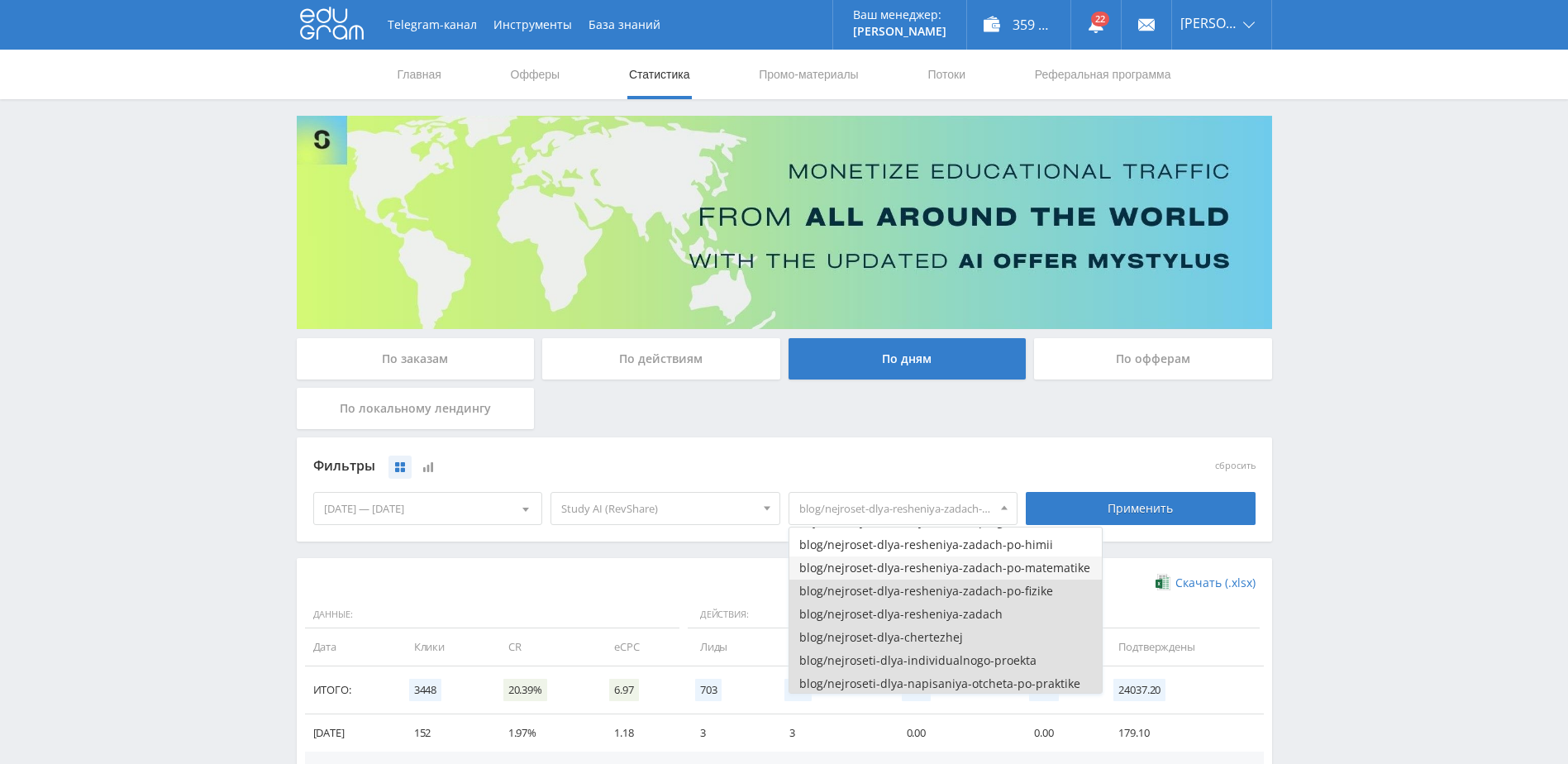
click at [1006, 568] on button "blog/nejroset-dlya-resheniya-zadach-po-matematike" at bounding box center [945, 568] width 312 height 24
click at [1003, 556] on button "blog/nejroset-dlya-resheniya-zadach-po-matematike" at bounding box center [945, 568] width 312 height 24
click at [1002, 556] on button "blog/nejroset-dlya-resheniya-zadach-po-matematike" at bounding box center [945, 568] width 312 height 24
click at [1002, 543] on button "blog/nejroset-dlya-resheniya-zadach-po-himii" at bounding box center [945, 544] width 312 height 24
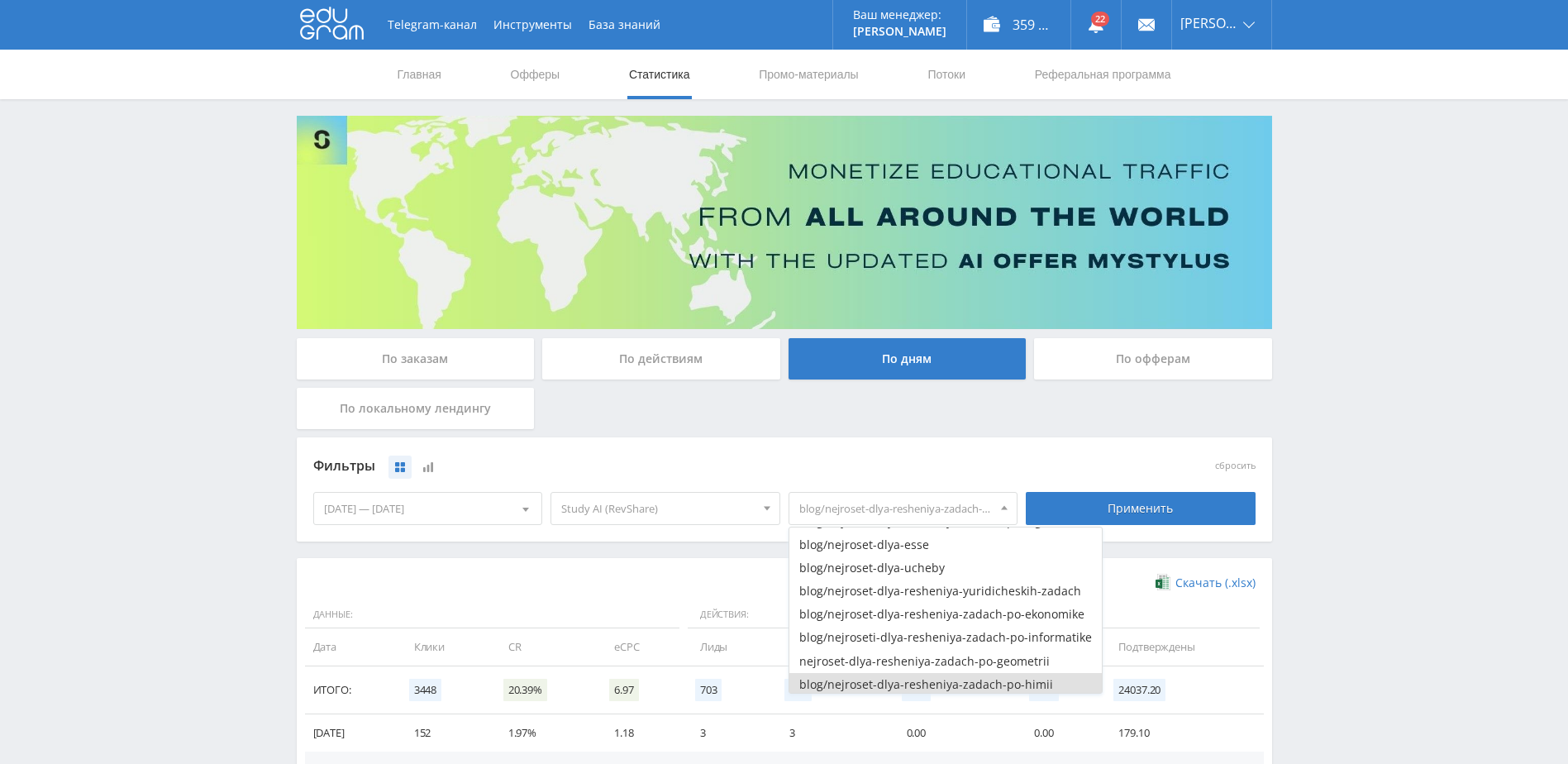
scroll to position [422, 0]
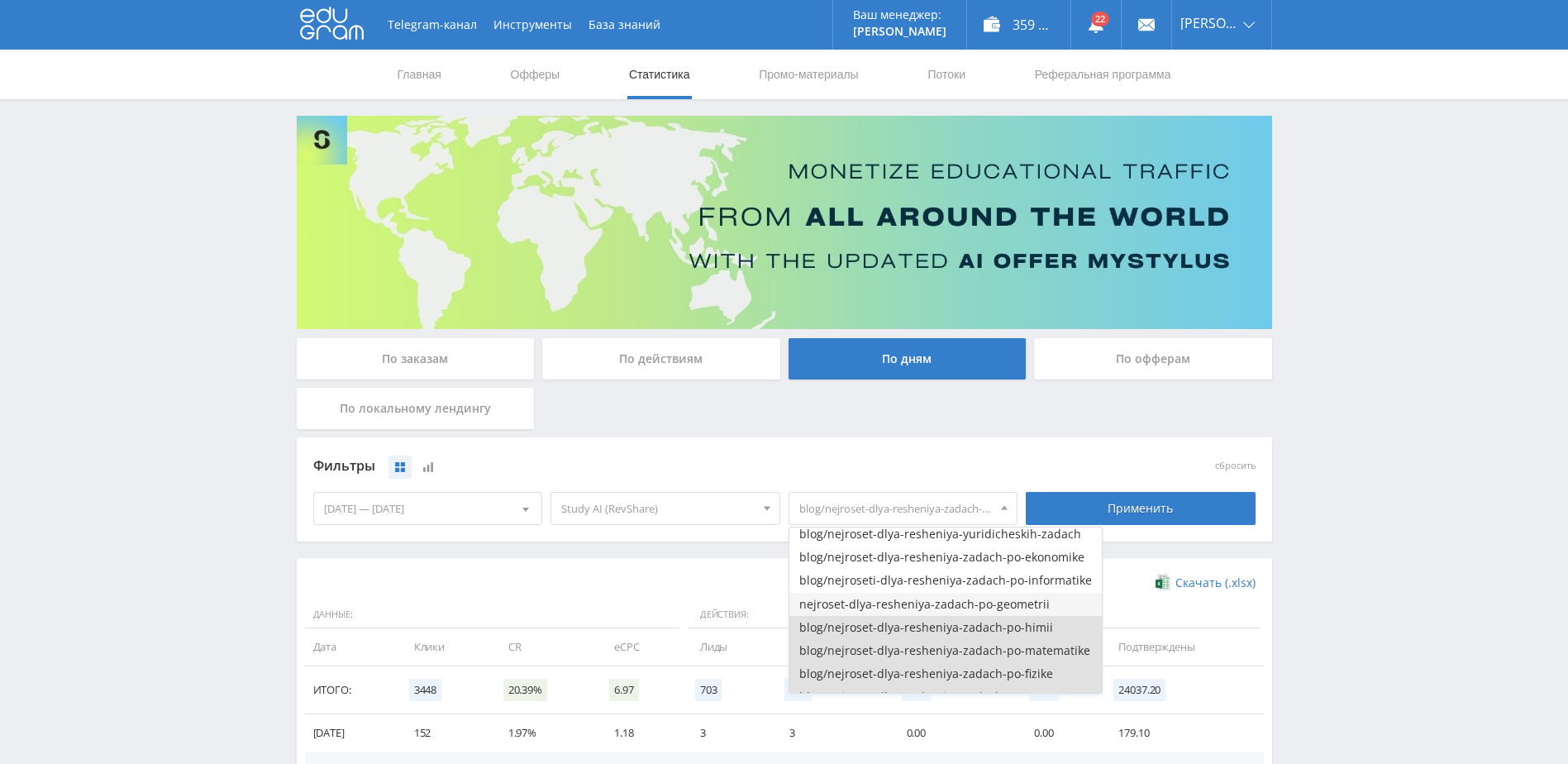
click at [990, 602] on button "nejroset-dlya-resheniya-zadach-po-geometrii" at bounding box center [945, 604] width 312 height 24
click at [995, 580] on button "blog/nejroseti-dlya-resheniya-zadach-po-informatike" at bounding box center [945, 580] width 312 height 24
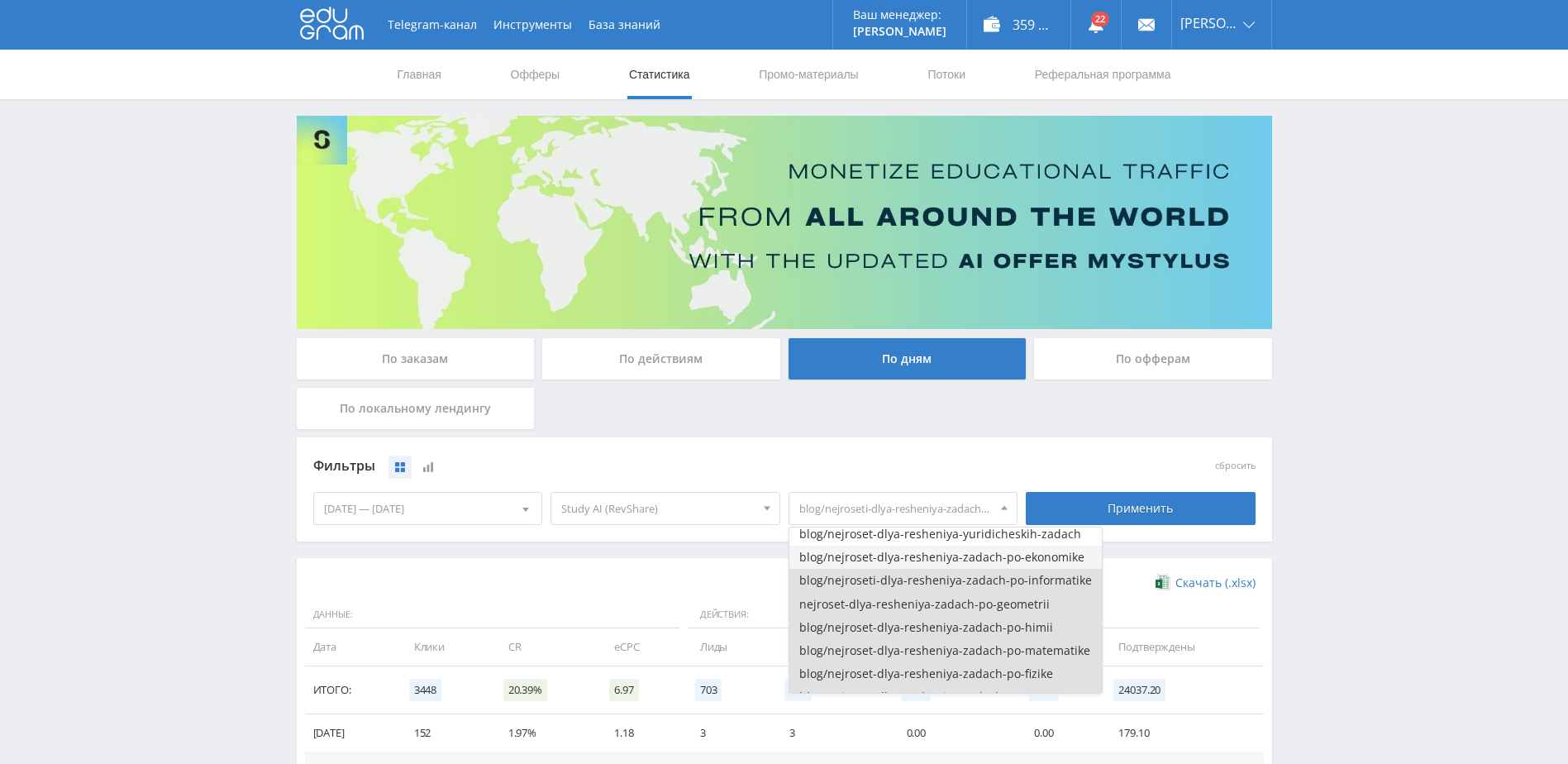
click at [996, 557] on button "blog/nejroset-dlya-resheniya-zadach-po-ekonomike" at bounding box center [945, 556] width 312 height 24
drag, startPoint x: 997, startPoint y: 536, endPoint x: 985, endPoint y: 556, distance: 23.3
click at [997, 537] on button "blog/nejroset-dlya-resheniya-yuridicheskih-zadach" at bounding box center [945, 534] width 312 height 24
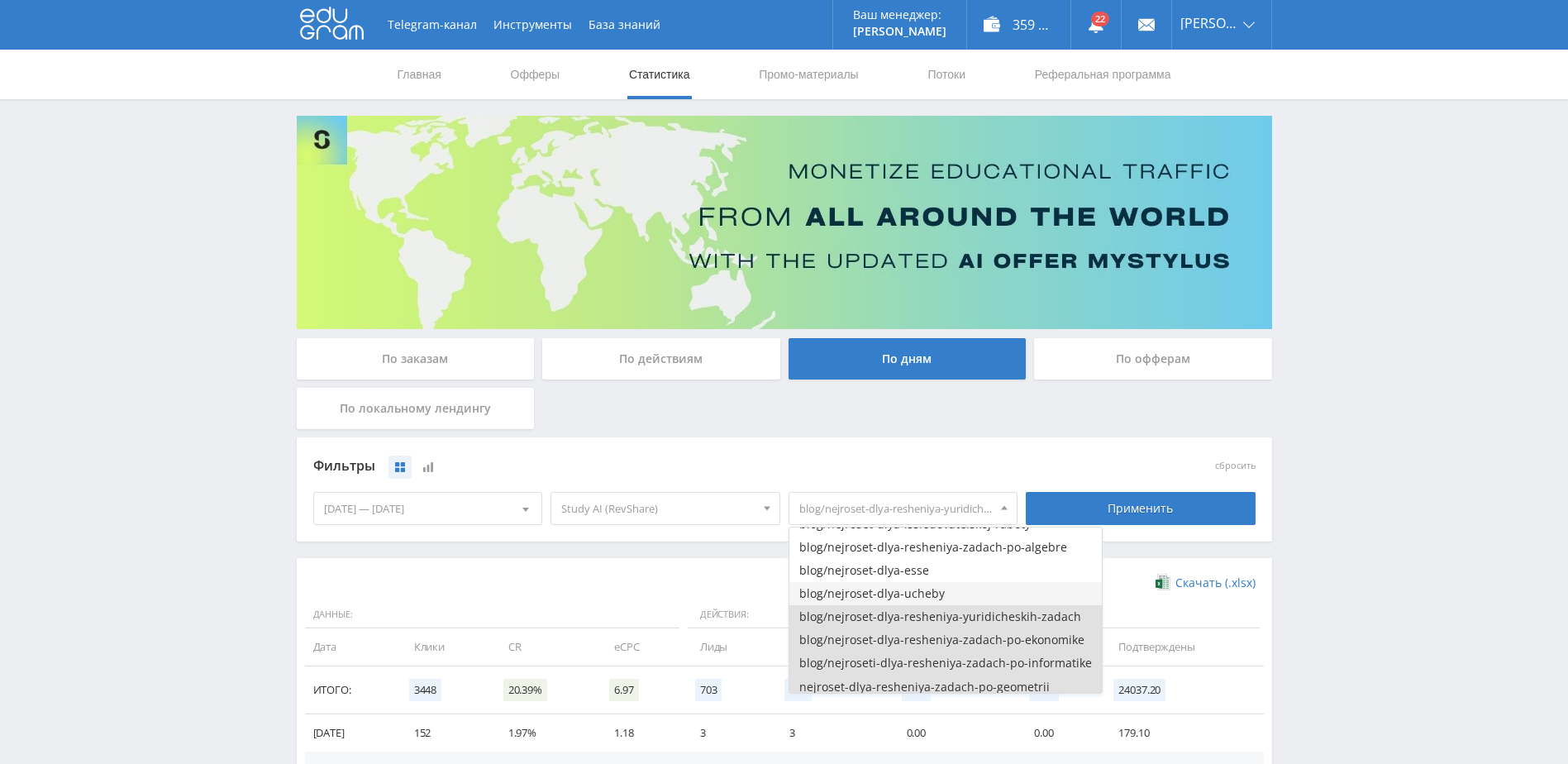
click at [920, 591] on button "blog/nejroset-dlya-ucheby" at bounding box center [945, 593] width 312 height 24
click at [901, 573] on button "blog/nejroset-dlya-esse" at bounding box center [945, 570] width 312 height 24
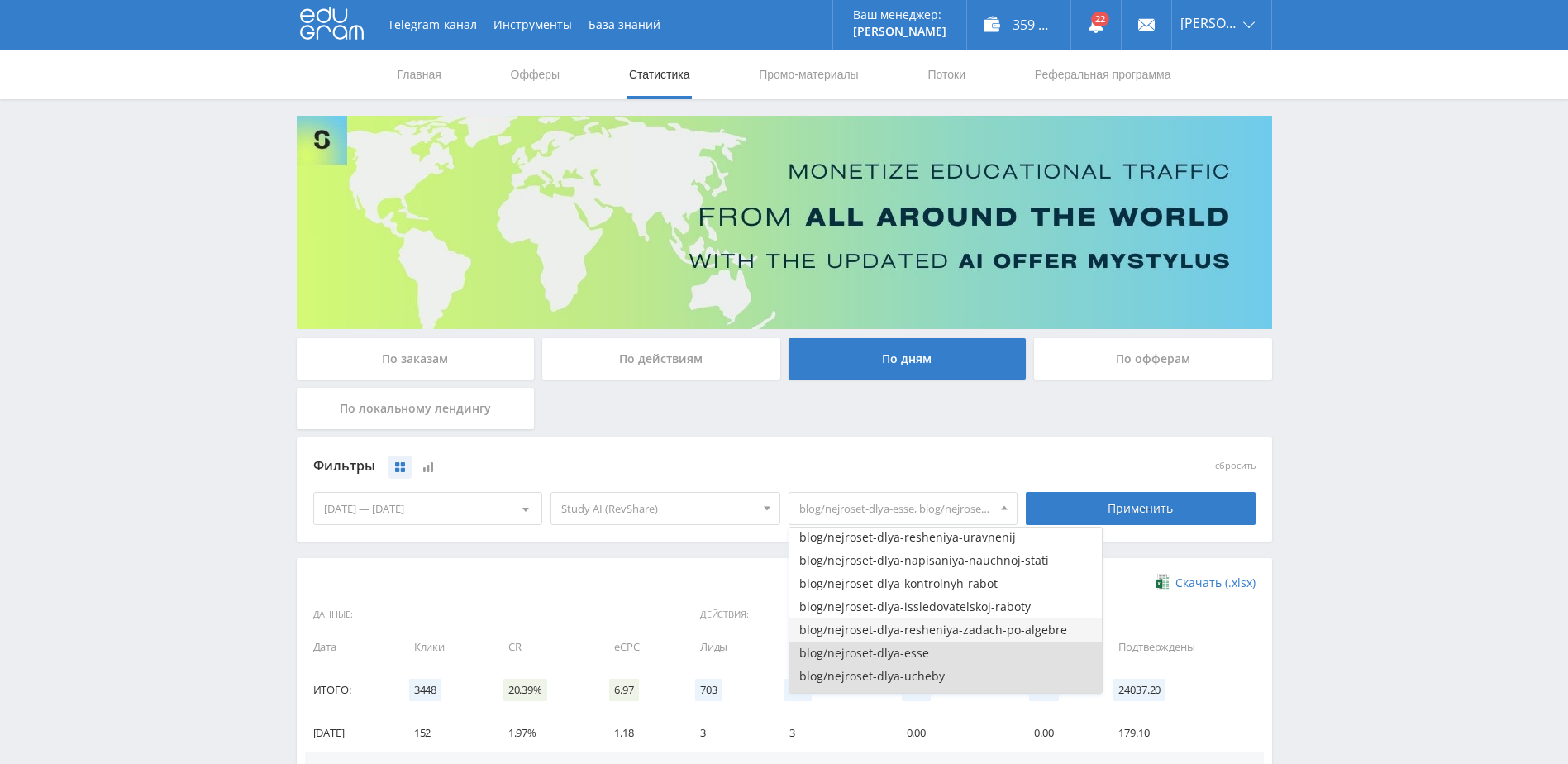
click at [972, 633] on button "blog/nejroset-dlya-resheniya-zadach-po-algebre" at bounding box center [945, 630] width 312 height 24
click at [961, 611] on button "blog/nejroset-dlya-issledovatelskoj-raboty" at bounding box center [945, 606] width 312 height 24
click at [958, 587] on button "blog/nejroset-dlya-kontrolnyh-rabot" at bounding box center [945, 583] width 312 height 24
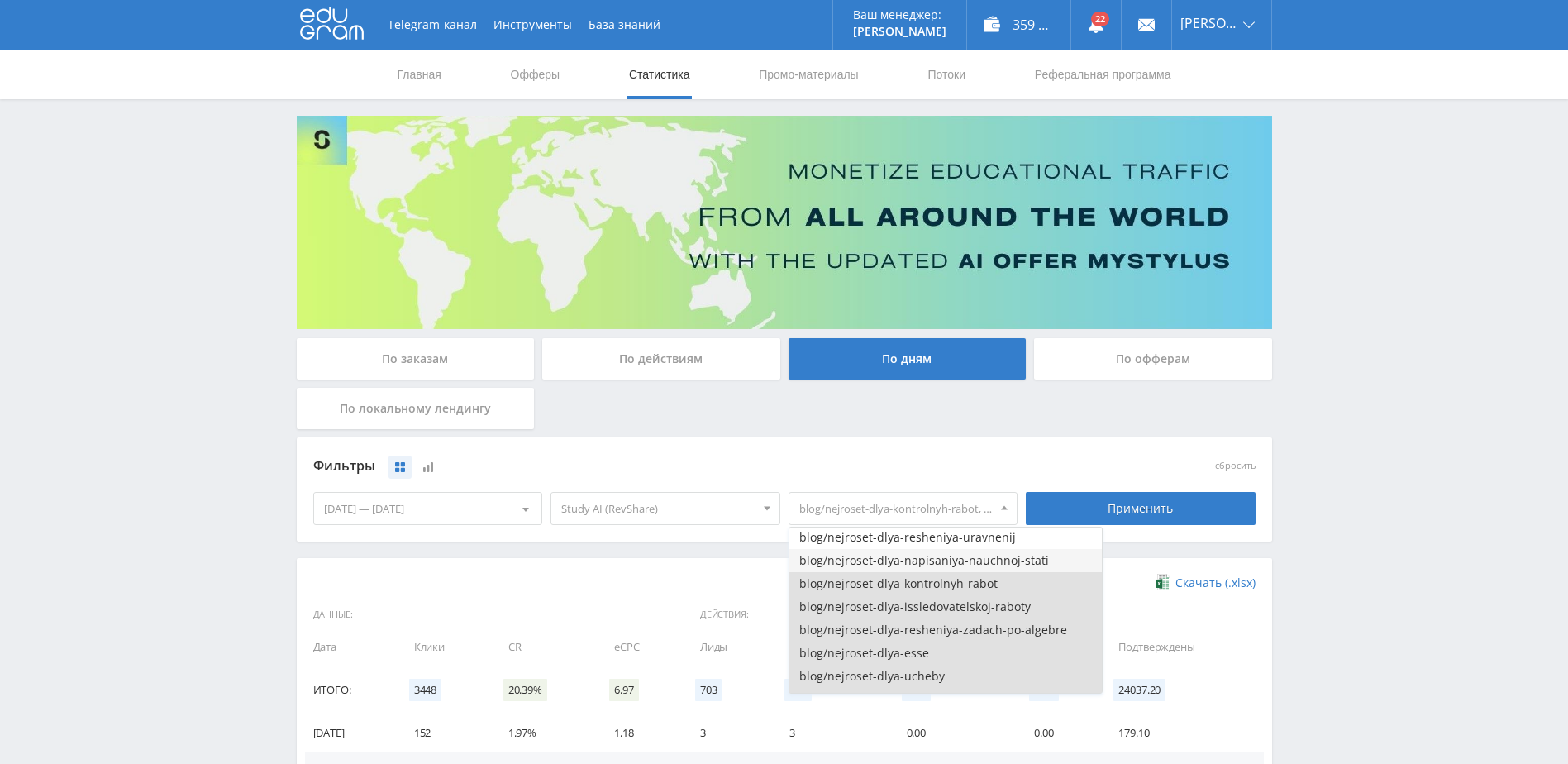
click at [976, 563] on button "blog/nejroset-dlya-napisaniya-nauchnoj-stati" at bounding box center [945, 560] width 312 height 24
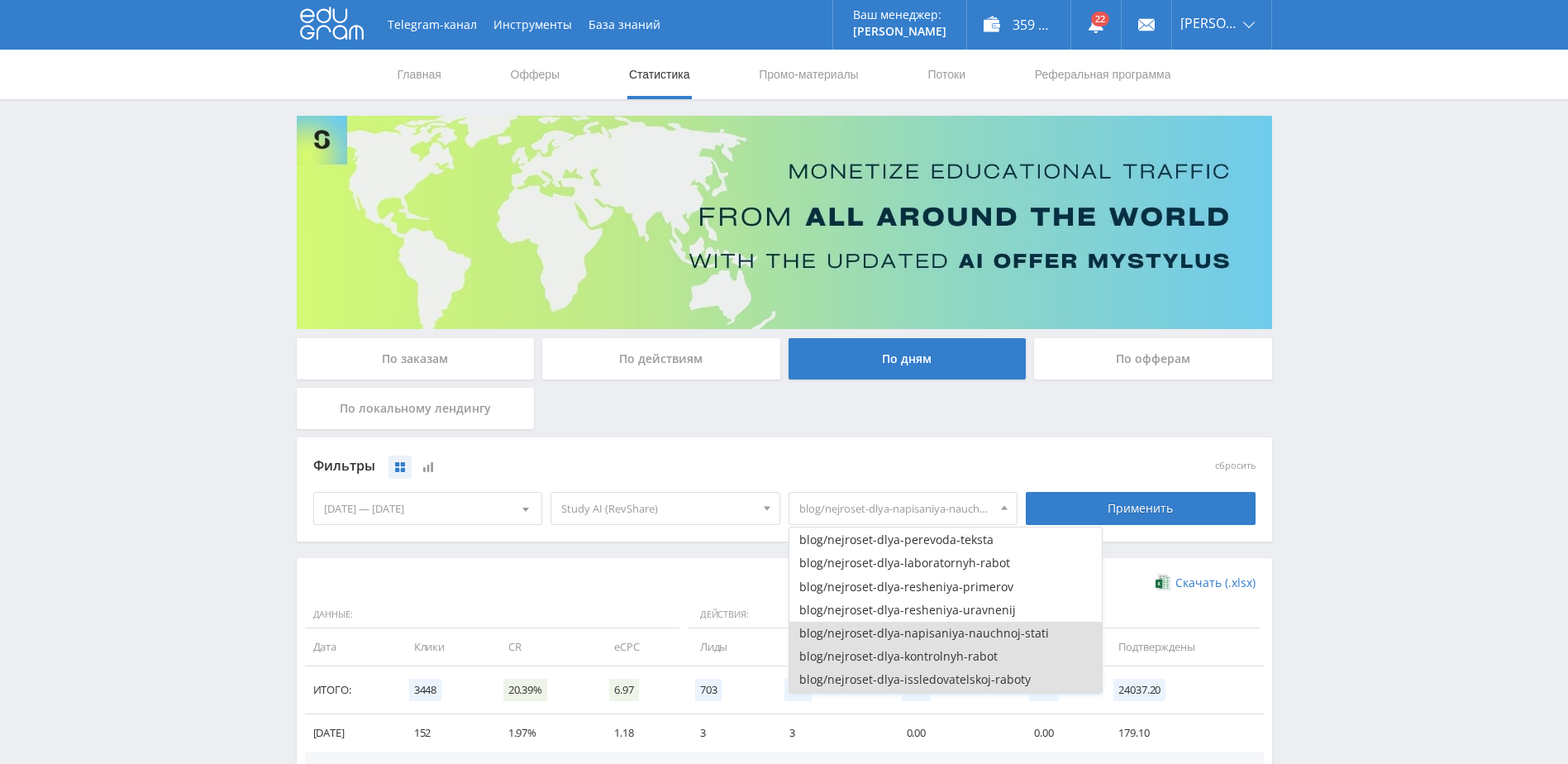
scroll to position [174, 0]
click at [934, 623] on button "blog/nejroset-dlya-resheniya-uravnenij" at bounding box center [945, 619] width 312 height 24
click at [934, 597] on button "blog/nejroset-dlya-resheniya-primerov" at bounding box center [945, 597] width 312 height 24
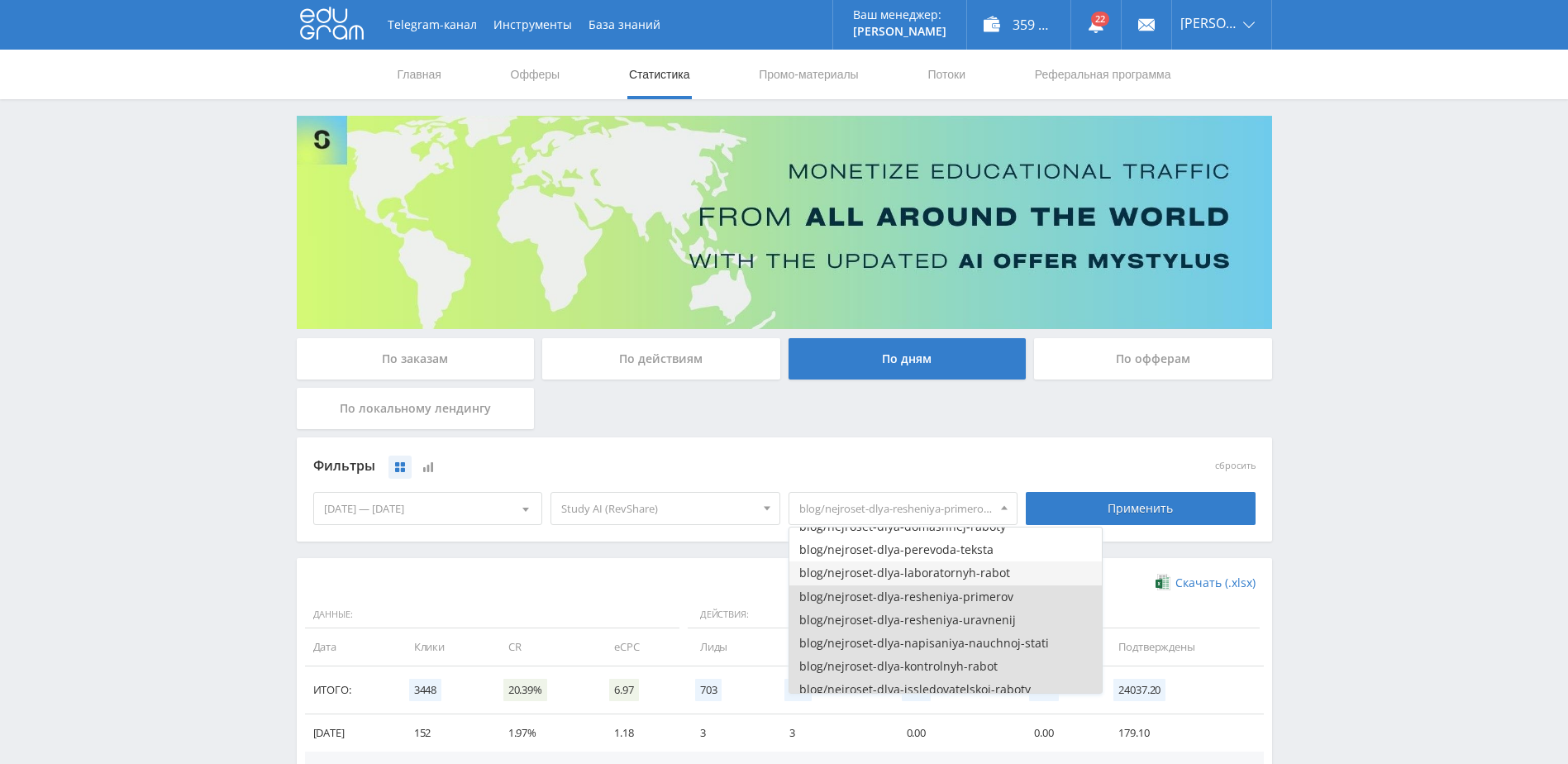
click at [949, 576] on button "blog/nejroset-dlya-laboratornyh-rabot" at bounding box center [945, 572] width 312 height 24
click at [959, 556] on button "blog/nejroset-dlya-perevoda-teksta" at bounding box center [945, 549] width 312 height 24
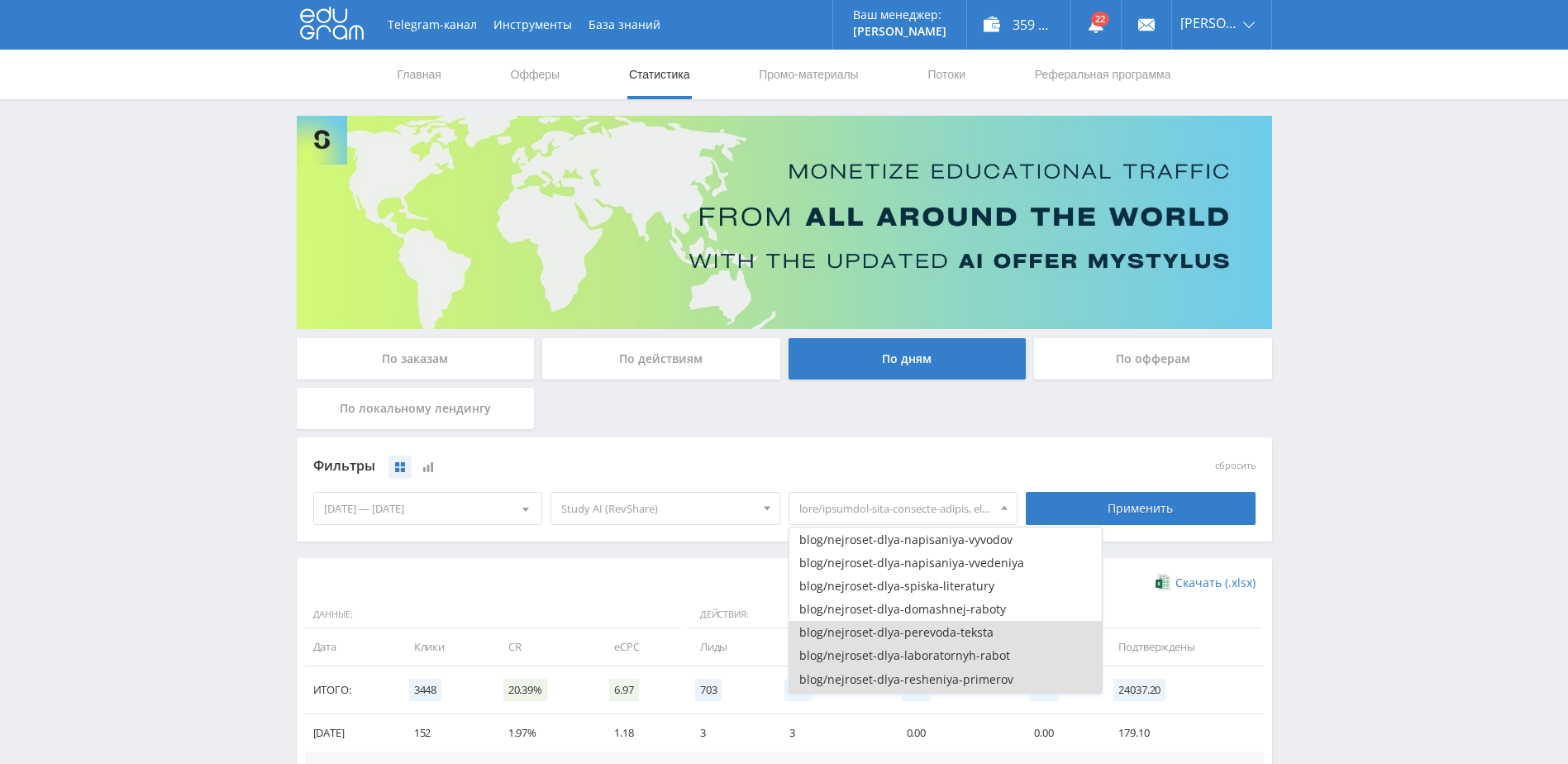
click at [980, 635] on button "blog/nejroset-dlya-perevoda-teksta" at bounding box center [945, 632] width 312 height 24
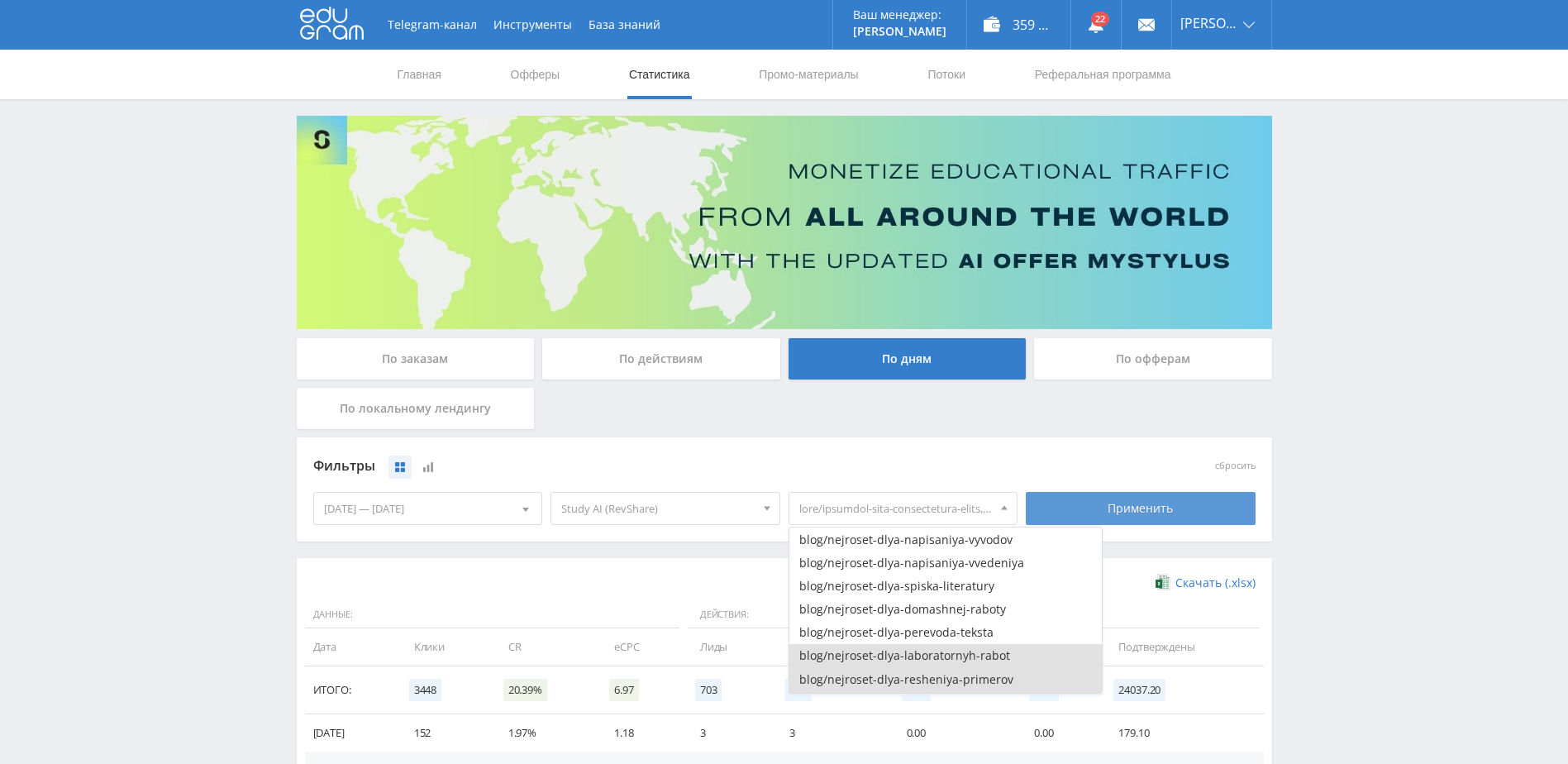
click at [1091, 509] on div "Применить" at bounding box center [1140, 508] width 229 height 33
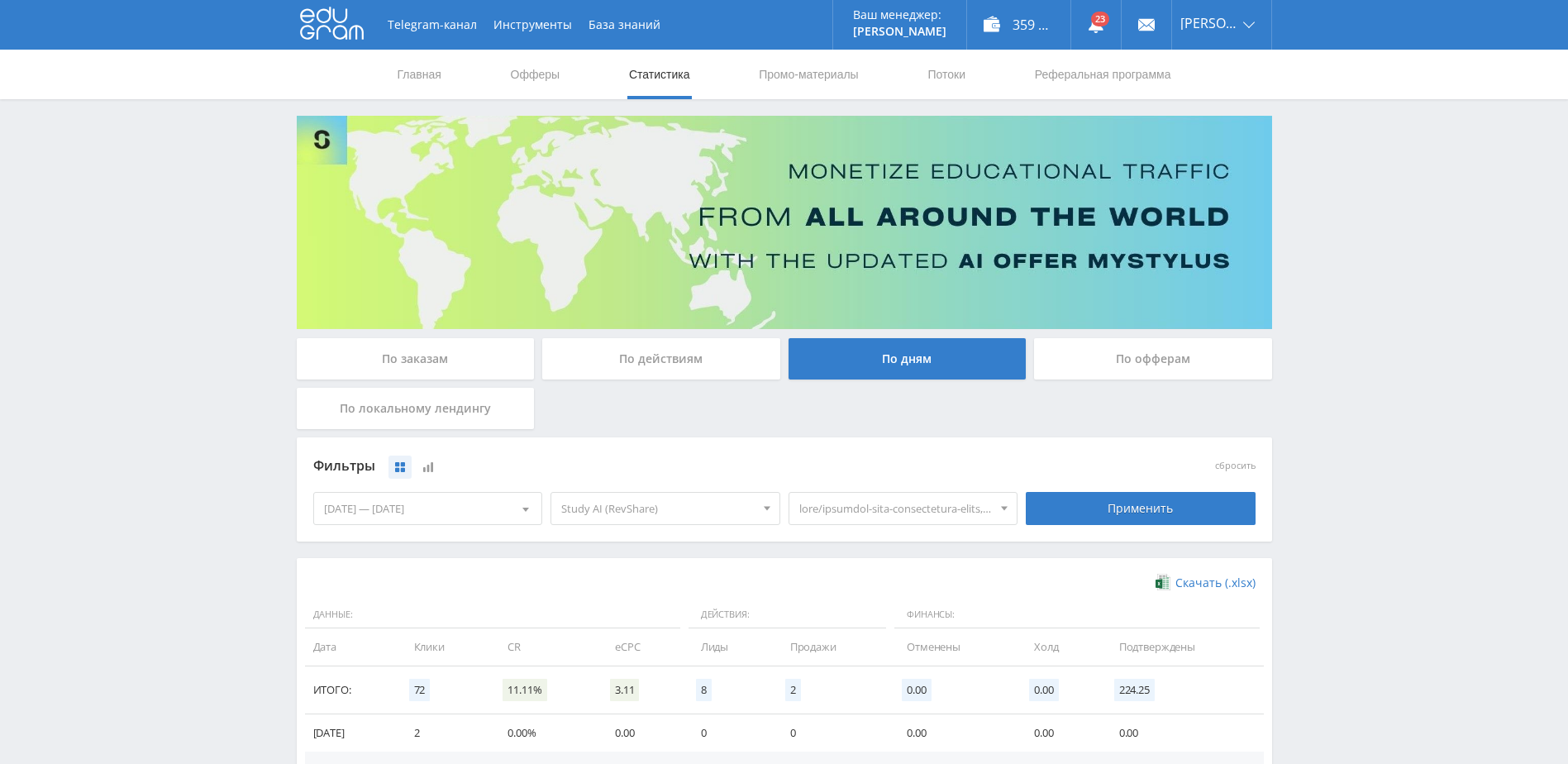
click at [917, 511] on span at bounding box center [896, 508] width 194 height 31
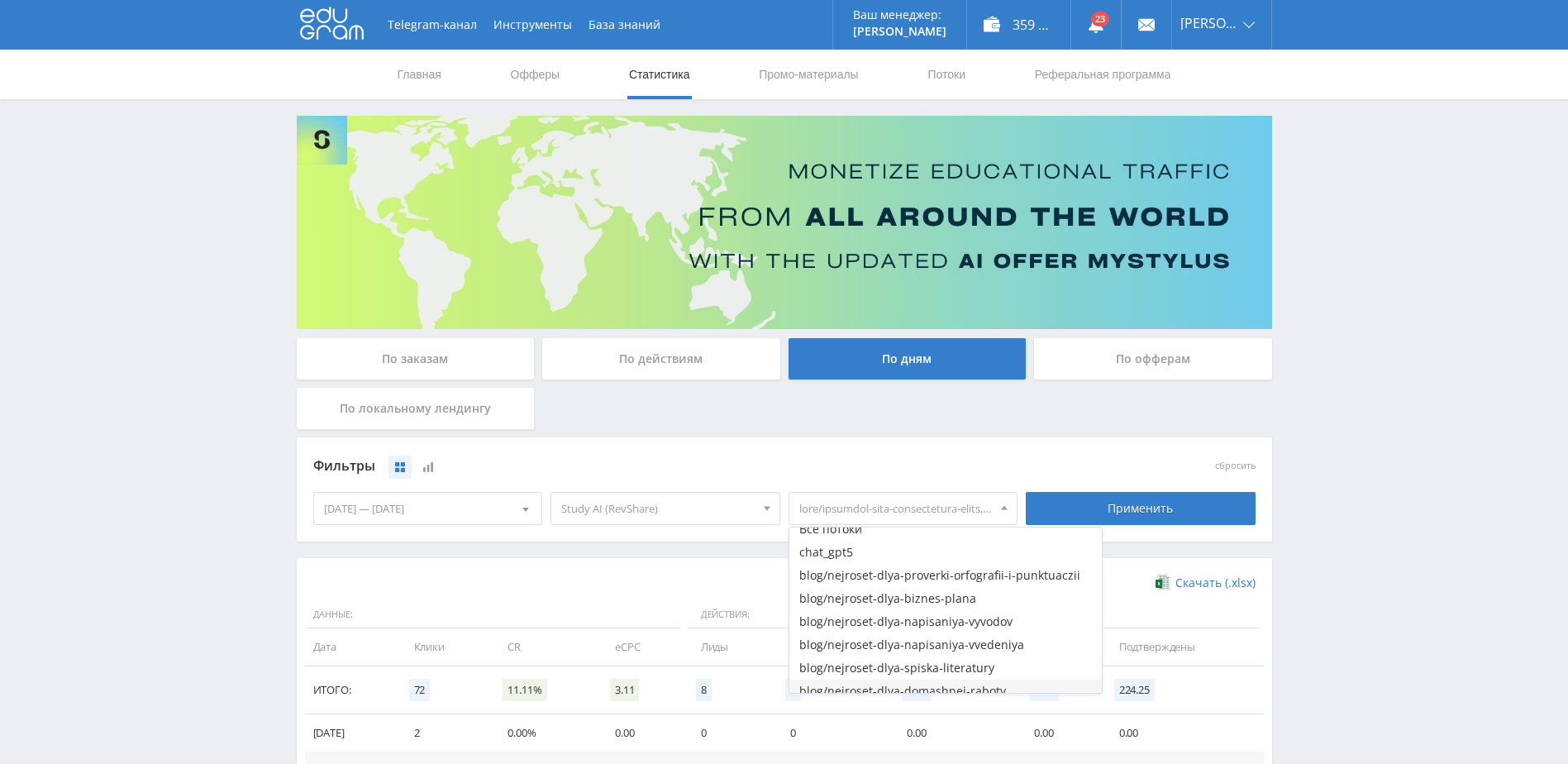
scroll to position [0, 0]
click at [973, 548] on button "Все потоки" at bounding box center [945, 539] width 312 height 24
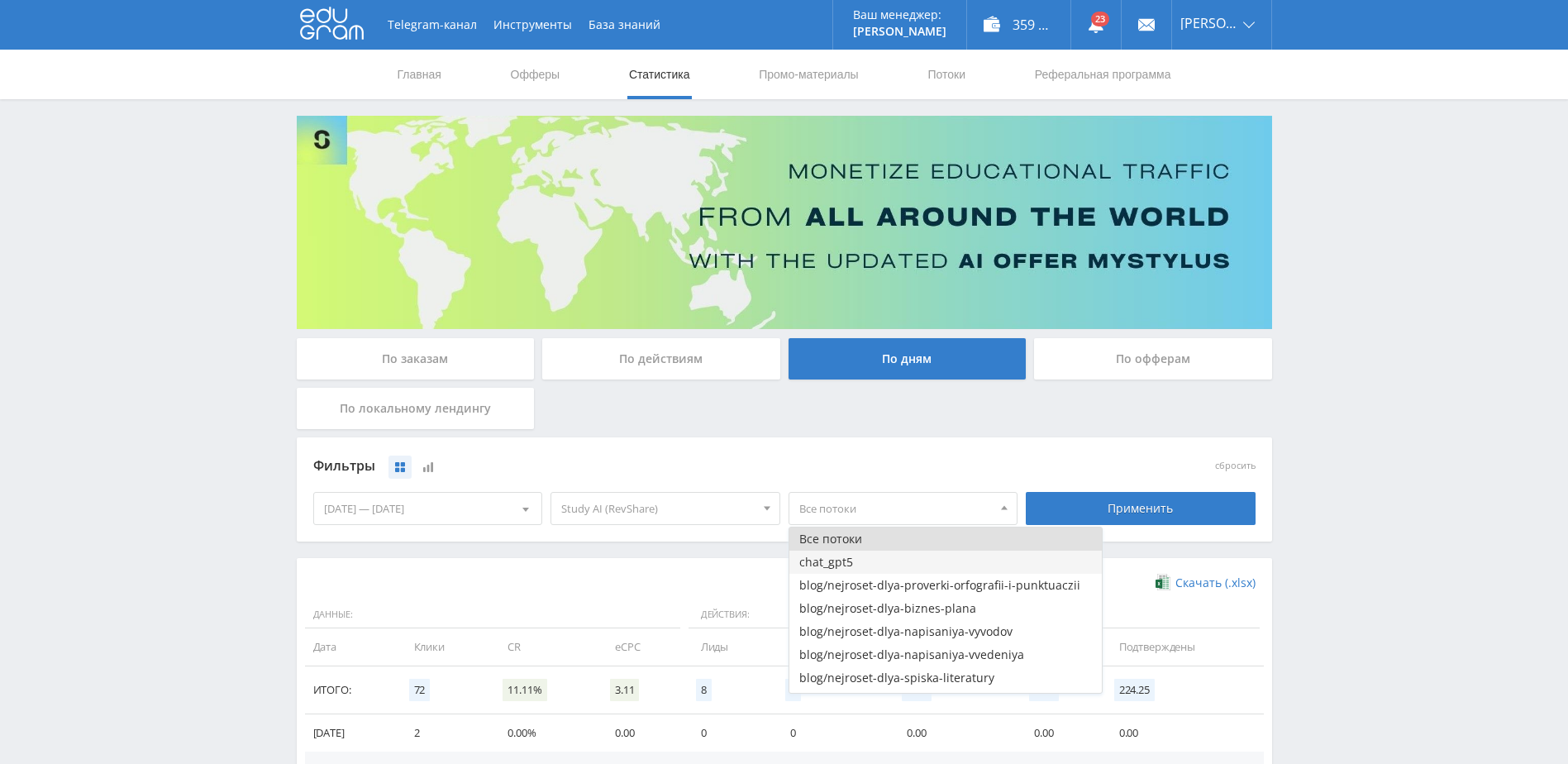
click at [917, 564] on button "chat_gpt5" at bounding box center [945, 562] width 312 height 24
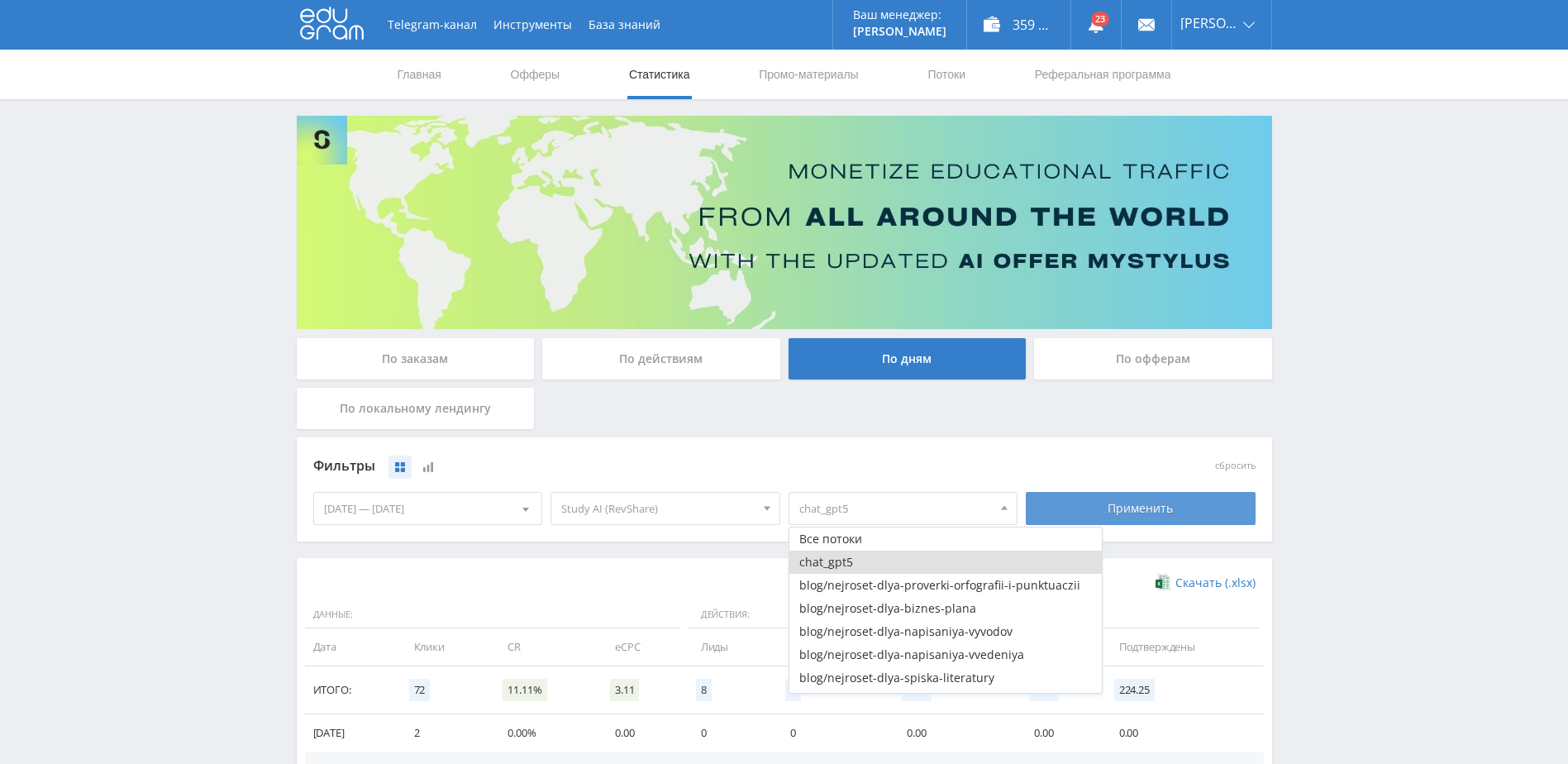
click at [1103, 519] on div "Применить" at bounding box center [1140, 508] width 229 height 33
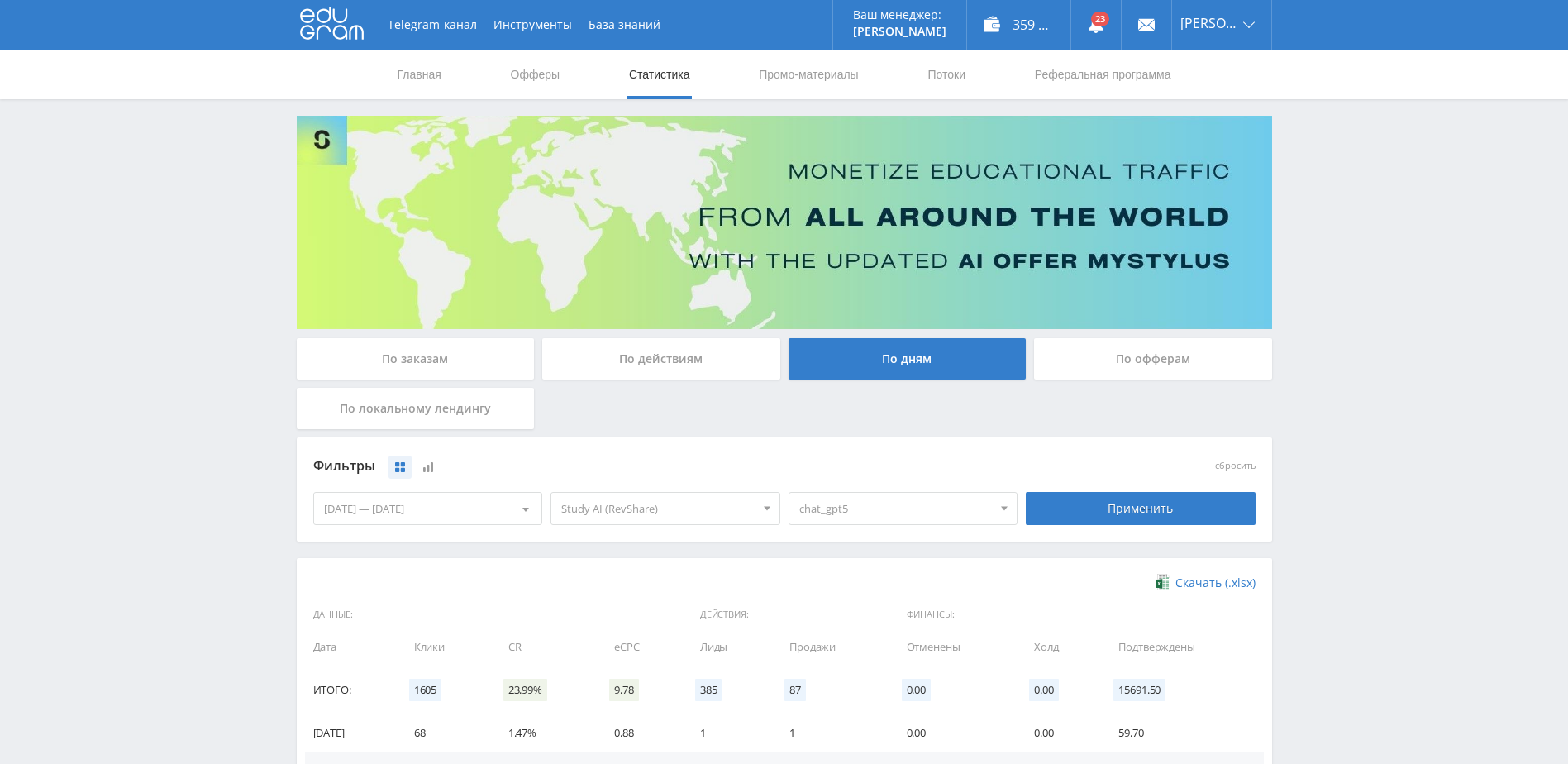
click at [846, 515] on span "chat_gpt5" at bounding box center [896, 508] width 194 height 31
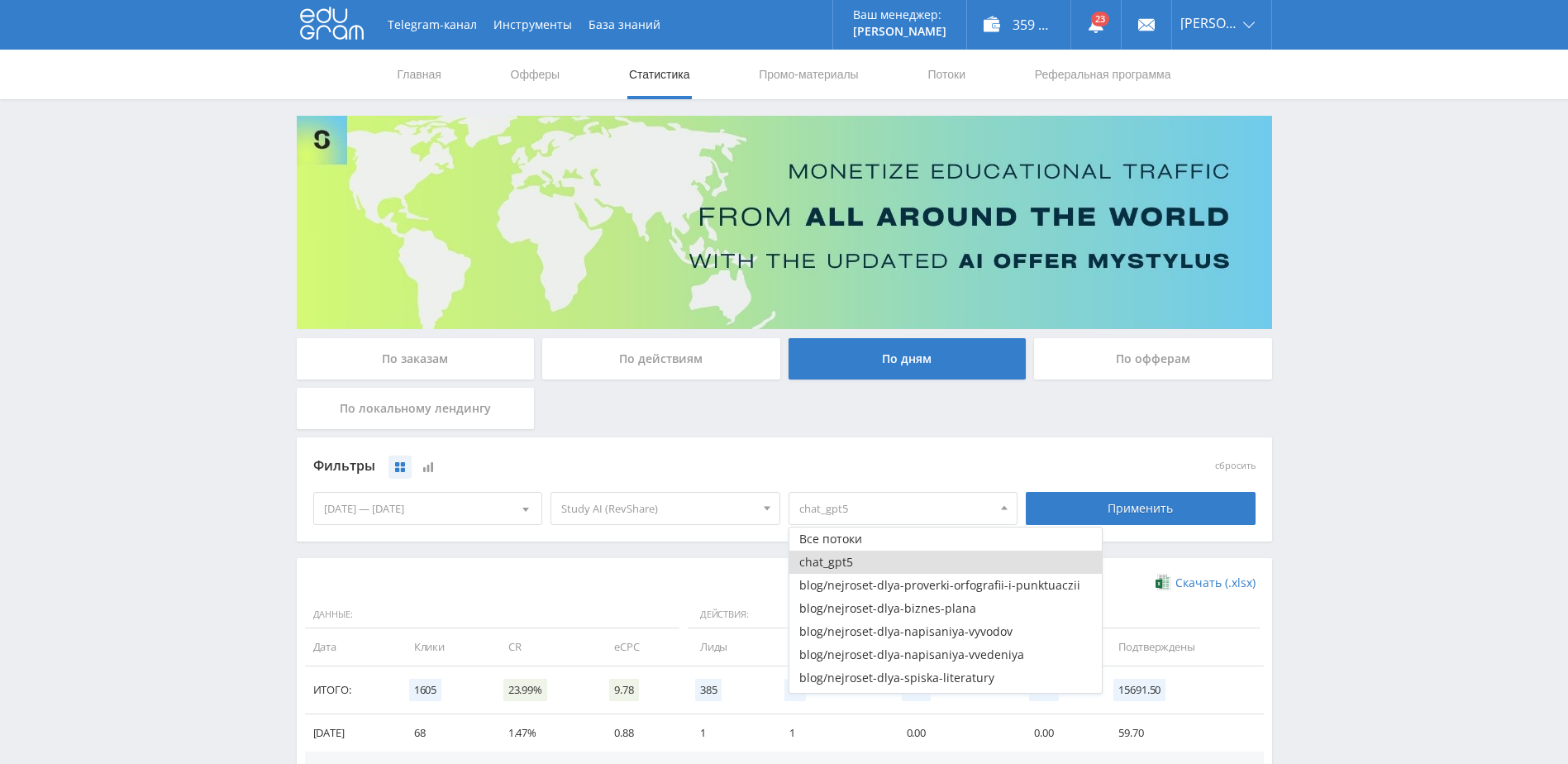
click at [869, 558] on button "chat_gpt5" at bounding box center [945, 562] width 312 height 24
click at [847, 686] on button "Поток 1" at bounding box center [945, 681] width 312 height 24
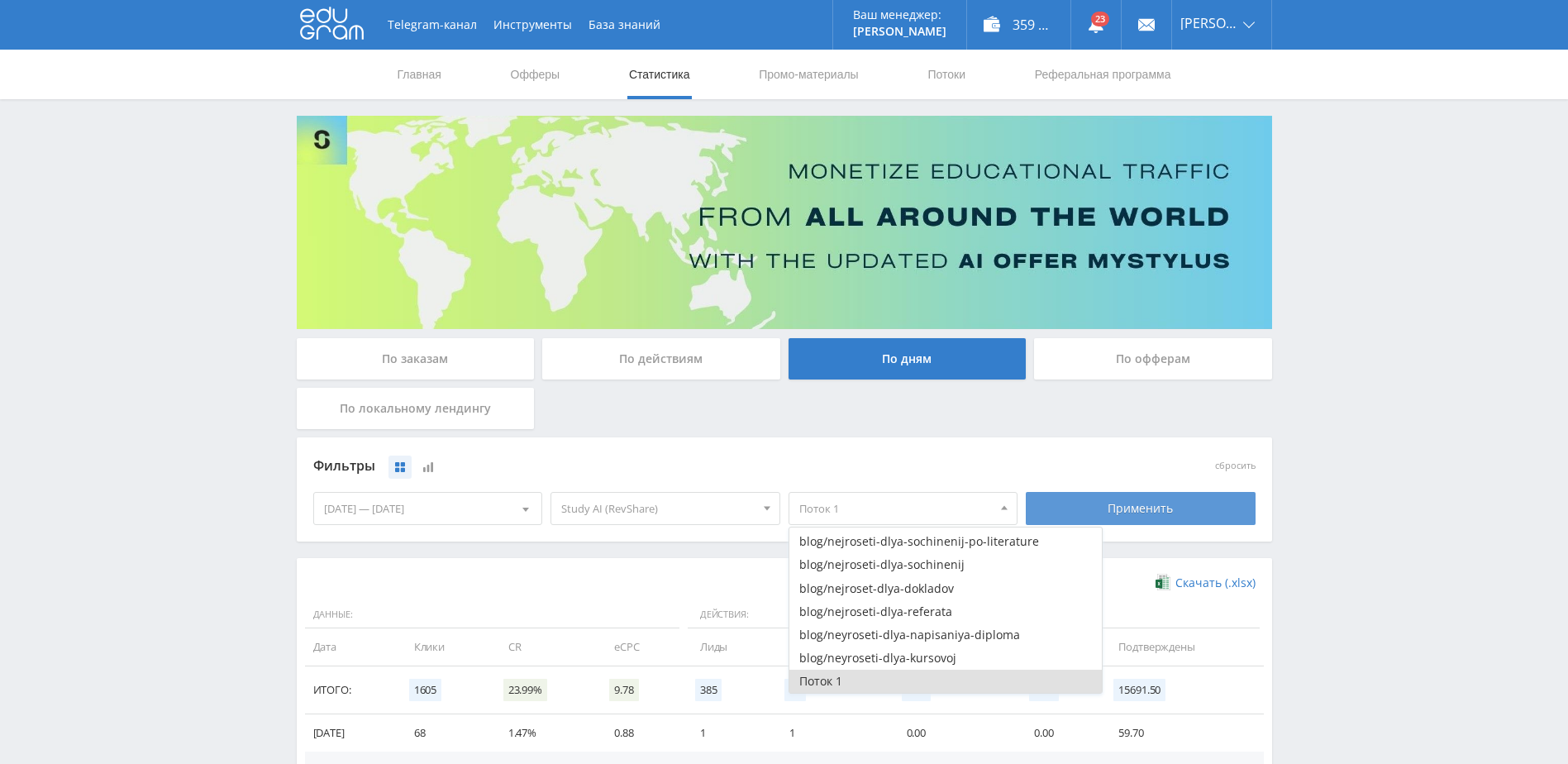
click at [1079, 507] on div "Применить" at bounding box center [1140, 508] width 229 height 33
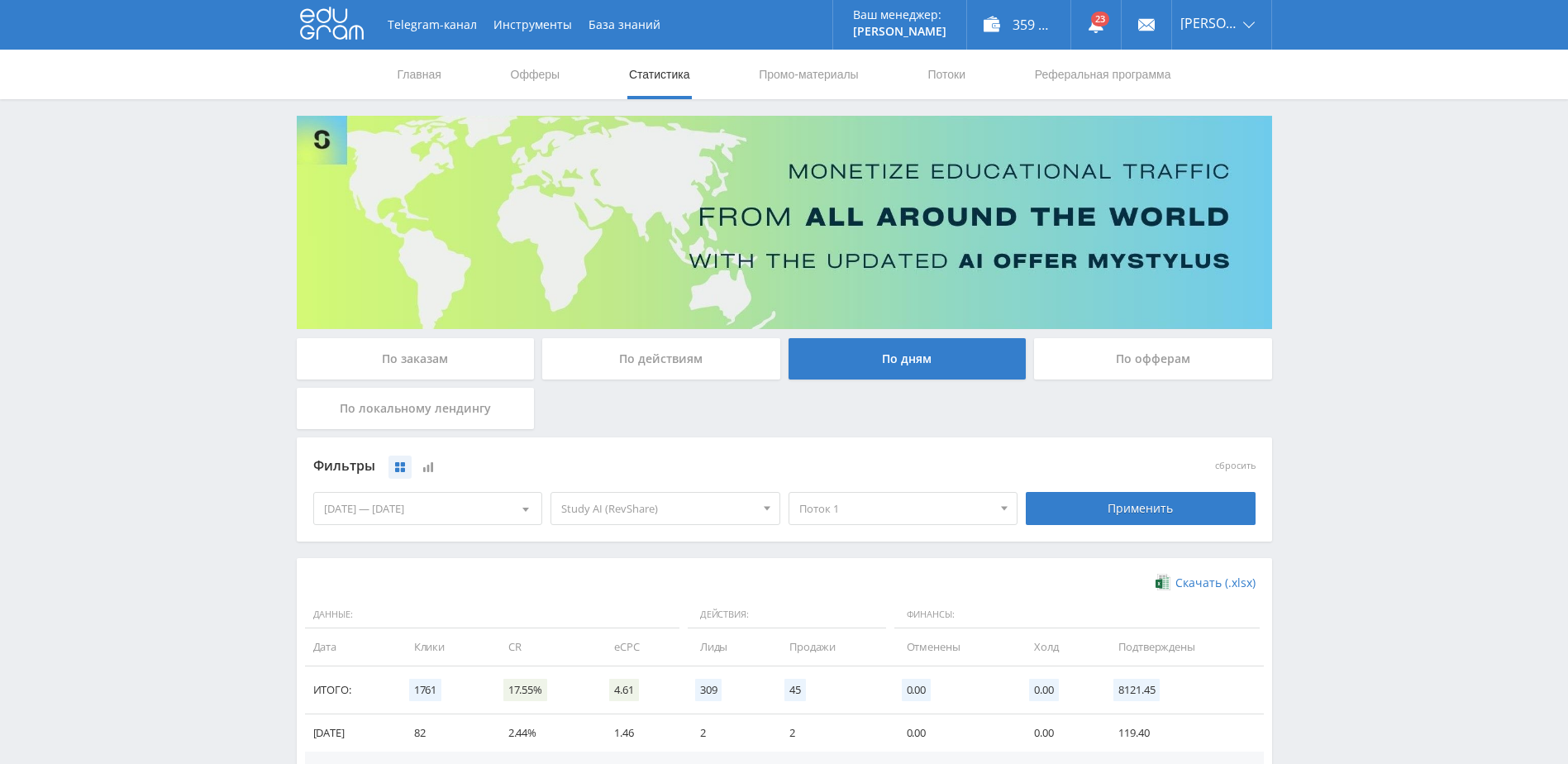
click at [893, 503] on span "Поток 1" at bounding box center [896, 508] width 194 height 31
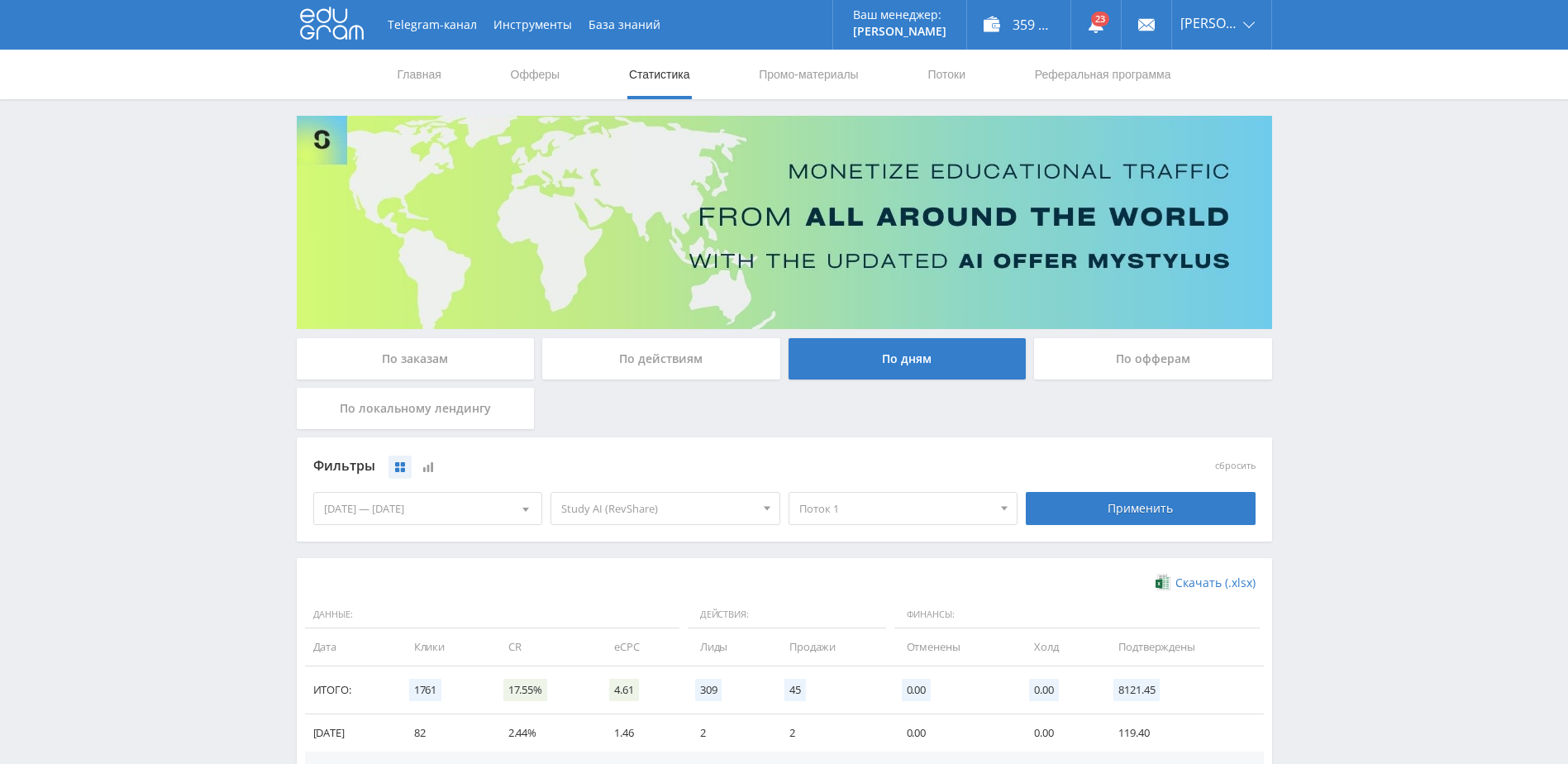
click at [886, 527] on div "Поток 1 Все потоки chat_gpt5 blog/nejroset-dlya-proverki-orfografii-i-punktuacz…" at bounding box center [903, 508] width 238 height 46
click at [910, 513] on span "Поток 1" at bounding box center [896, 508] width 194 height 31
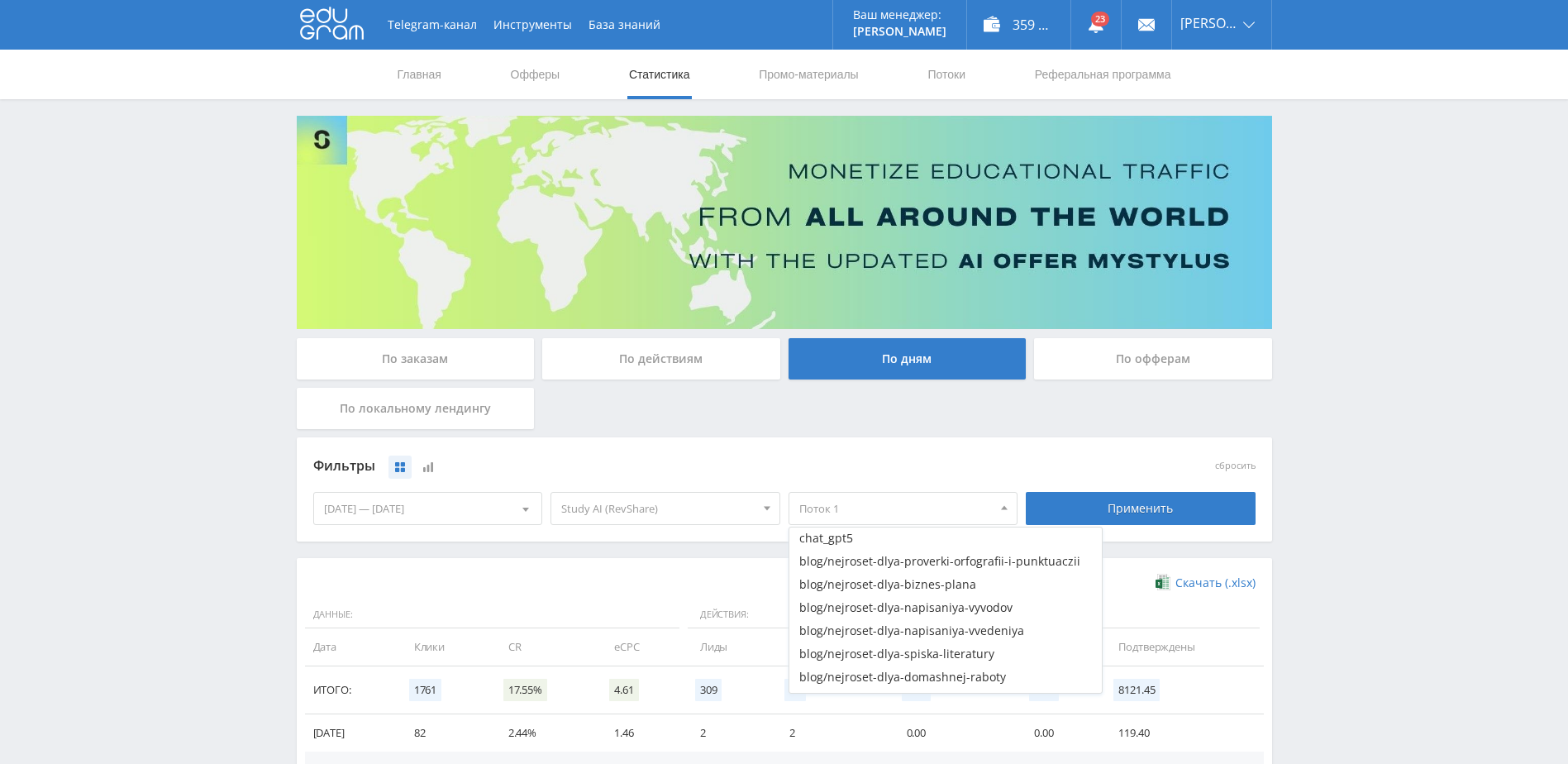
scroll to position [0, 0]
click at [941, 542] on button "Все потоки" at bounding box center [945, 539] width 312 height 24
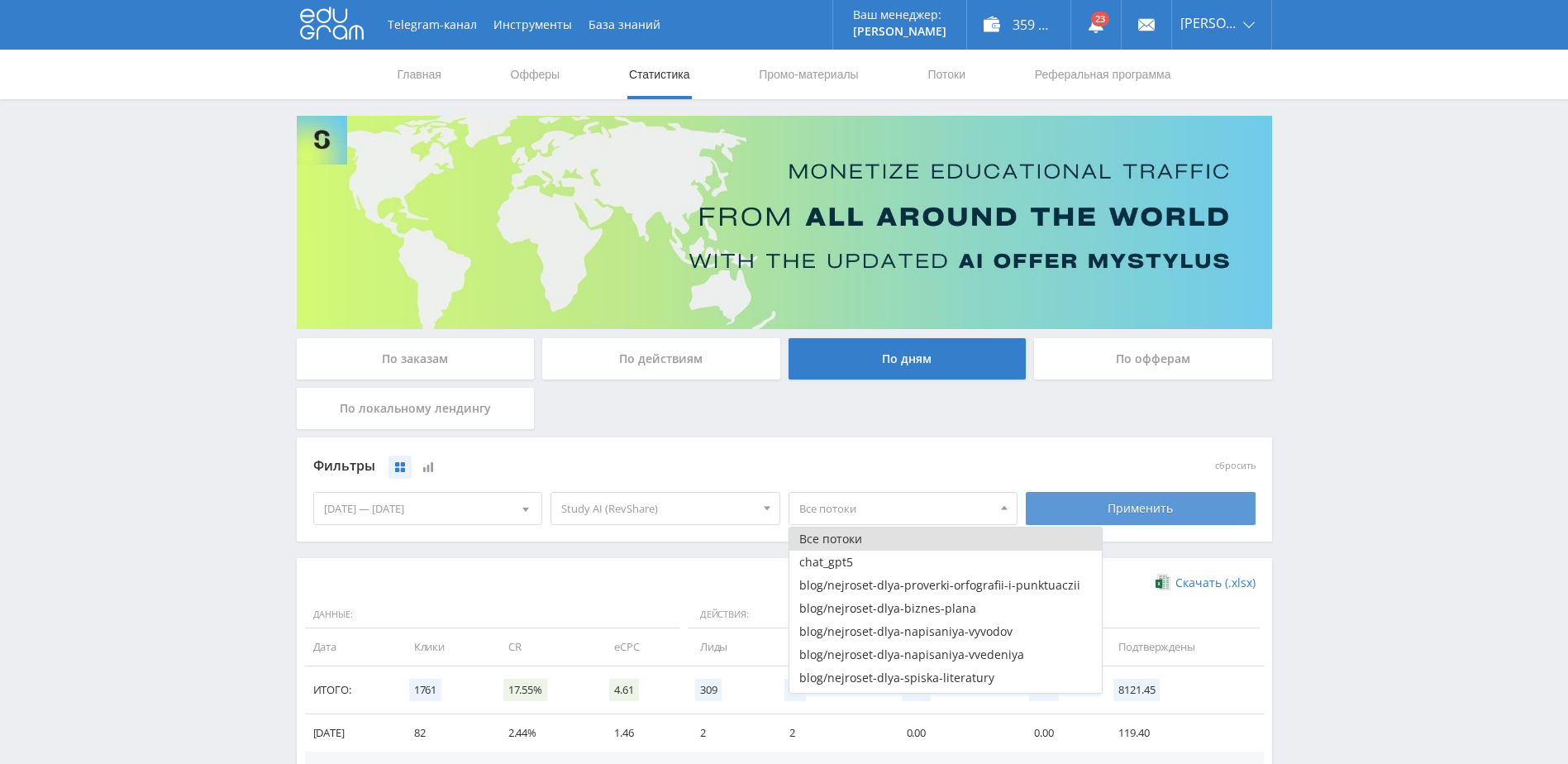
click at [1113, 498] on div "Применить" at bounding box center [1140, 508] width 229 height 33
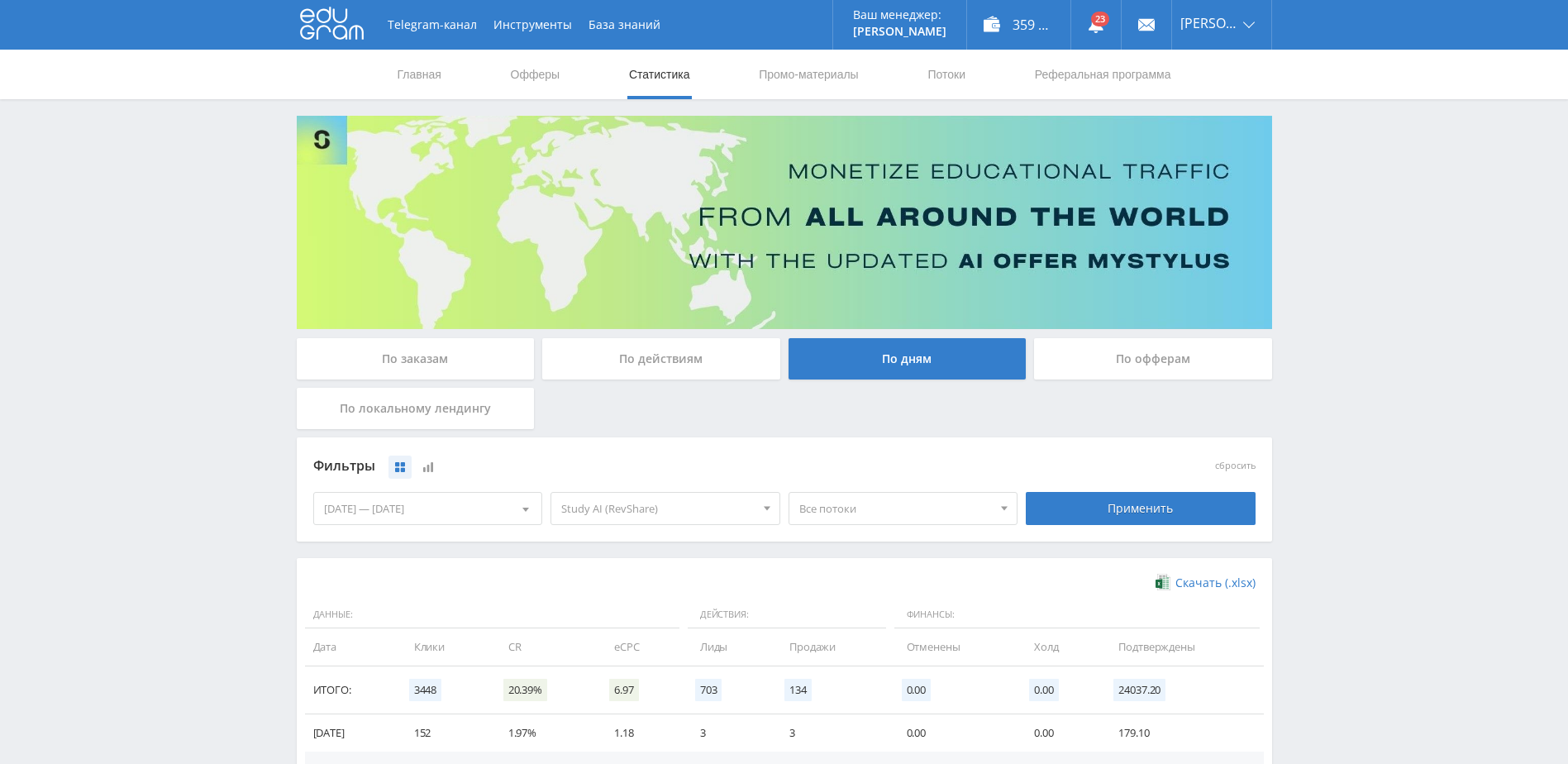
click at [866, 499] on span "Все потоки" at bounding box center [896, 508] width 194 height 31
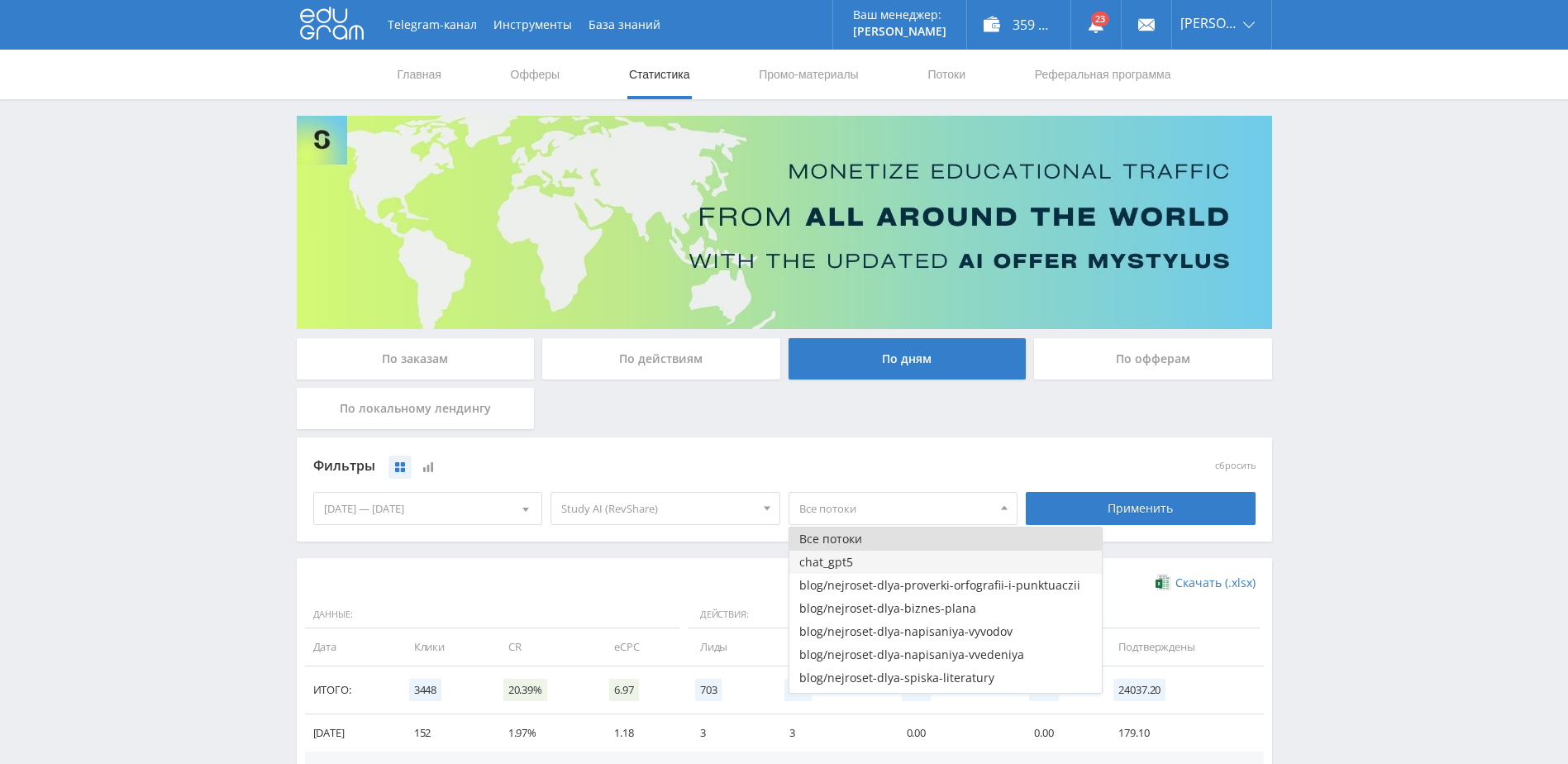
click at [870, 560] on button "chat_gpt5" at bounding box center [945, 562] width 312 height 24
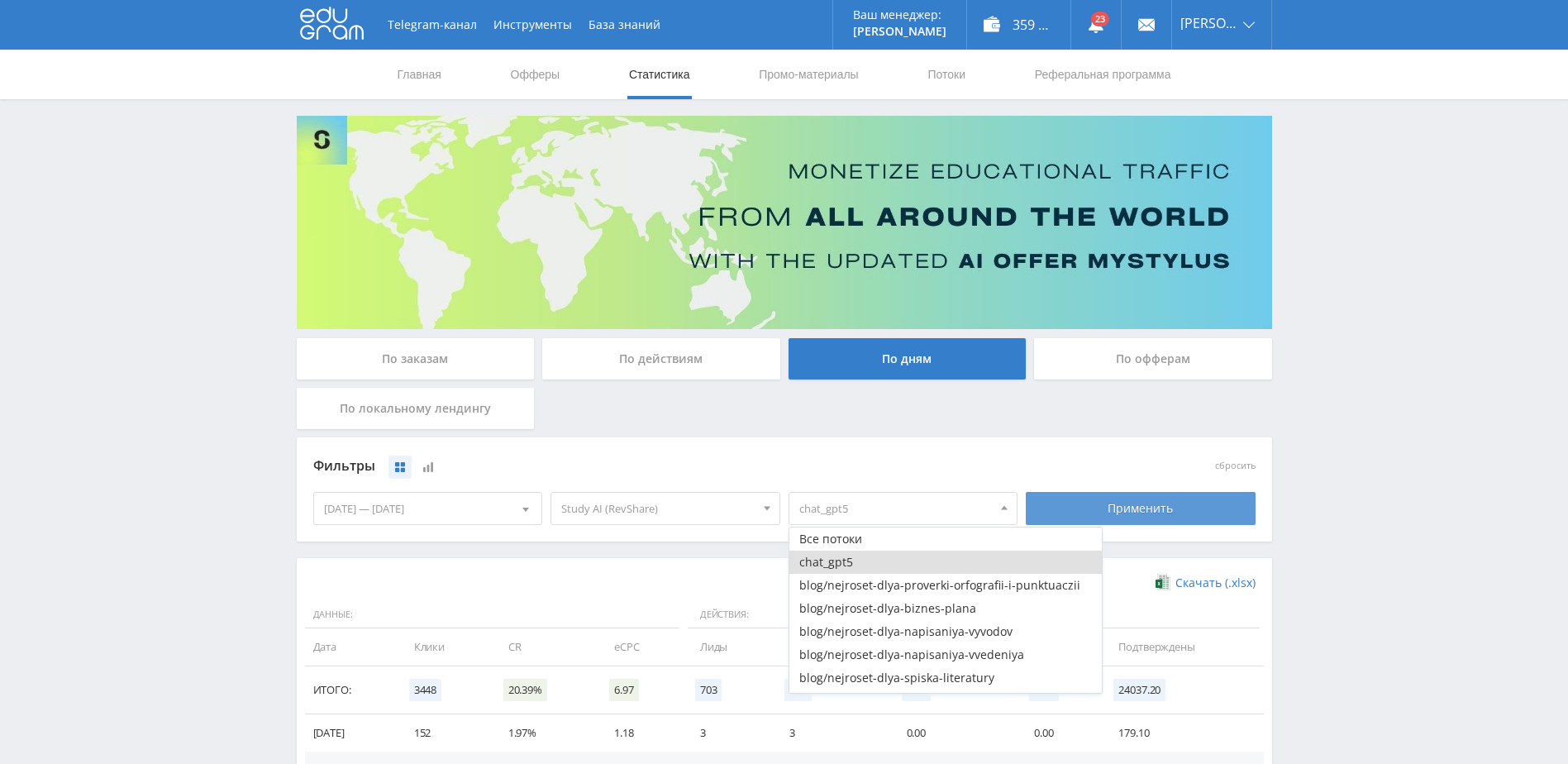
click at [1053, 512] on div "Применить" at bounding box center [1140, 508] width 229 height 33
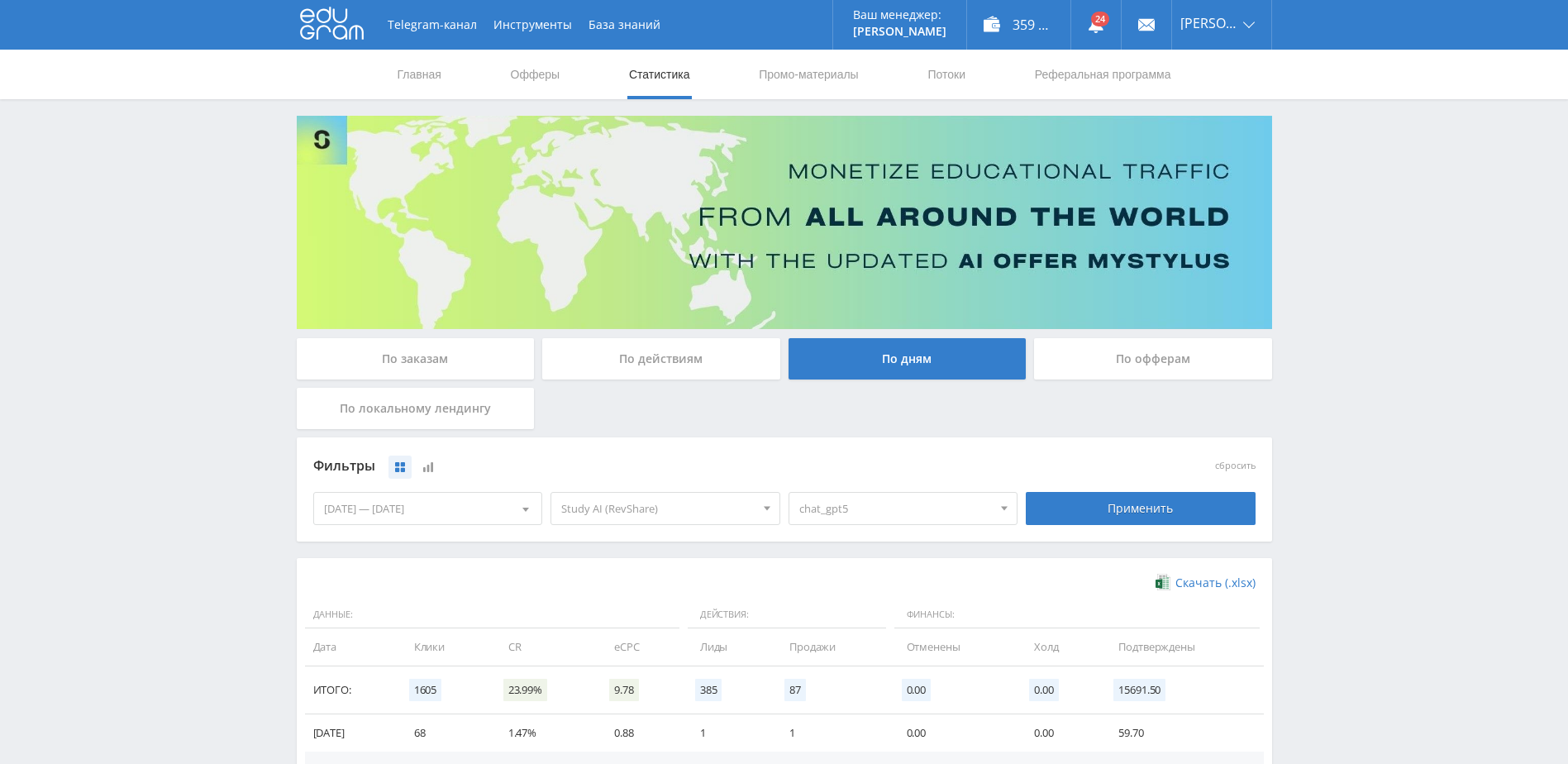
click at [924, 515] on span "chat_gpt5" at bounding box center [896, 508] width 194 height 31
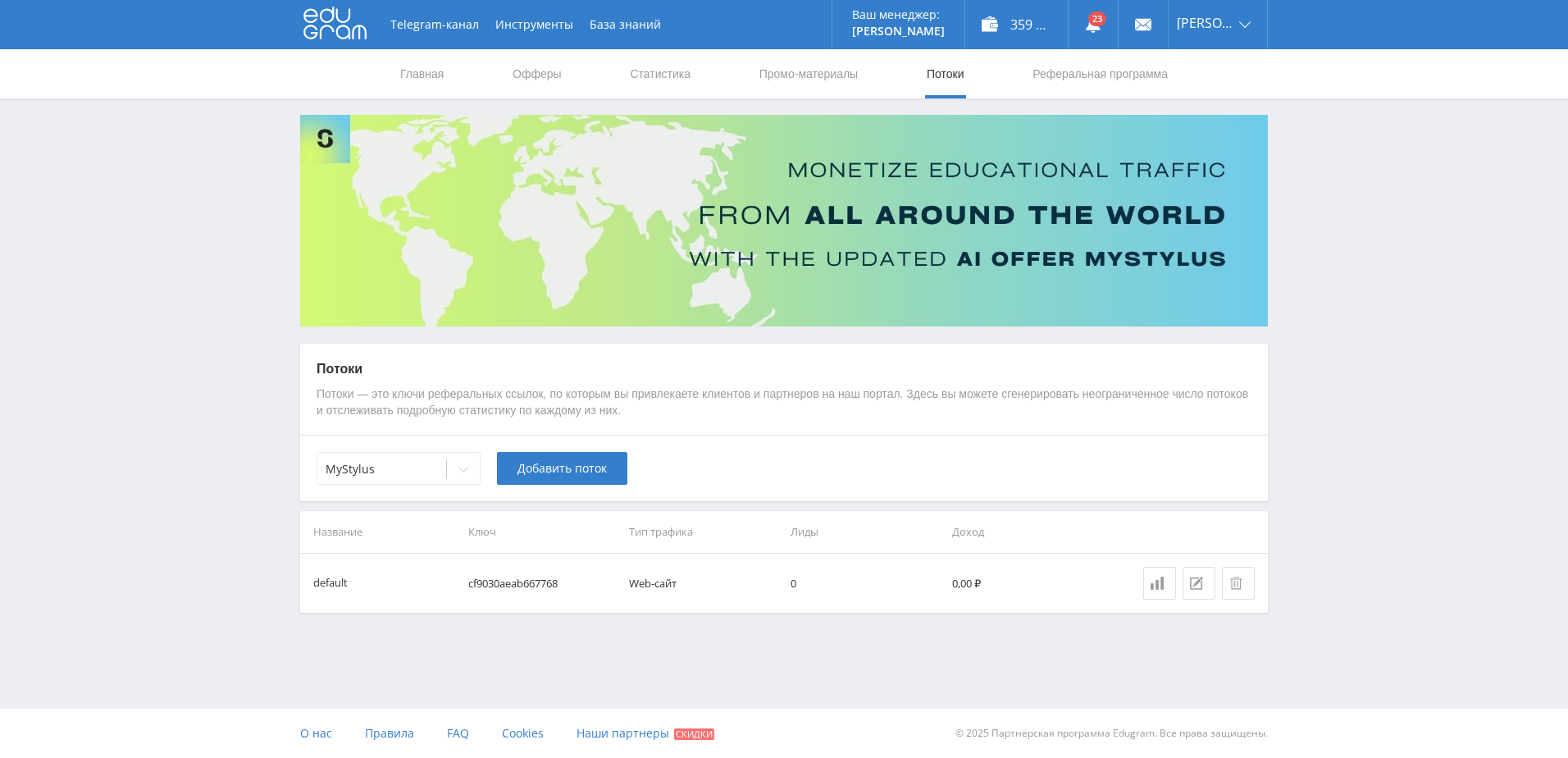
click at [408, 490] on div "MyStylus Добавить поток" at bounding box center [784, 467] width 967 height 67
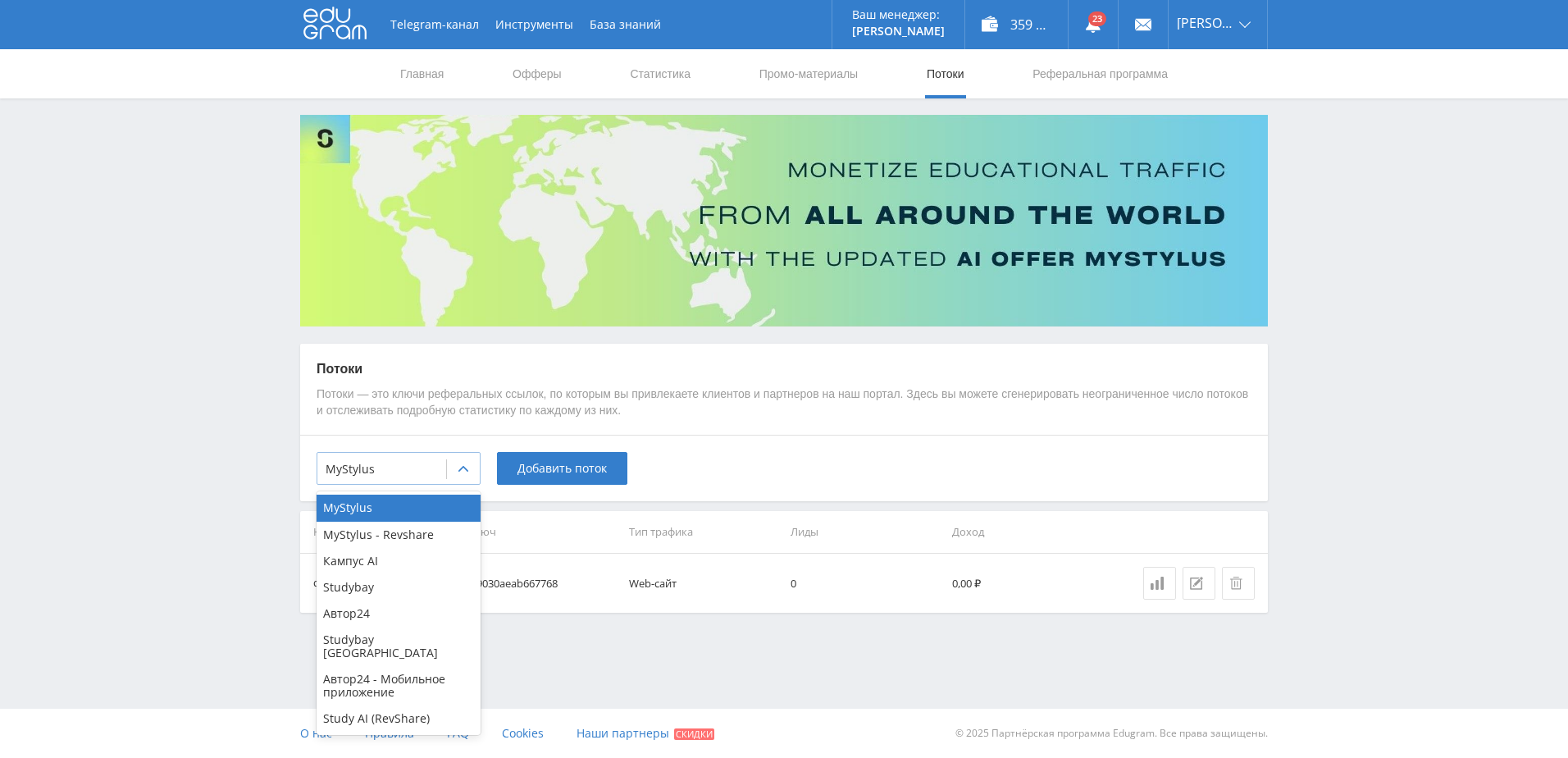
click at [415, 477] on div at bounding box center [382, 469] width 112 height 16
click at [394, 705] on div "Study AI (RevShare)" at bounding box center [399, 718] width 164 height 26
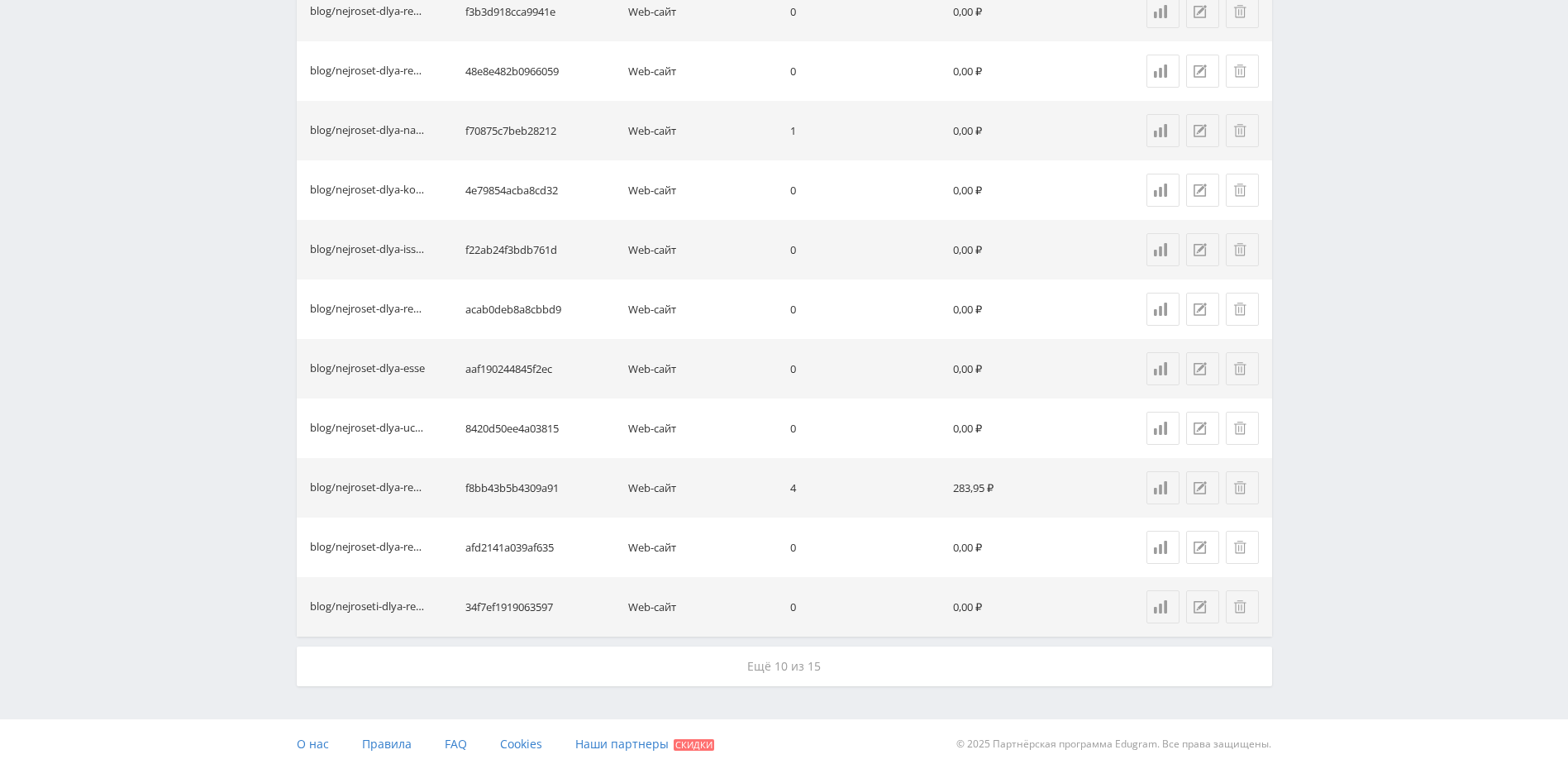
scroll to position [1116, 0]
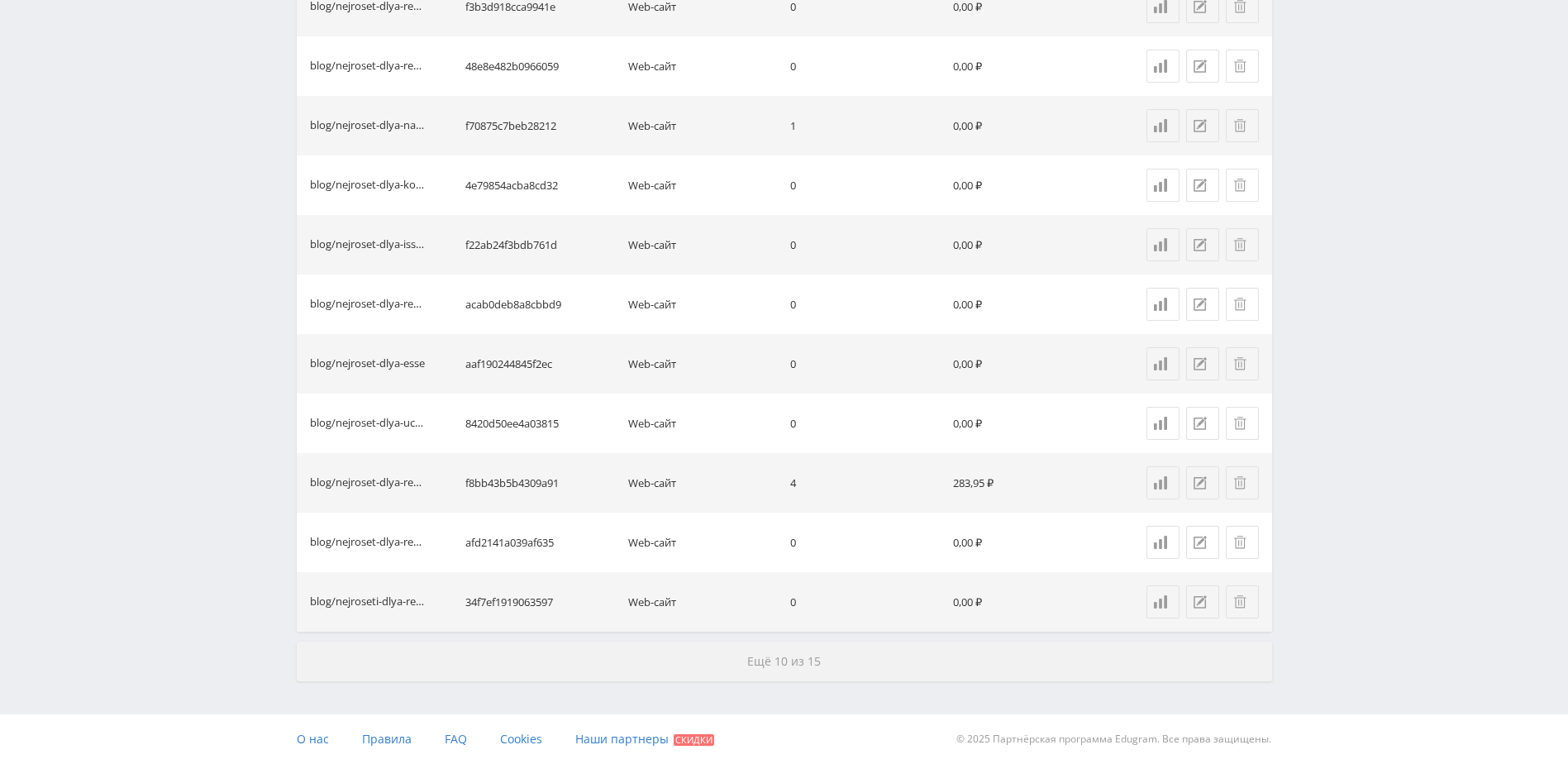
click at [753, 666] on span "Ещё 10 из 15" at bounding box center [784, 661] width 73 height 16
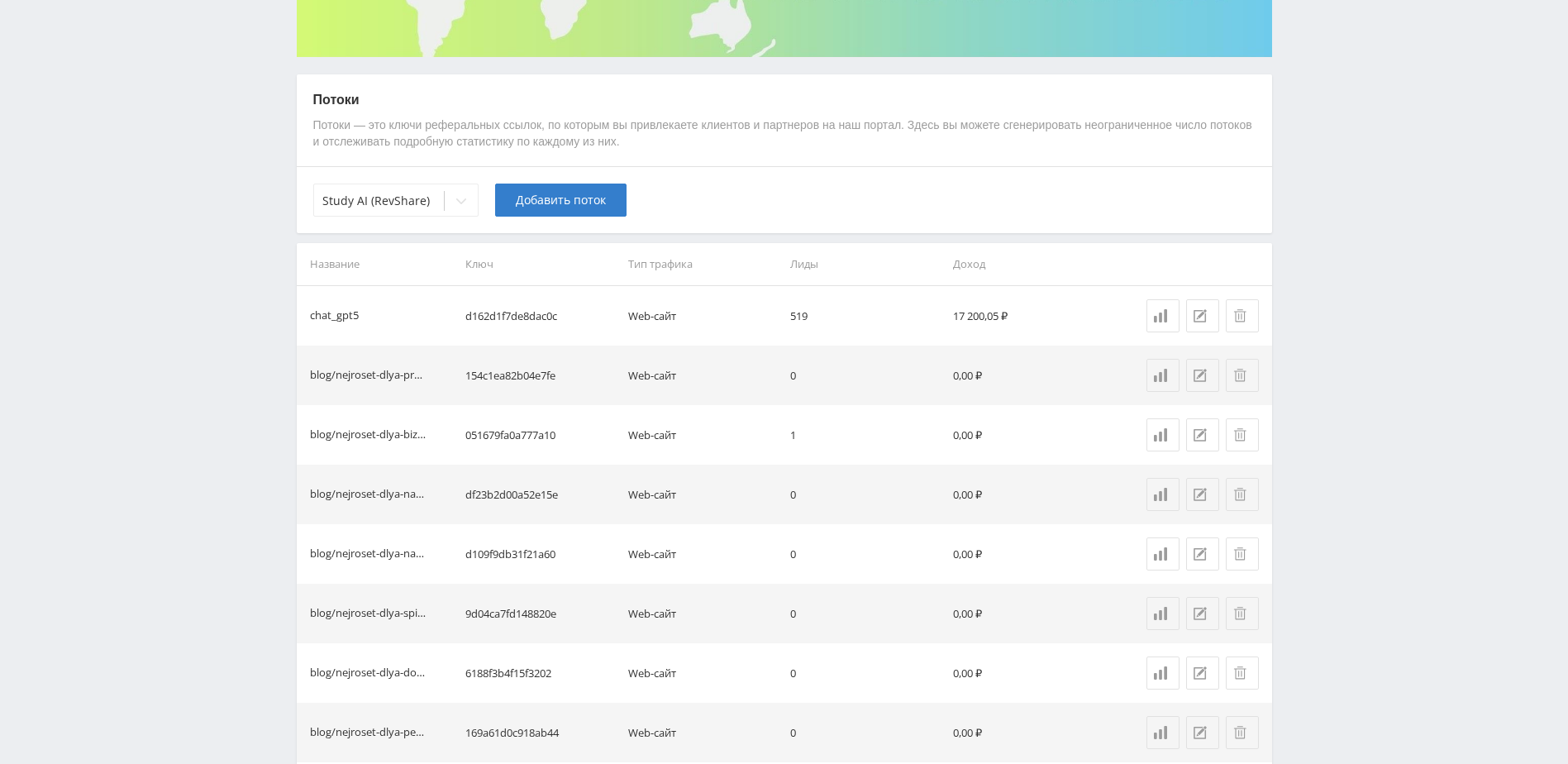
scroll to position [141, 0]
